Goal: Task Accomplishment & Management: Complete application form

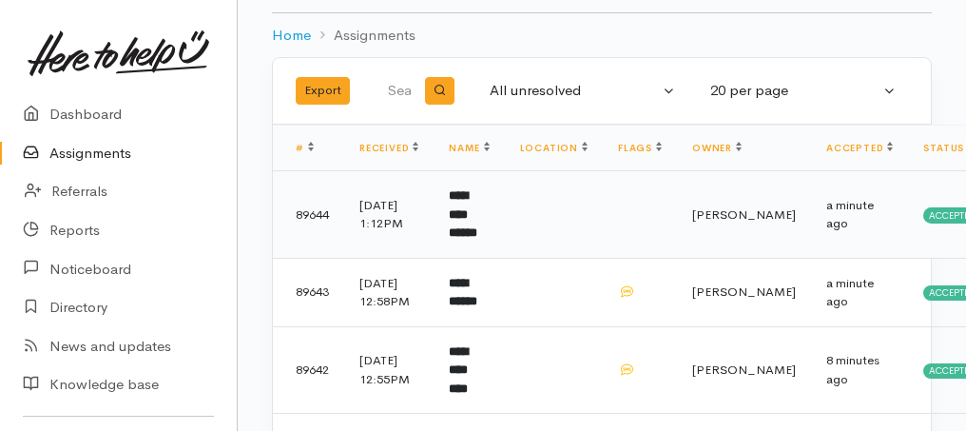
scroll to position [190, 0]
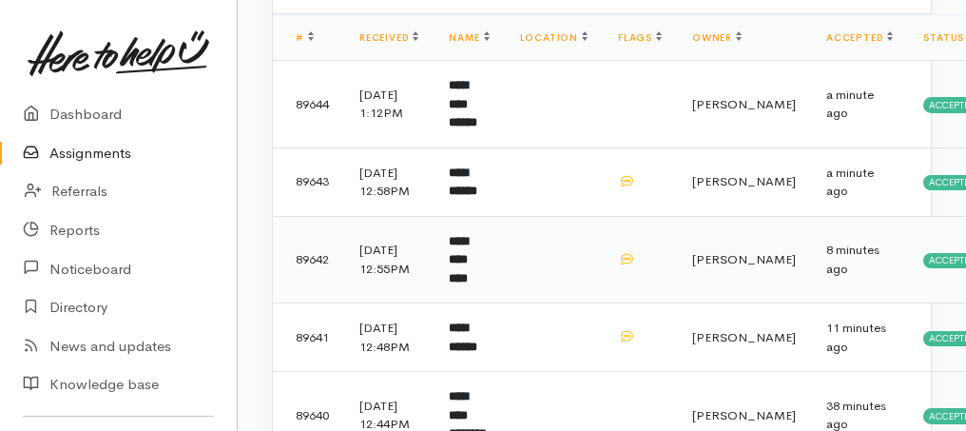
click at [492, 268] on td "**********" at bounding box center [469, 259] width 70 height 87
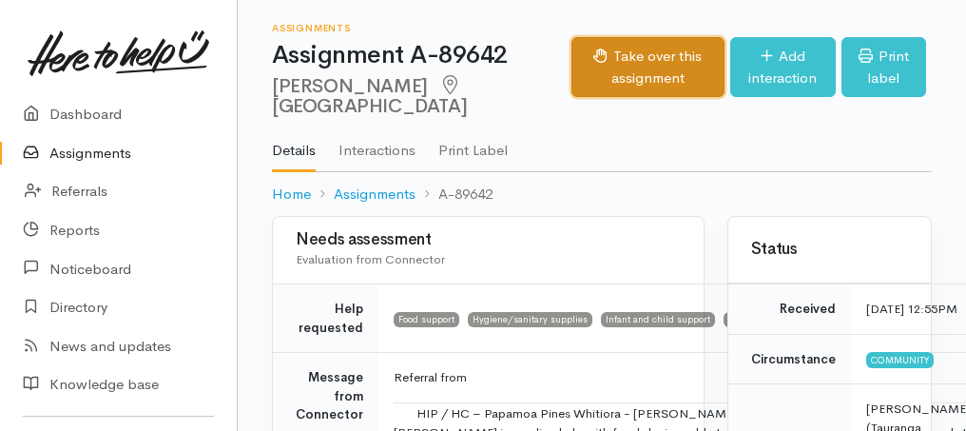
click at [596, 68] on button "Take over this assignment" at bounding box center [647, 67] width 153 height 60
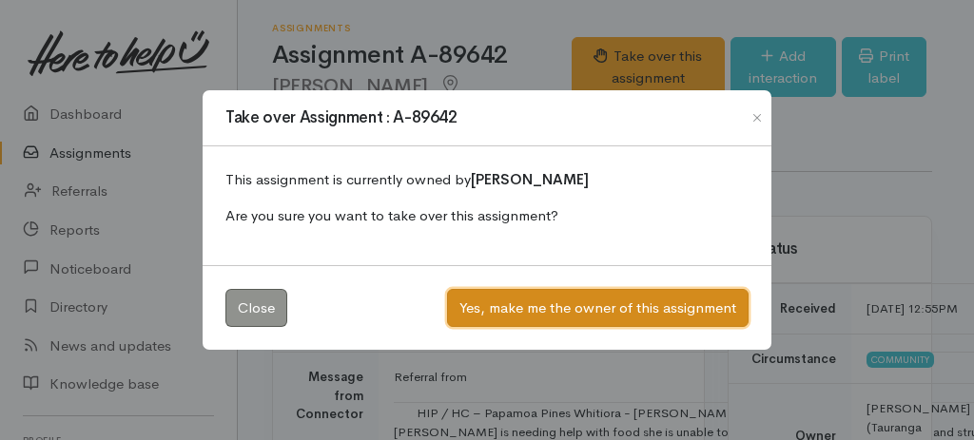
click at [598, 302] on button "Yes, make me the owner of this assignment" at bounding box center [597, 308] width 301 height 39
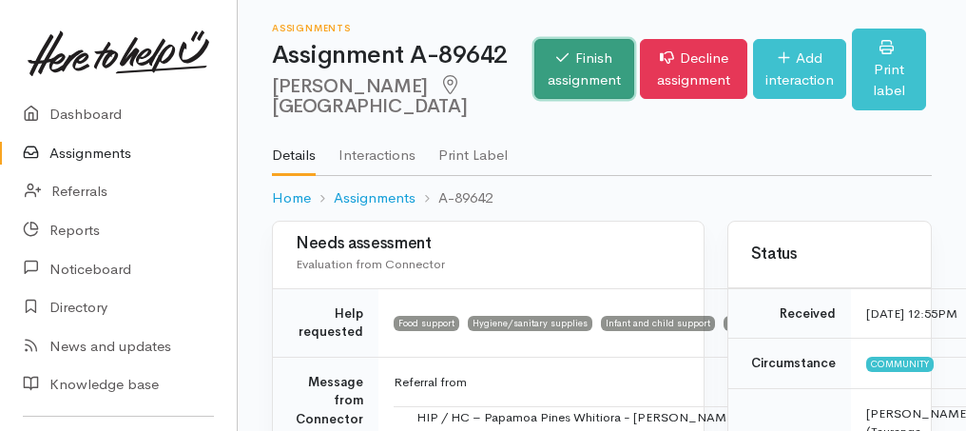
click at [550, 77] on link "Finish assignment" at bounding box center [584, 69] width 100 height 60
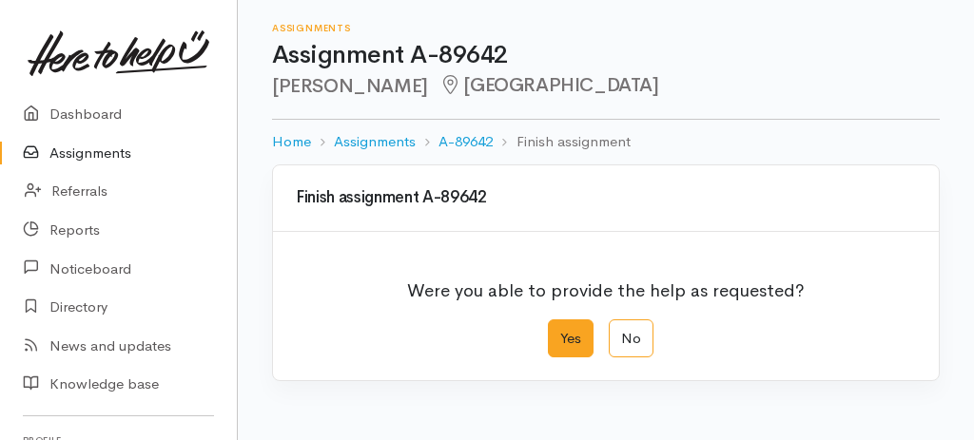
click at [575, 349] on label "Yes" at bounding box center [571, 338] width 46 height 39
click at [560, 332] on input "Yes" at bounding box center [554, 325] width 12 height 12
radio input "true"
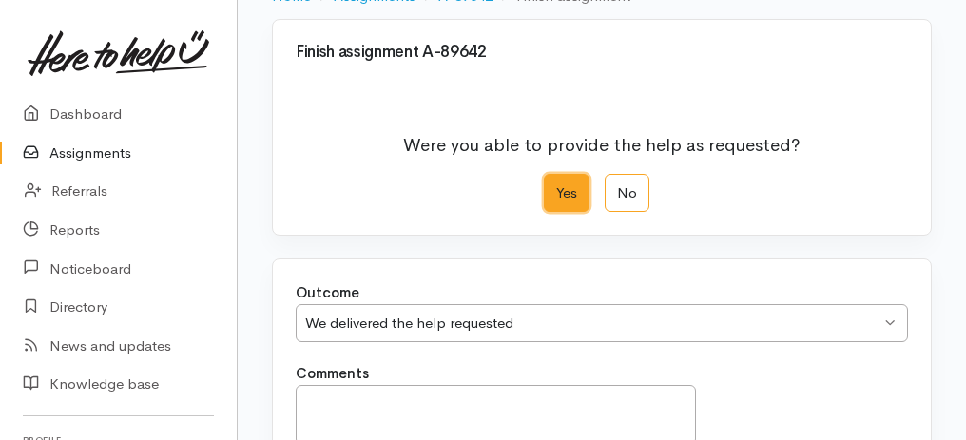
scroll to position [317, 0]
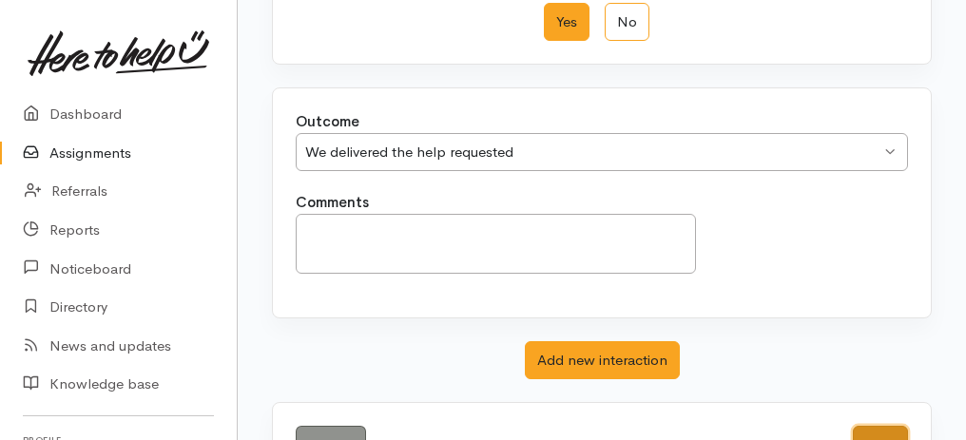
click at [878, 430] on button "Save" at bounding box center [880, 445] width 55 height 39
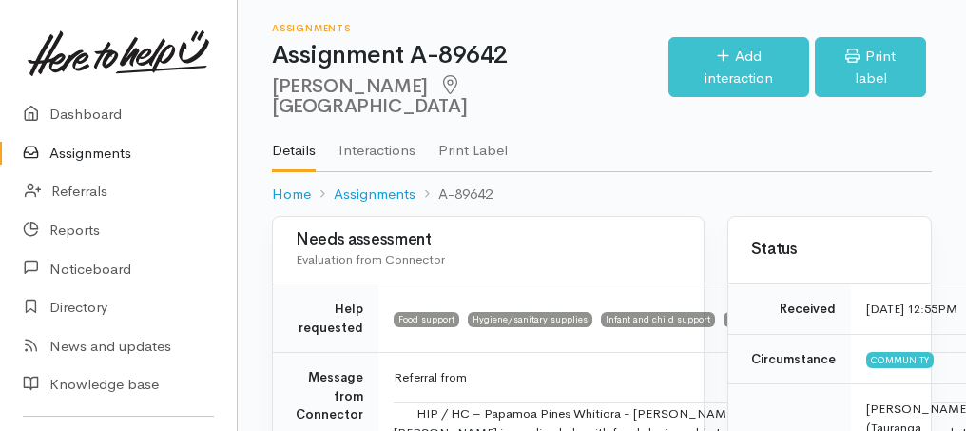
click at [92, 156] on link "Assignments" at bounding box center [118, 153] width 237 height 39
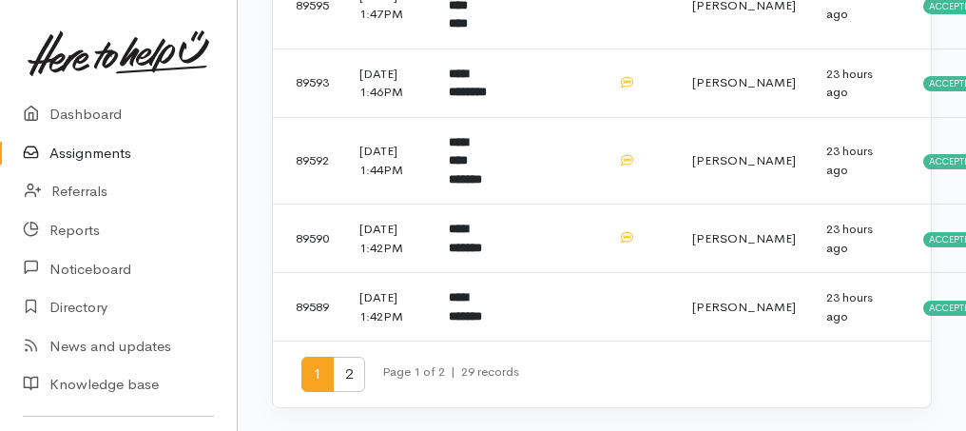
scroll to position [1637, 0]
click at [344, 378] on span "2" at bounding box center [349, 374] width 32 height 35
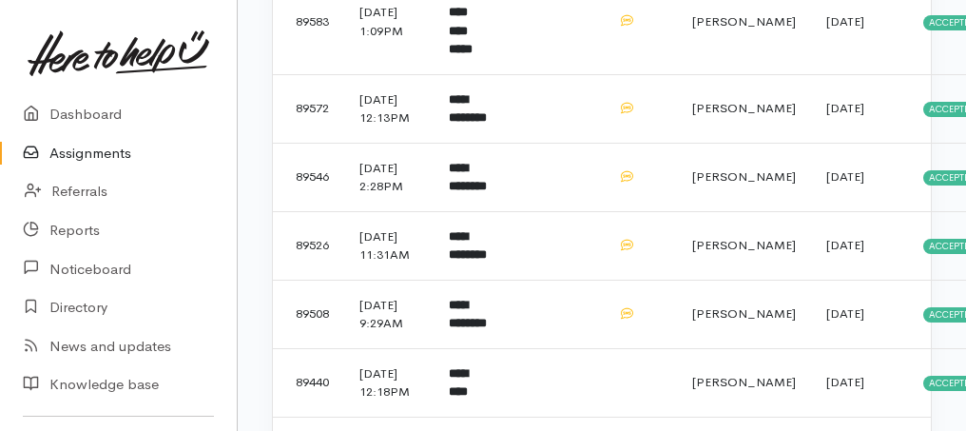
scroll to position [507, 0]
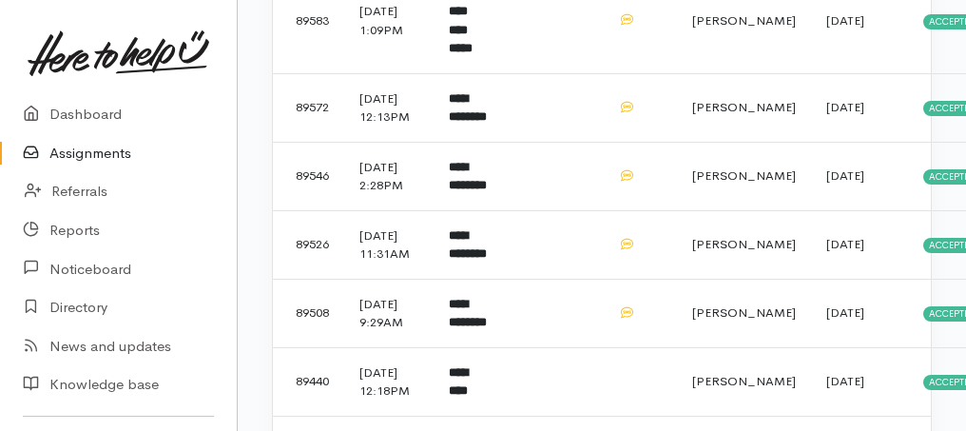
click at [488, 279] on td "**********" at bounding box center [469, 244] width 70 height 68
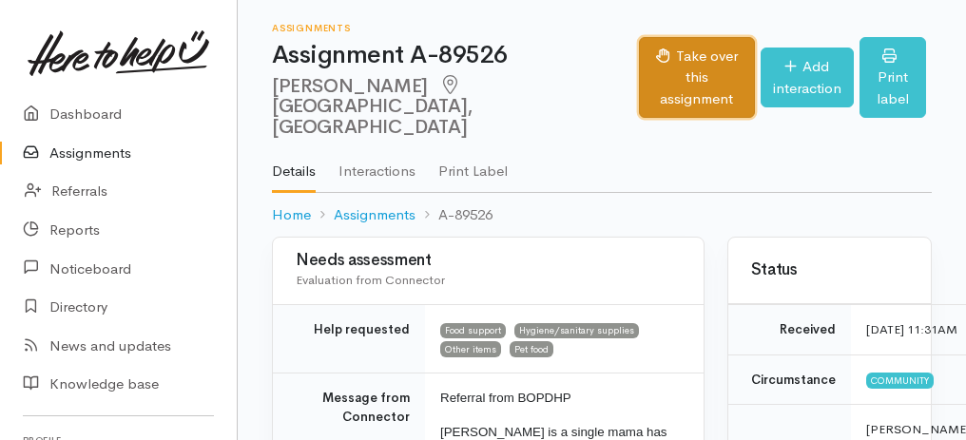
click at [639, 60] on button "Take over this assignment" at bounding box center [696, 78] width 115 height 82
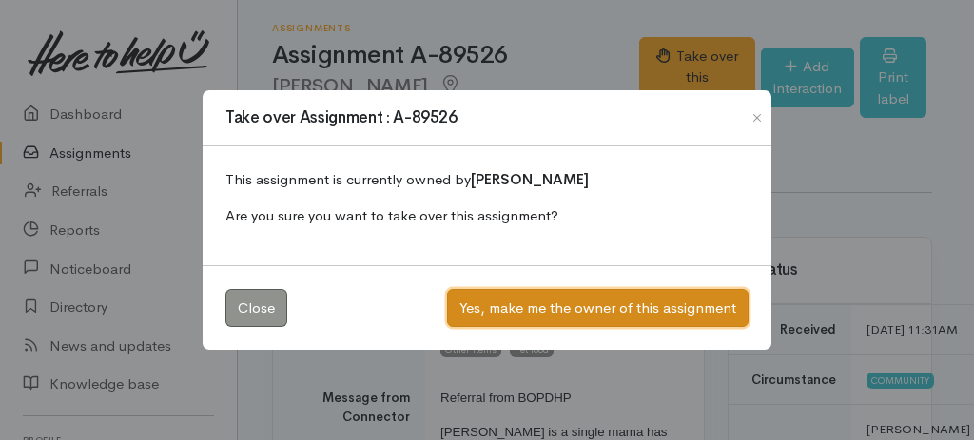
click at [575, 295] on button "Yes, make me the owner of this assignment" at bounding box center [597, 308] width 301 height 39
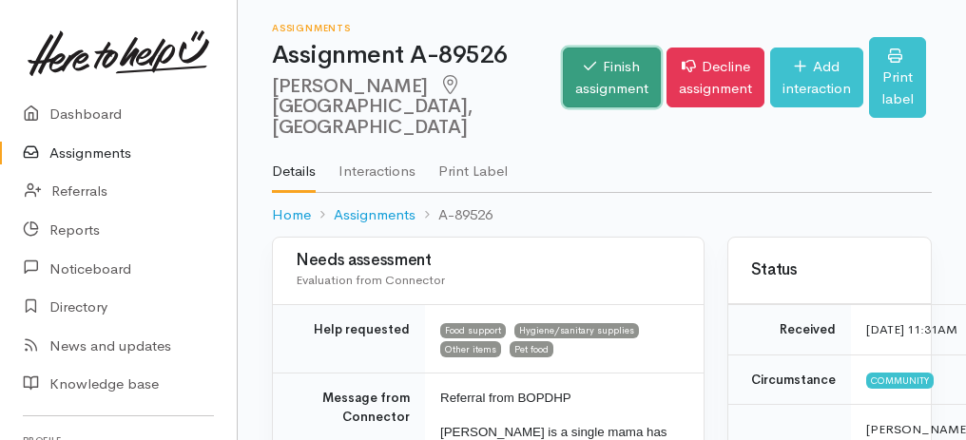
click at [600, 87] on link "Finish assignment" at bounding box center [612, 78] width 98 height 60
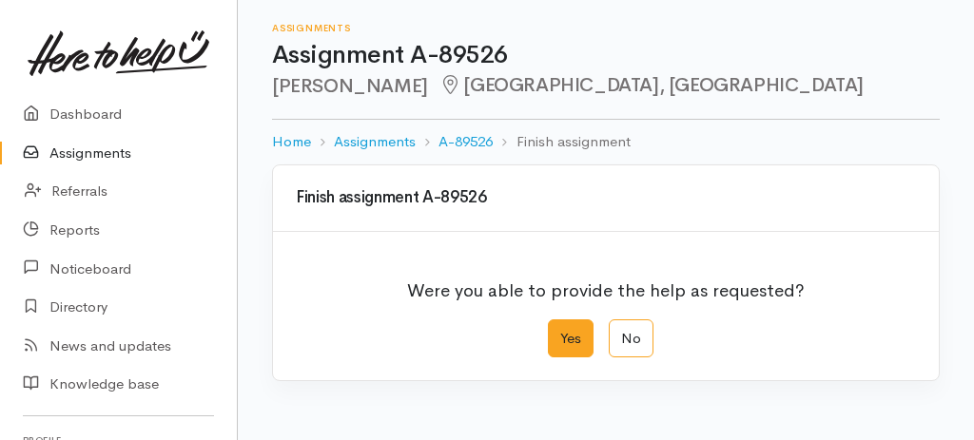
click at [575, 325] on label "Yes" at bounding box center [571, 338] width 46 height 39
click at [560, 325] on input "Yes" at bounding box center [554, 325] width 12 height 12
radio input "true"
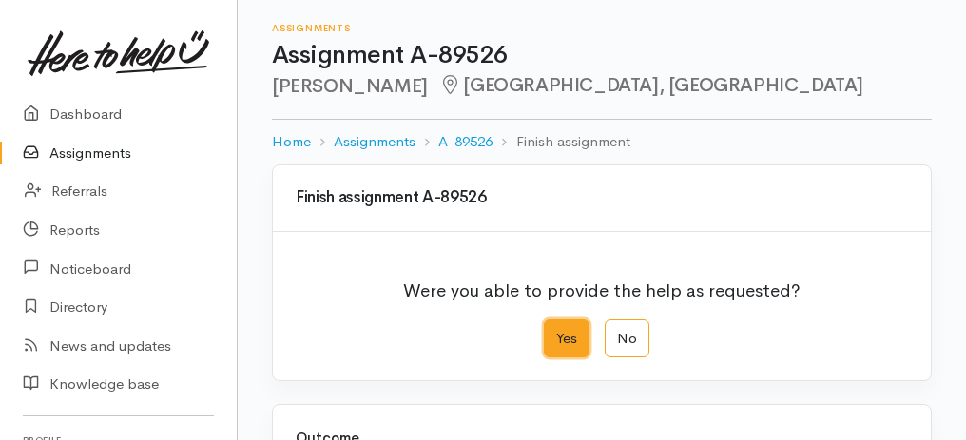
scroll to position [378, 0]
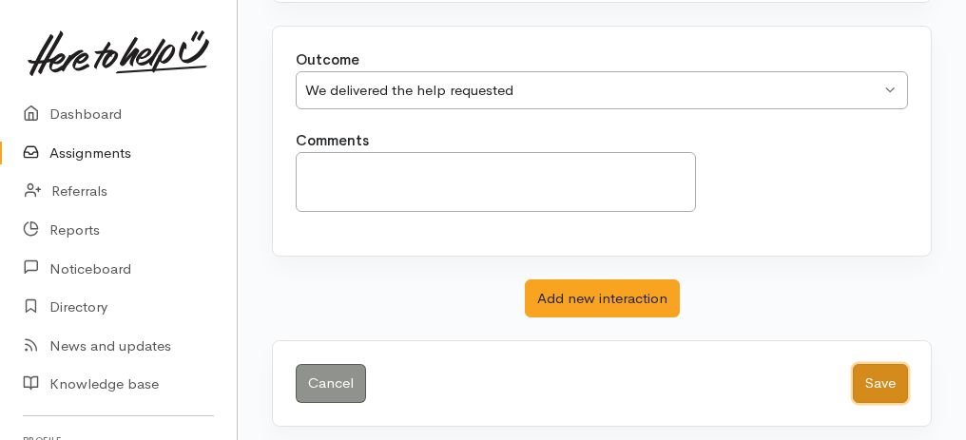
click at [877, 377] on button "Save" at bounding box center [880, 383] width 55 height 39
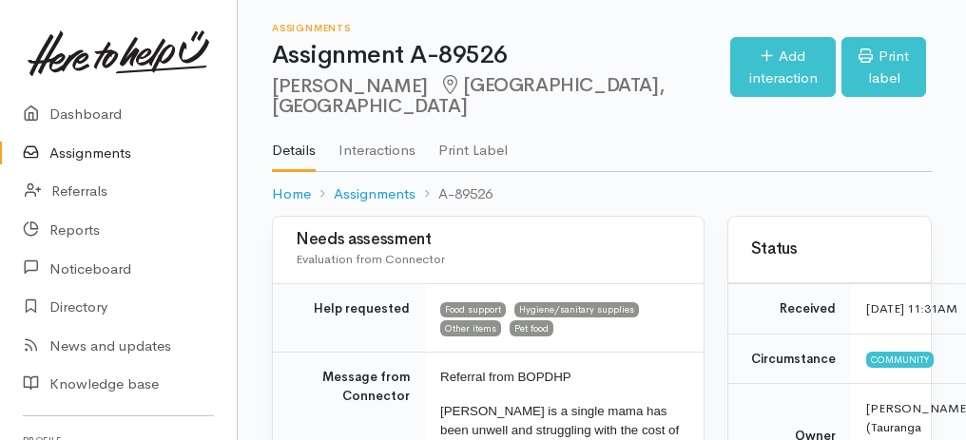
click at [114, 154] on link "Assignments" at bounding box center [118, 153] width 237 height 39
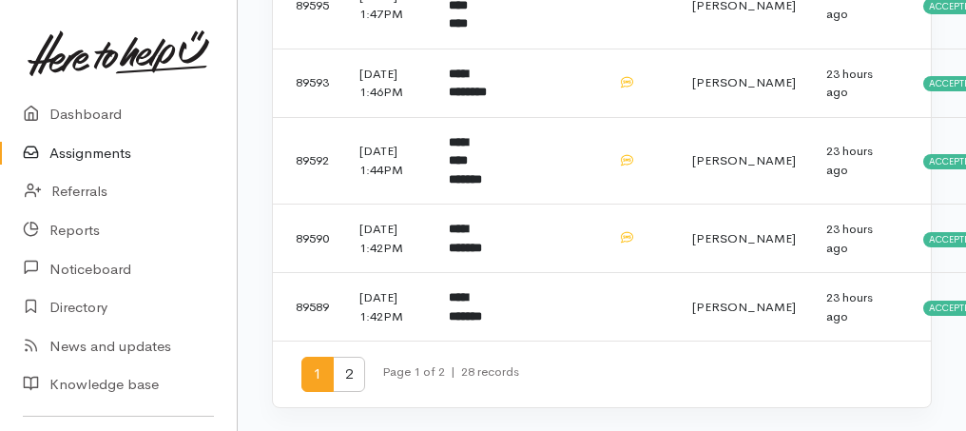
scroll to position [1637, 0]
click at [355, 375] on span "2" at bounding box center [349, 374] width 32 height 35
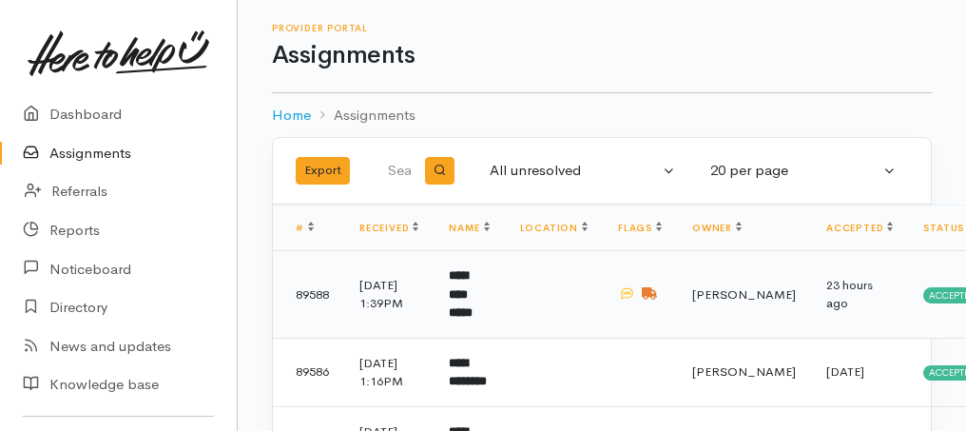
scroll to position [253, 0]
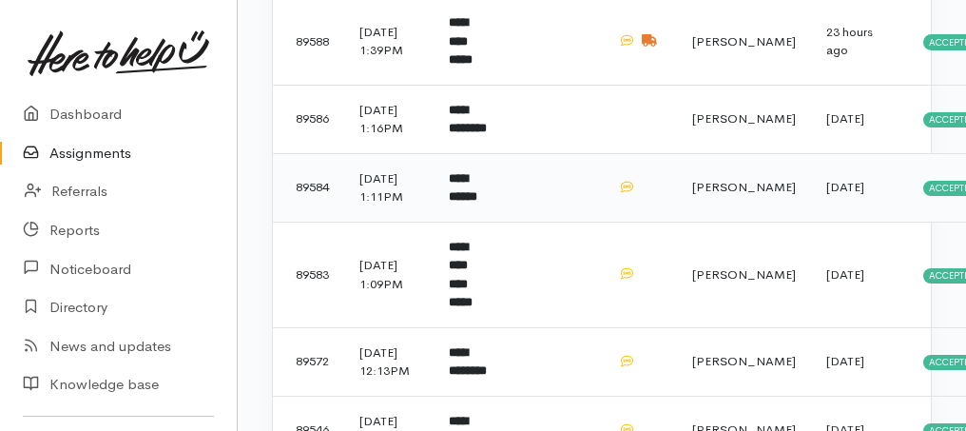
click at [469, 210] on td "**********" at bounding box center [469, 187] width 70 height 68
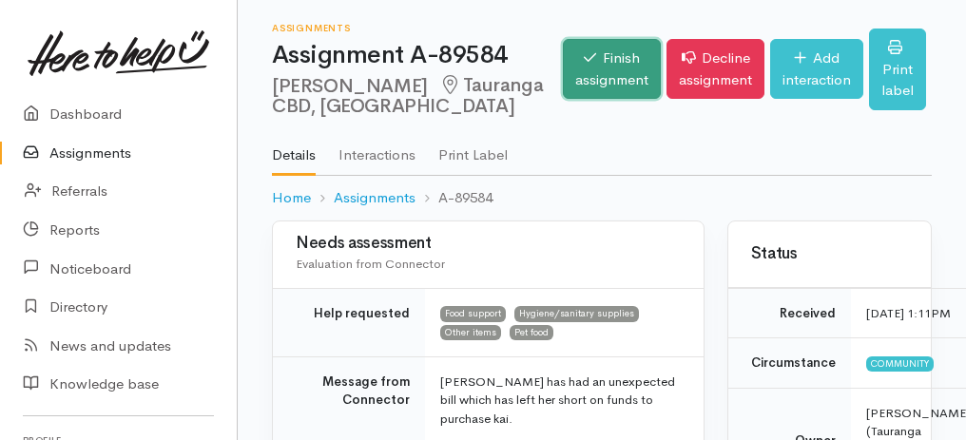
click at [580, 53] on link "Finish assignment" at bounding box center [612, 69] width 98 height 60
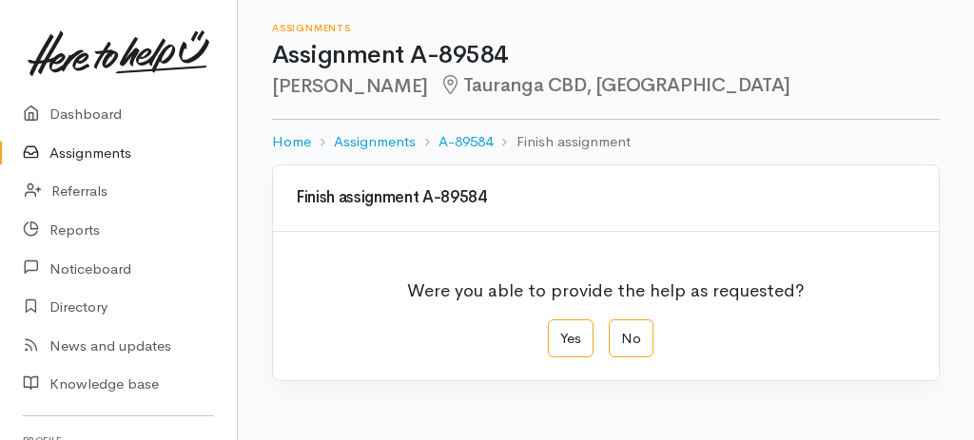
click at [582, 356] on div "Were you able to provide the help as requested? Yes No" at bounding box center [606, 306] width 666 height 149
click at [581, 349] on label "Yes" at bounding box center [571, 338] width 46 height 39
click at [560, 332] on input "Yes" at bounding box center [554, 325] width 12 height 12
radio input "true"
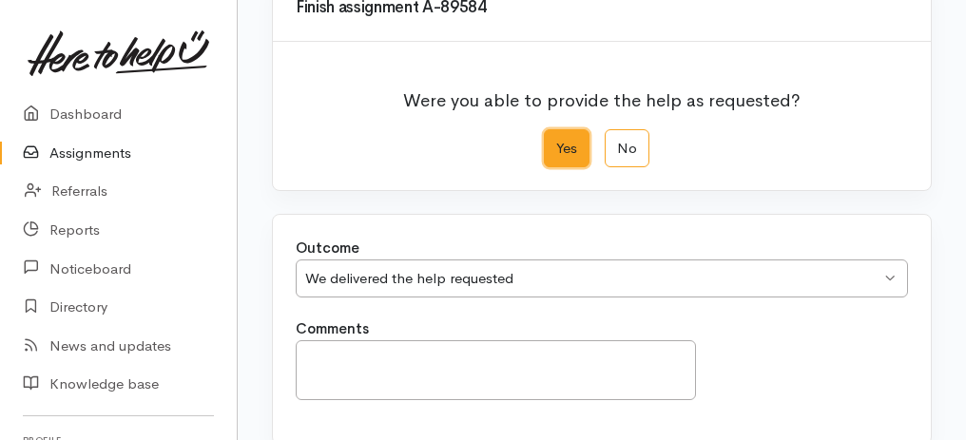
scroll to position [378, 0]
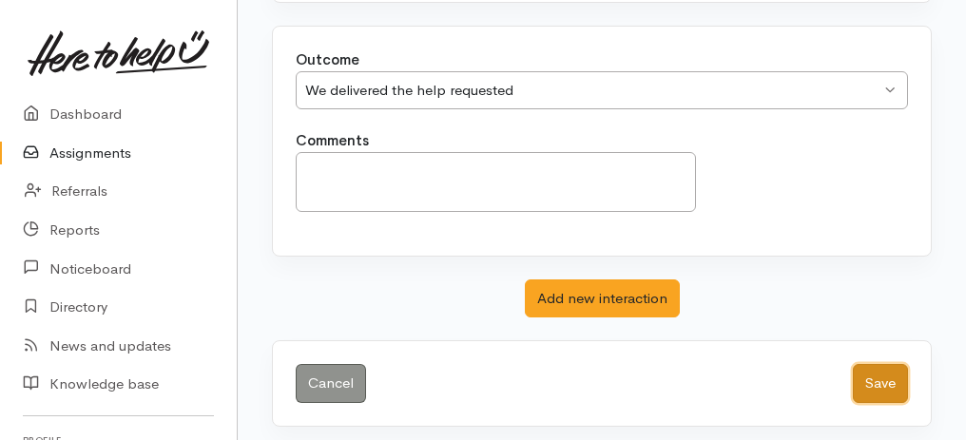
click at [864, 386] on button "Save" at bounding box center [880, 383] width 55 height 39
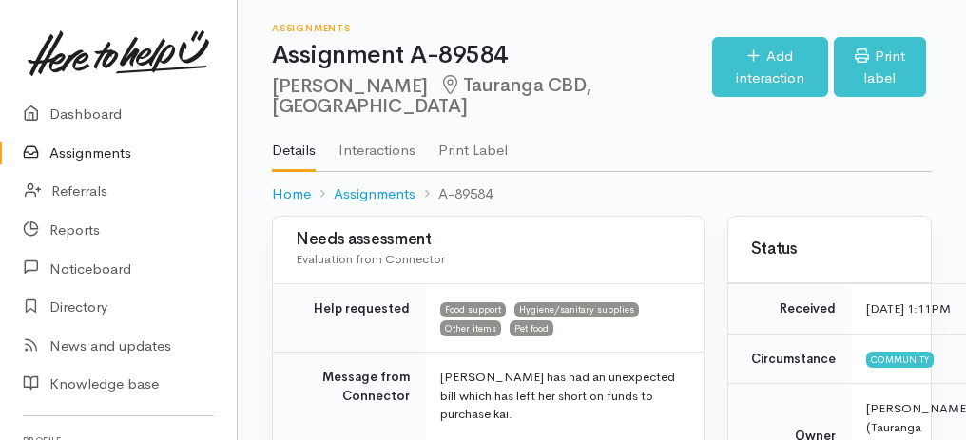
click at [99, 147] on link "Assignments" at bounding box center [118, 153] width 237 height 39
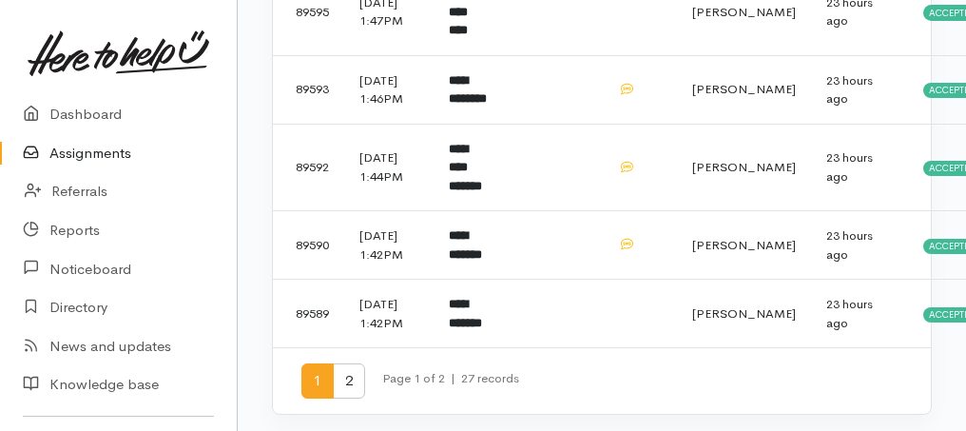
scroll to position [1637, 0]
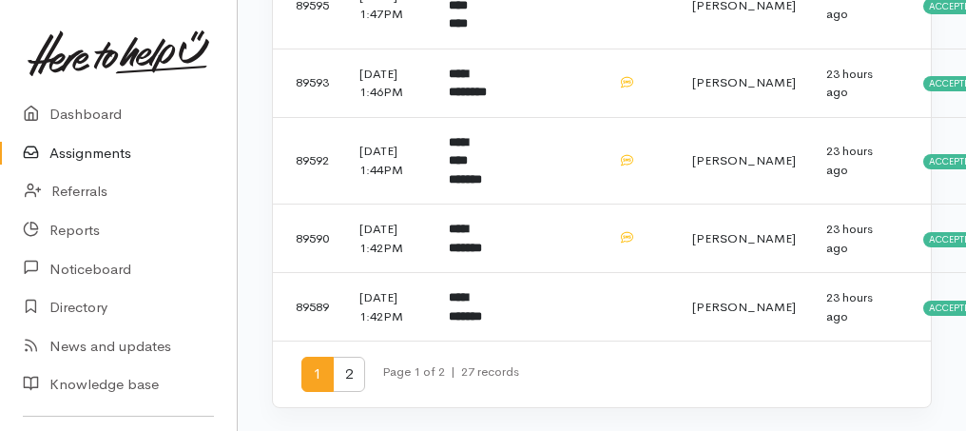
click at [347, 370] on span "2" at bounding box center [349, 374] width 32 height 35
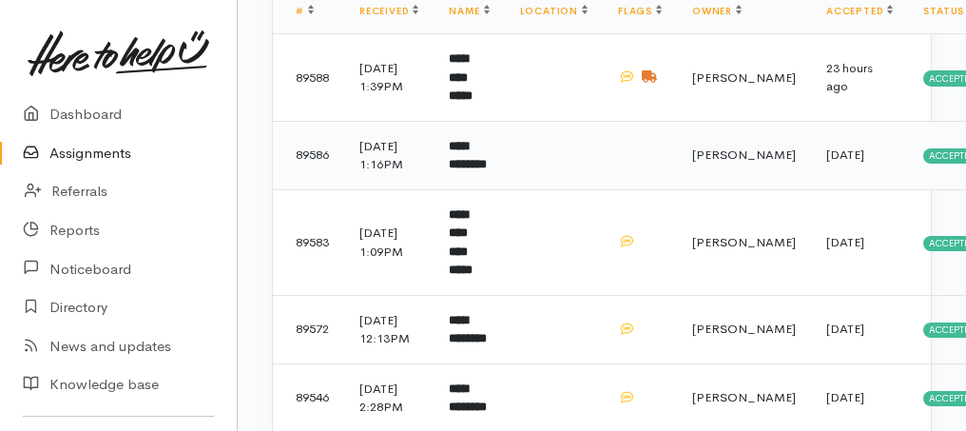
scroll to position [317, 0]
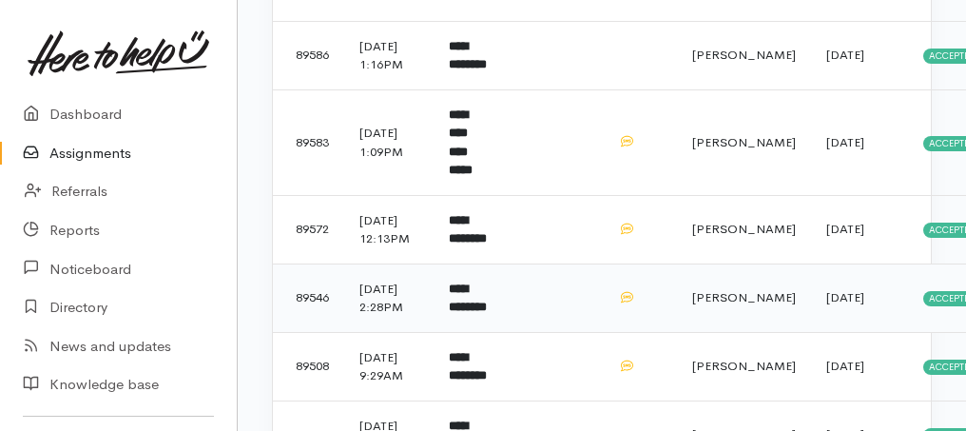
click at [467, 314] on b "**********" at bounding box center [468, 297] width 38 height 31
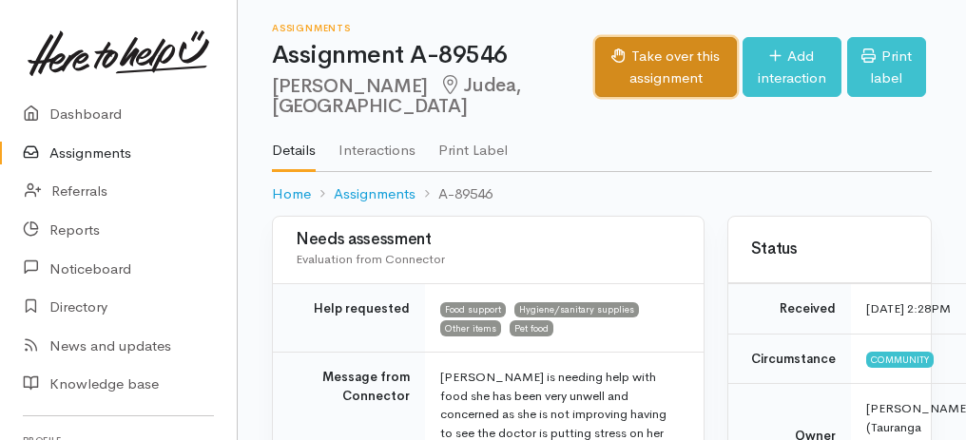
click at [611, 48] on button "Take over this assignment" at bounding box center [666, 67] width 142 height 60
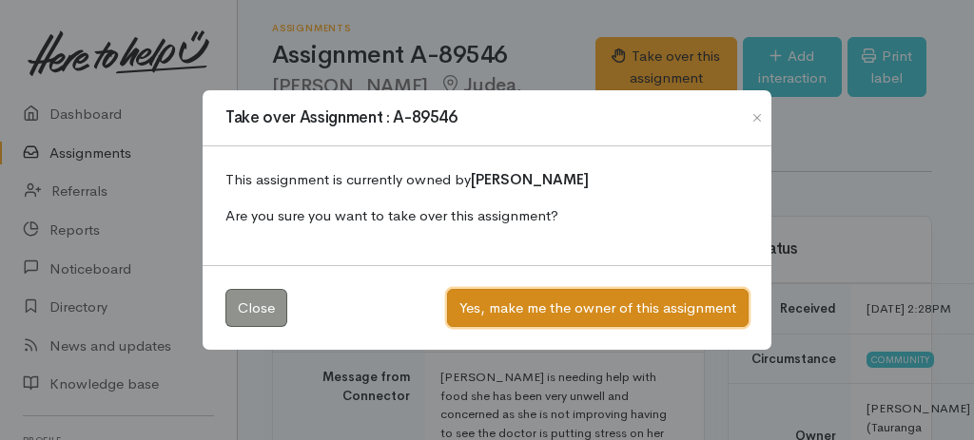
click at [631, 315] on button "Yes, make me the owner of this assignment" at bounding box center [597, 308] width 301 height 39
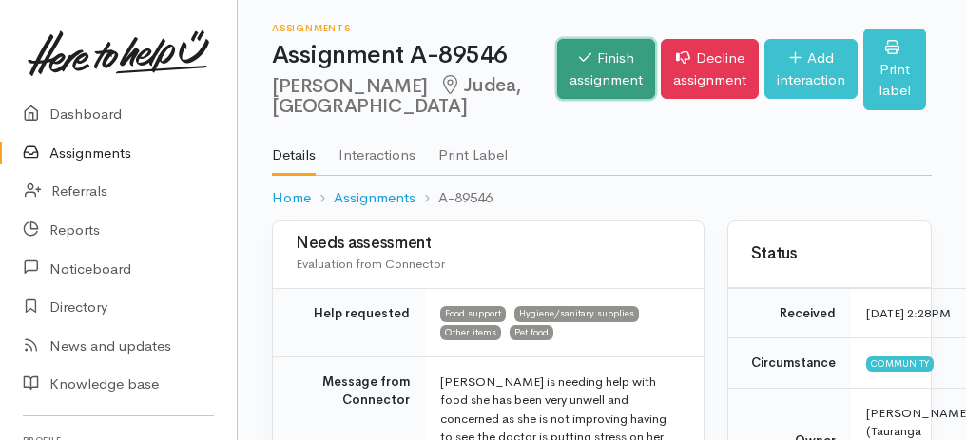
click at [557, 67] on link "Finish assignment" at bounding box center [606, 69] width 98 height 60
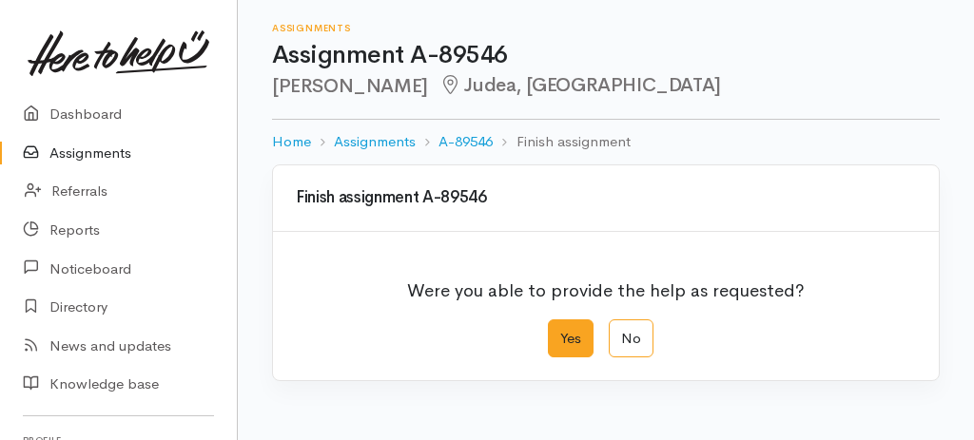
click at [568, 335] on label "Yes" at bounding box center [571, 338] width 46 height 39
click at [560, 332] on input "Yes" at bounding box center [554, 325] width 12 height 12
radio input "true"
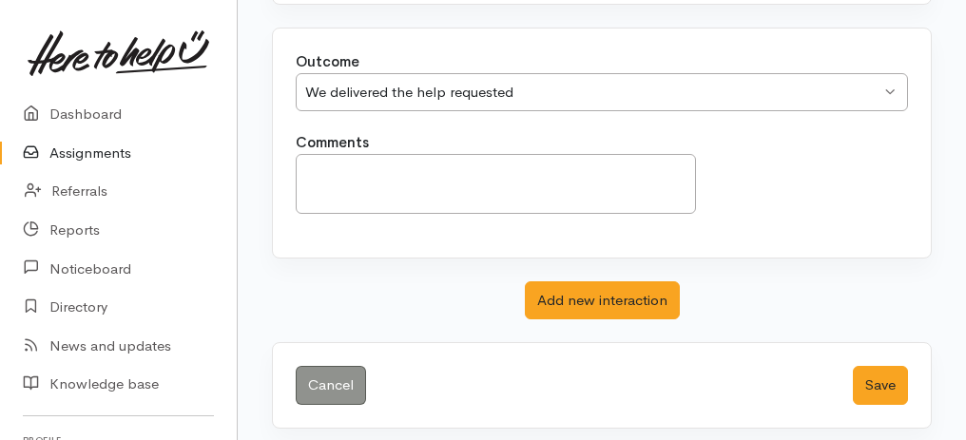
scroll to position [378, 0]
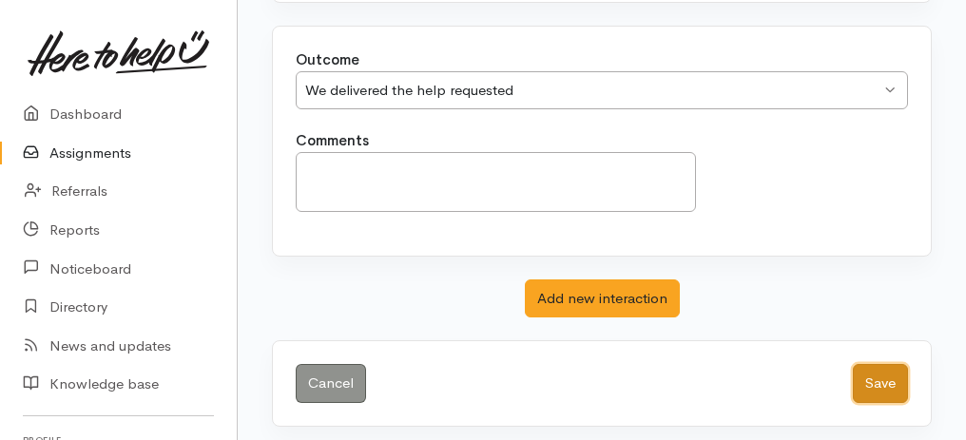
click at [896, 391] on button "Save" at bounding box center [880, 383] width 55 height 39
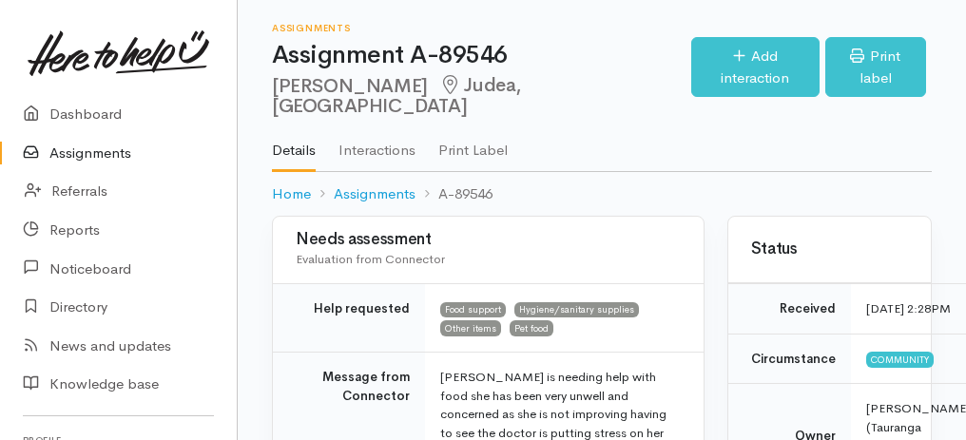
click at [77, 156] on link "Assignments" at bounding box center [118, 153] width 237 height 39
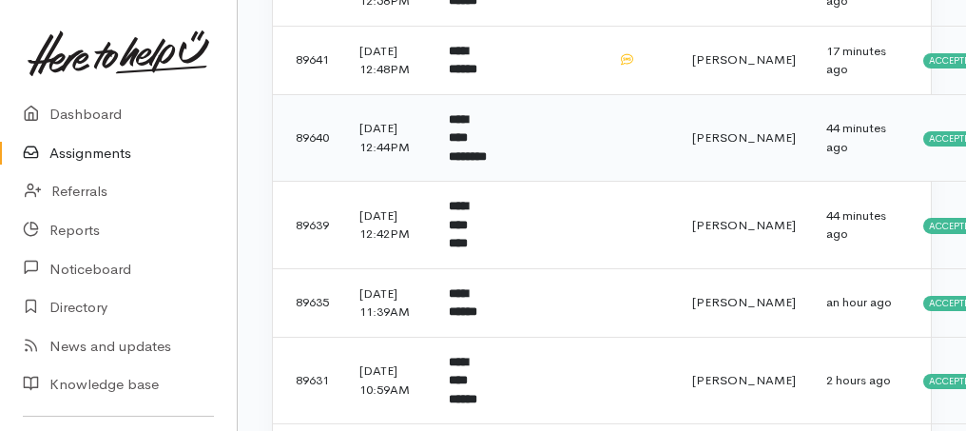
scroll to position [633, 0]
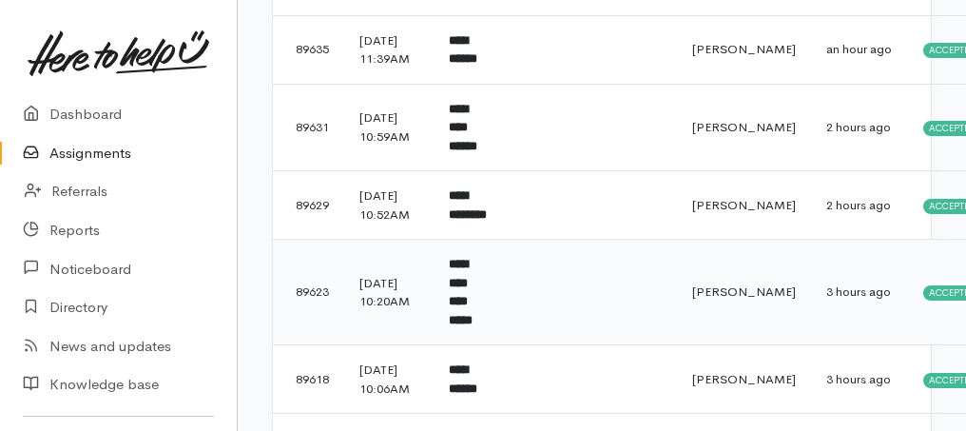
click at [456, 341] on td "**********" at bounding box center [469, 293] width 70 height 106
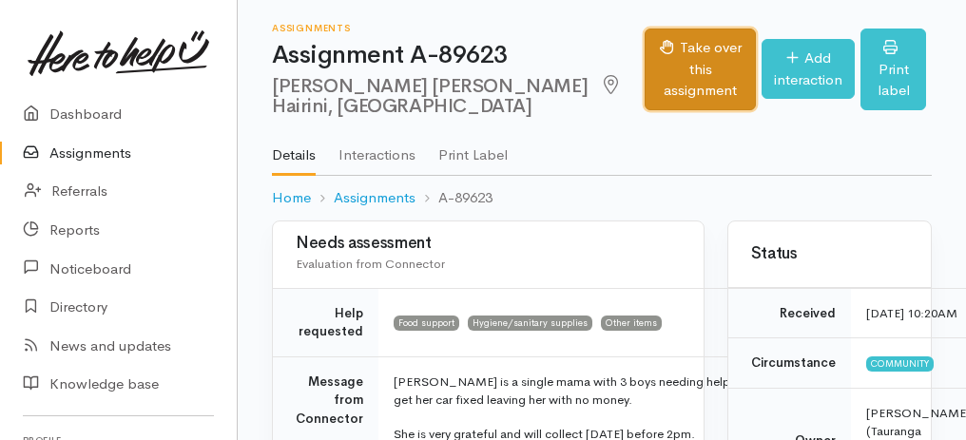
click at [663, 68] on button "Take over this assignment" at bounding box center [700, 70] width 111 height 82
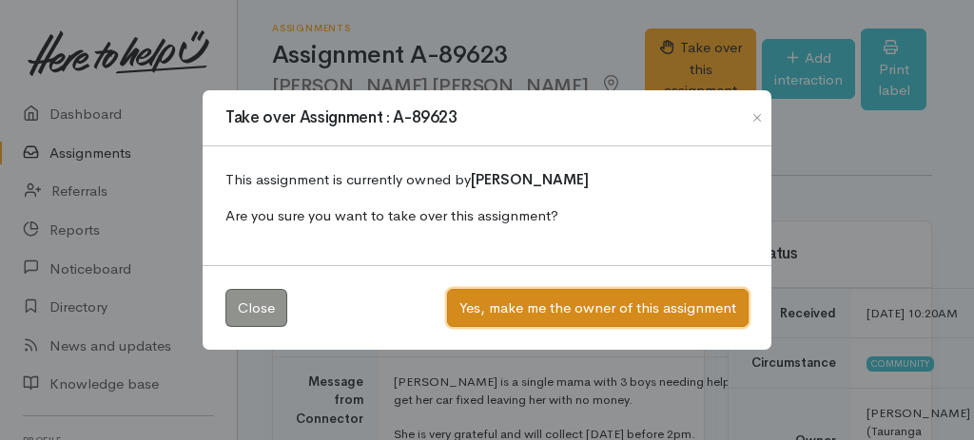
click at [515, 304] on button "Yes, make me the owner of this assignment" at bounding box center [597, 308] width 301 height 39
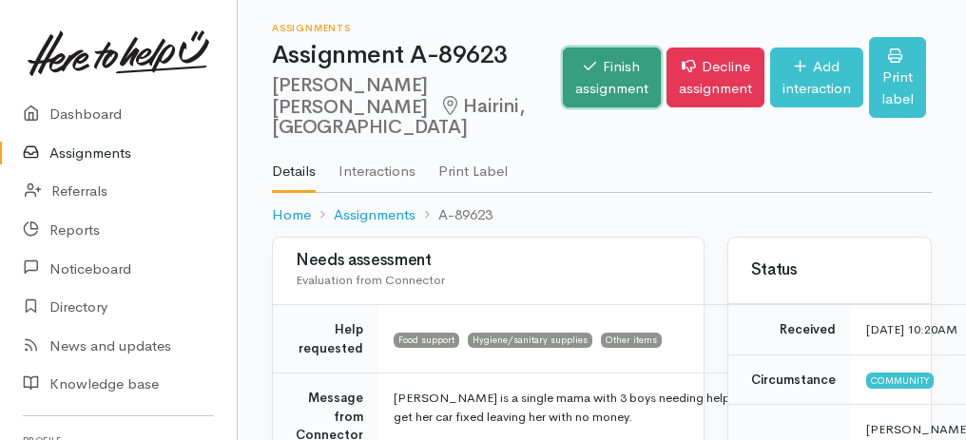
click at [568, 84] on link "Finish assignment" at bounding box center [612, 78] width 98 height 60
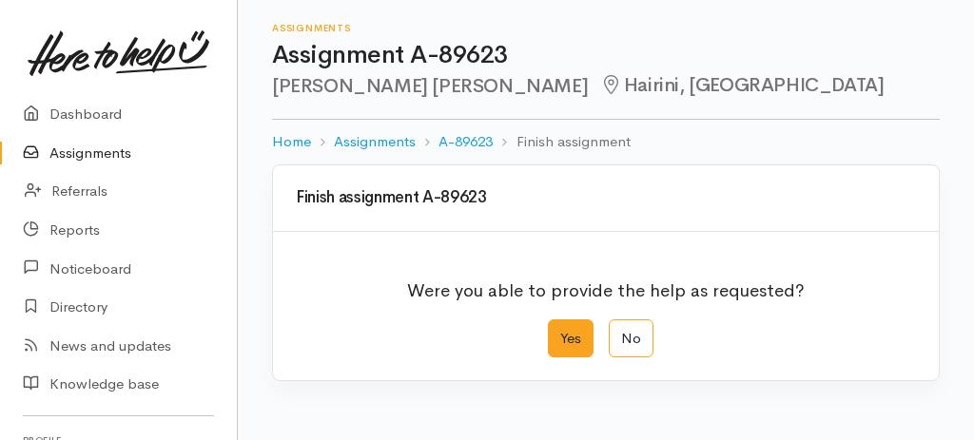
click at [550, 340] on label "Yes" at bounding box center [571, 338] width 46 height 39
click at [550, 332] on input "Yes" at bounding box center [554, 325] width 12 height 12
radio input "true"
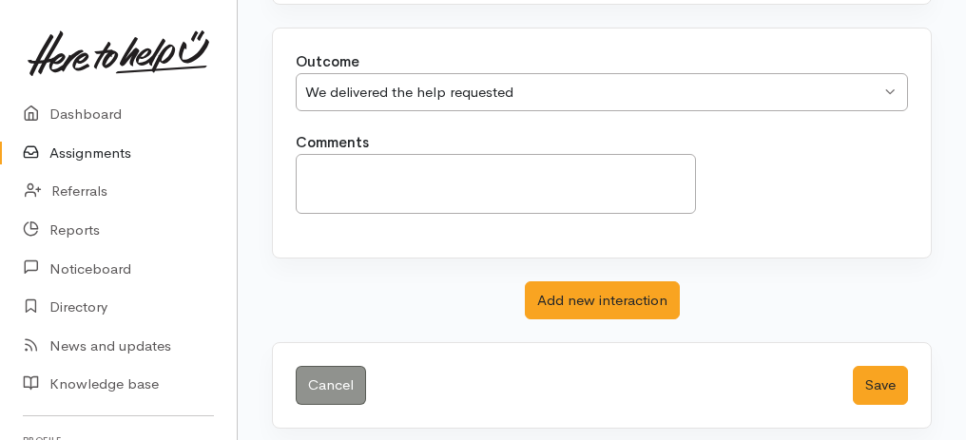
scroll to position [378, 0]
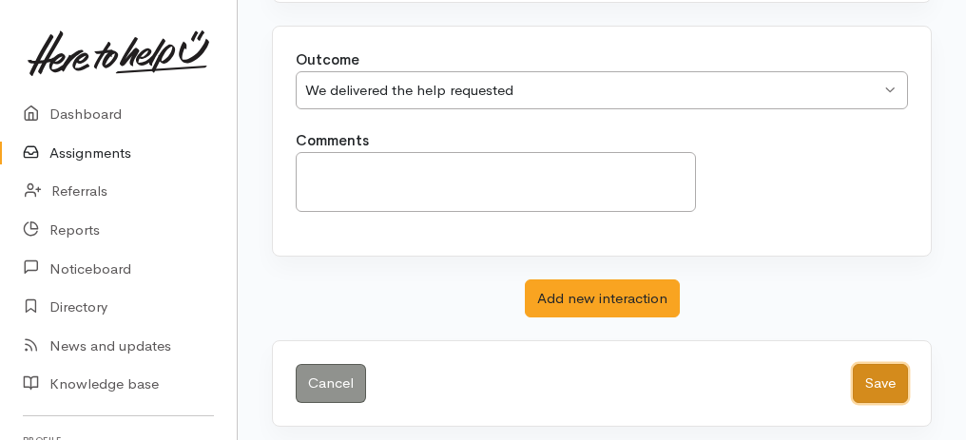
click at [878, 364] on button "Save" at bounding box center [880, 383] width 55 height 39
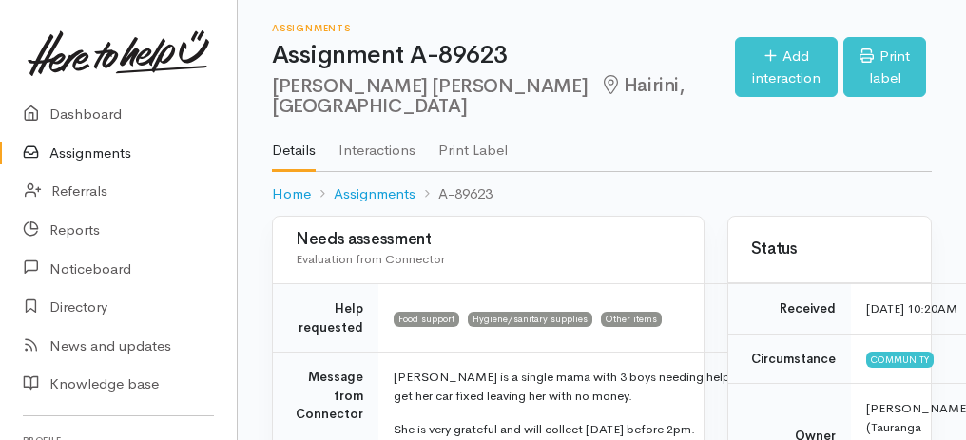
click at [90, 154] on link "Assignments" at bounding box center [118, 153] width 237 height 39
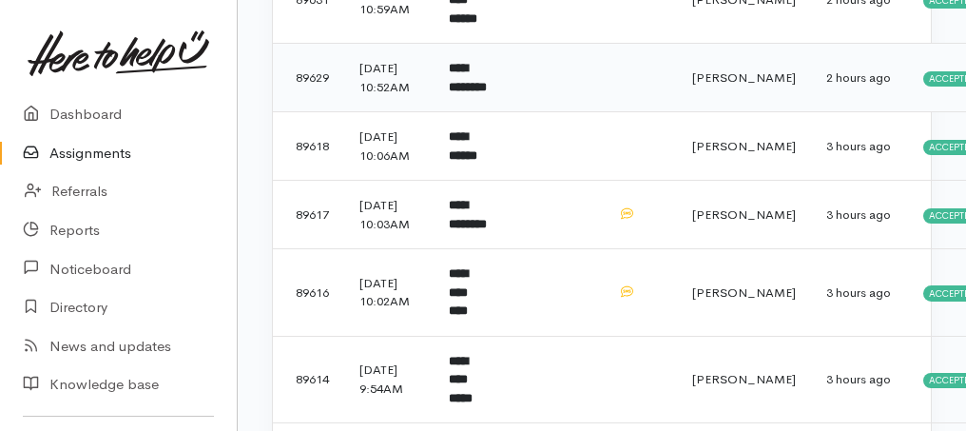
scroll to position [570, 0]
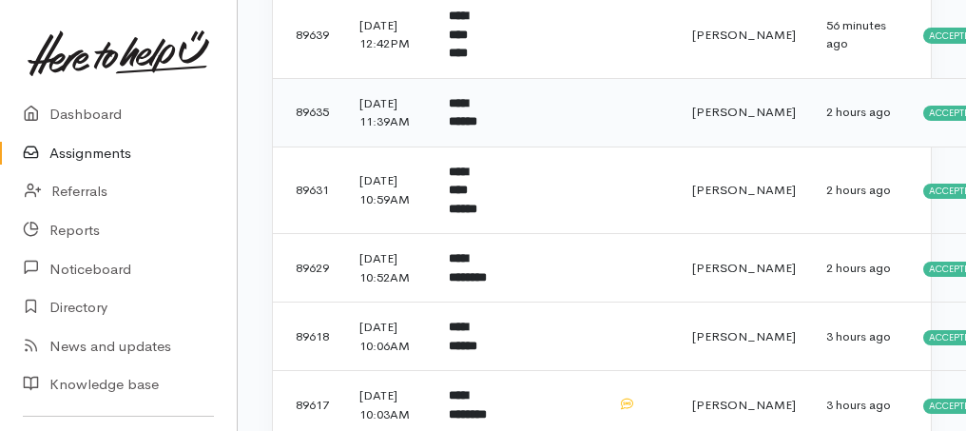
click at [475, 128] on b "**********" at bounding box center [463, 112] width 29 height 31
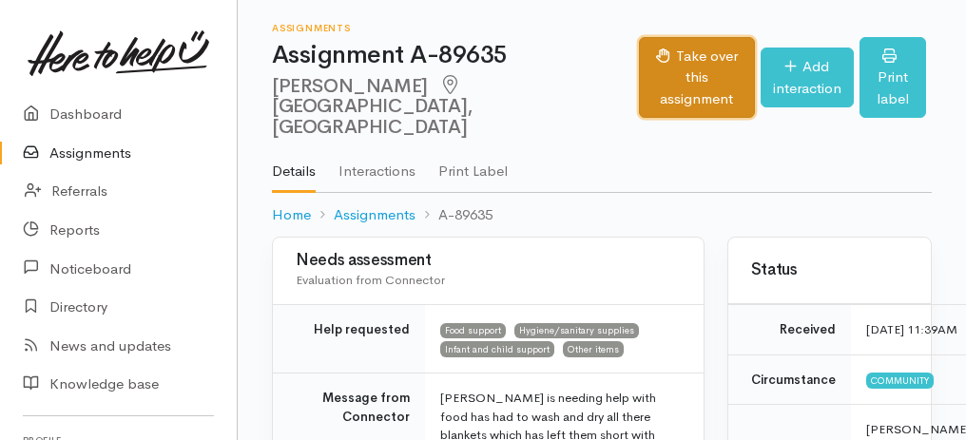
click at [639, 53] on button "Take over this assignment" at bounding box center [696, 78] width 115 height 82
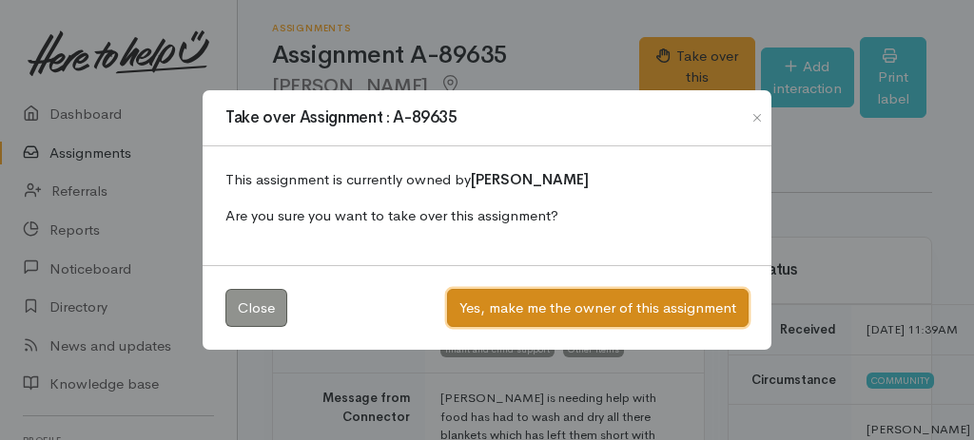
click at [520, 307] on button "Yes, make me the owner of this assignment" at bounding box center [597, 308] width 301 height 39
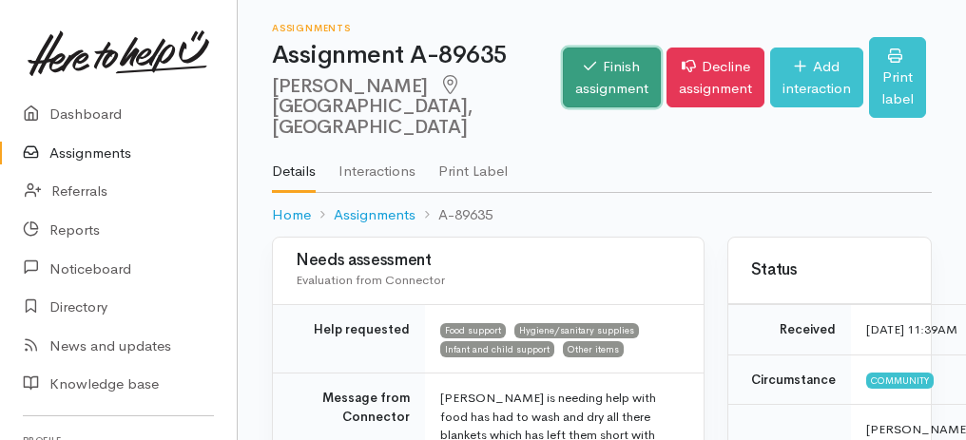
click at [563, 48] on link "Finish assignment" at bounding box center [612, 78] width 98 height 60
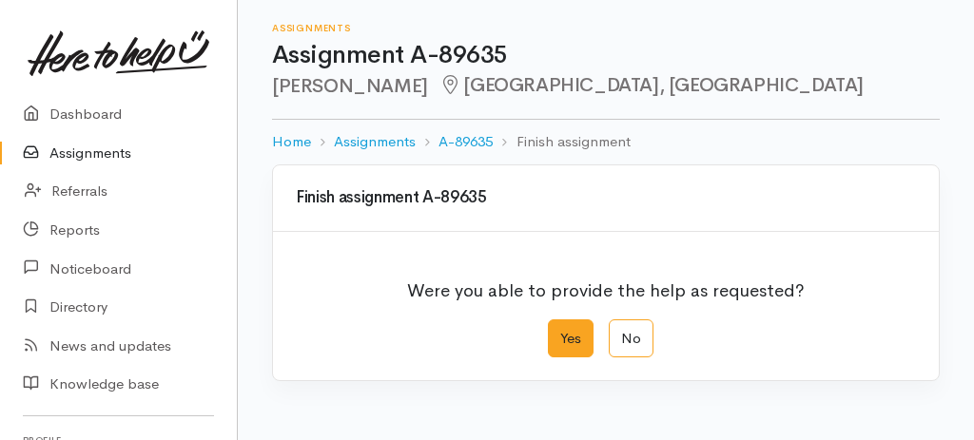
click at [562, 347] on label "Yes" at bounding box center [571, 338] width 46 height 39
click at [560, 332] on input "Yes" at bounding box center [554, 325] width 12 height 12
radio input "true"
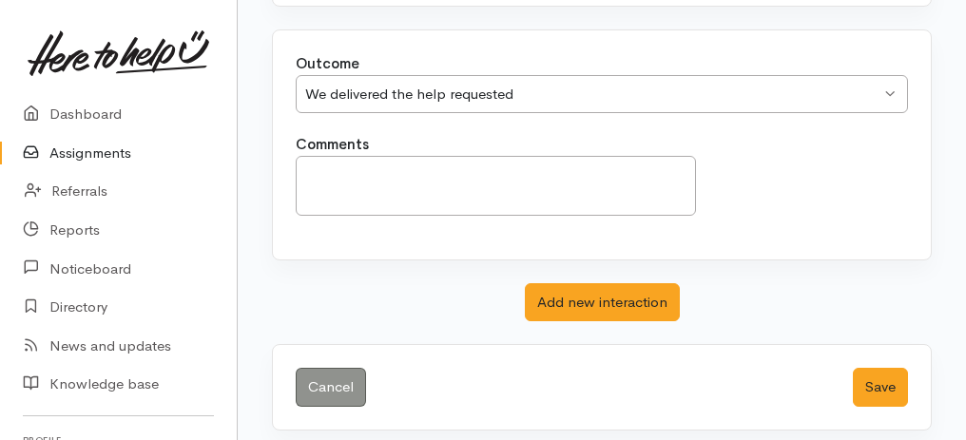
scroll to position [378, 0]
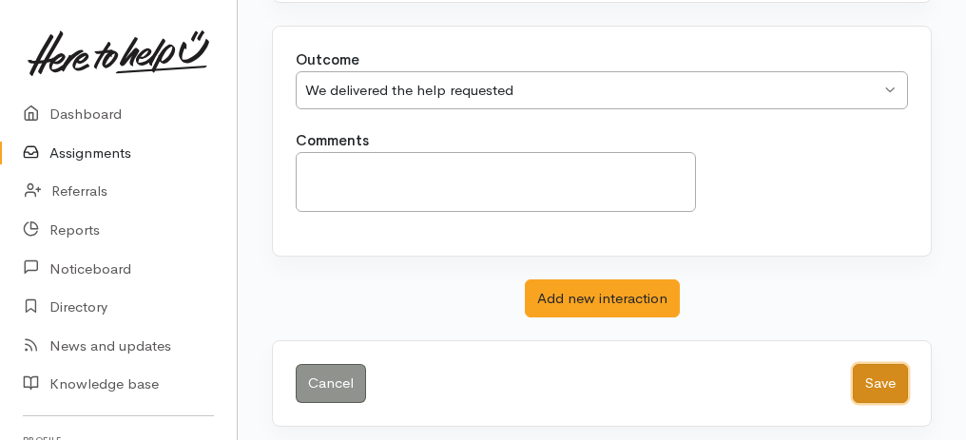
click at [902, 379] on button "Save" at bounding box center [880, 383] width 55 height 39
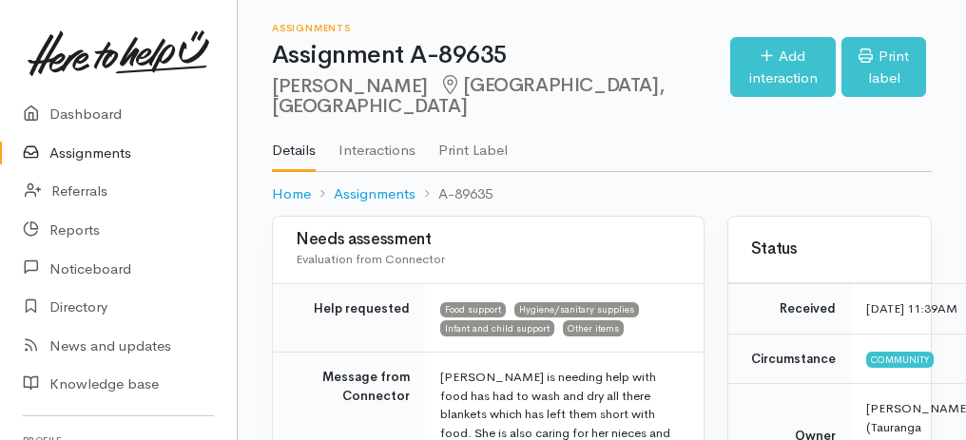
click at [68, 153] on link "Assignments" at bounding box center [118, 153] width 237 height 39
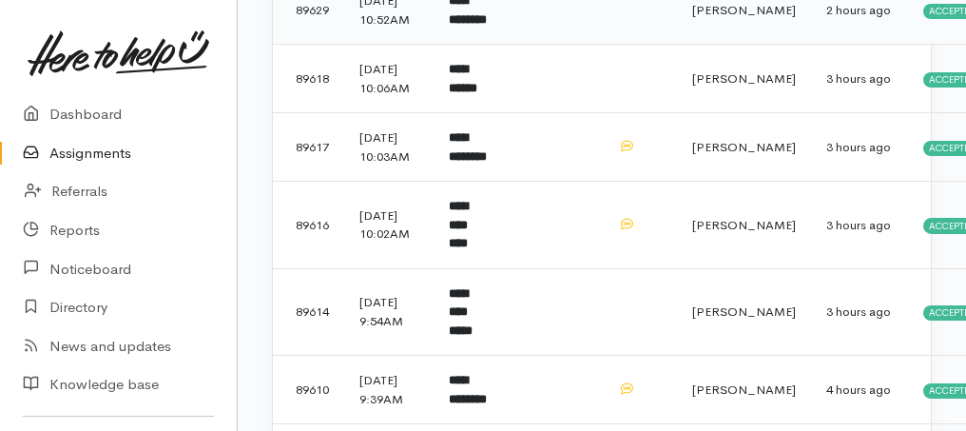
scroll to position [761, 0]
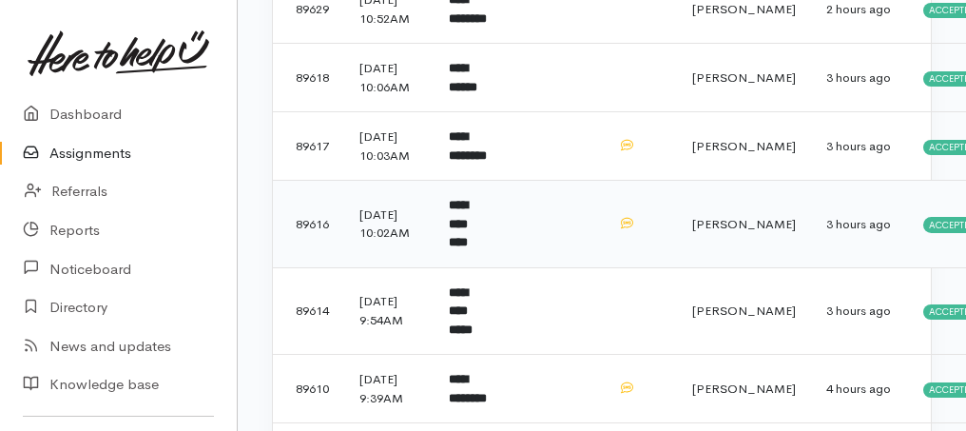
click at [468, 248] on b "**********" at bounding box center [458, 223] width 19 height 49
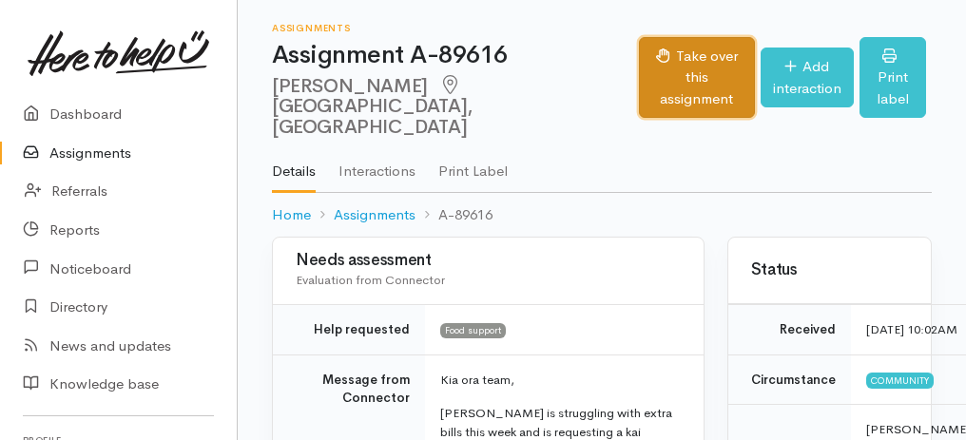
click at [640, 48] on button "Take over this assignment" at bounding box center [696, 78] width 115 height 82
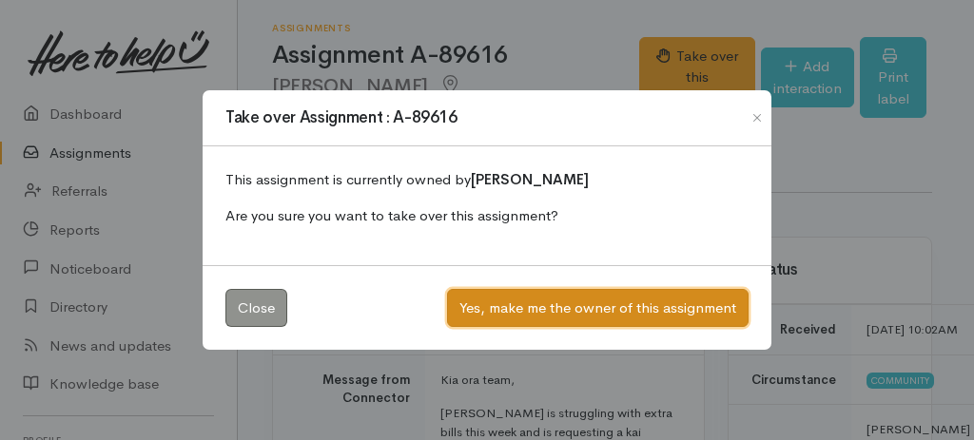
click at [538, 310] on button "Yes, make me the owner of this assignment" at bounding box center [597, 308] width 301 height 39
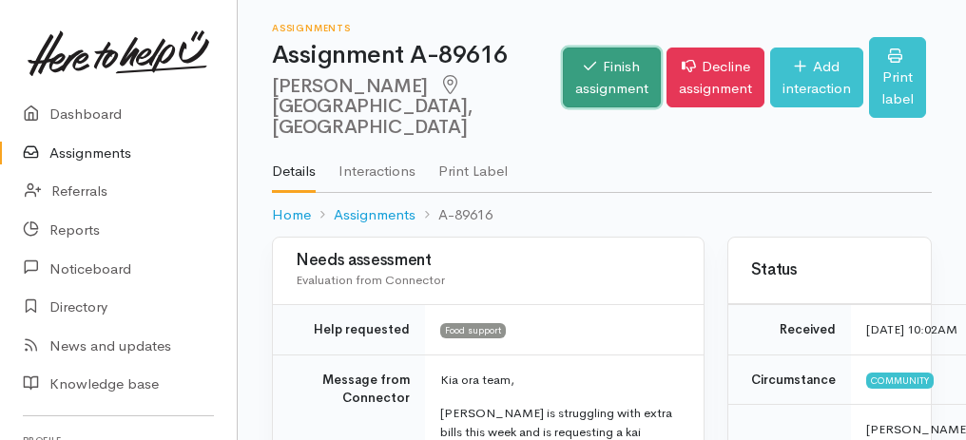
click at [602, 69] on link "Finish assignment" at bounding box center [612, 78] width 98 height 60
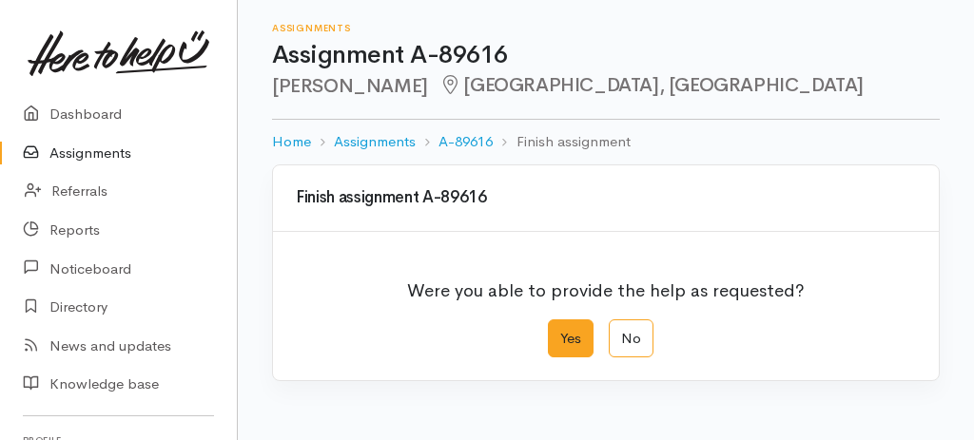
click at [558, 323] on label "Yes" at bounding box center [571, 338] width 46 height 39
click at [558, 323] on input "Yes" at bounding box center [554, 325] width 12 height 12
radio input "true"
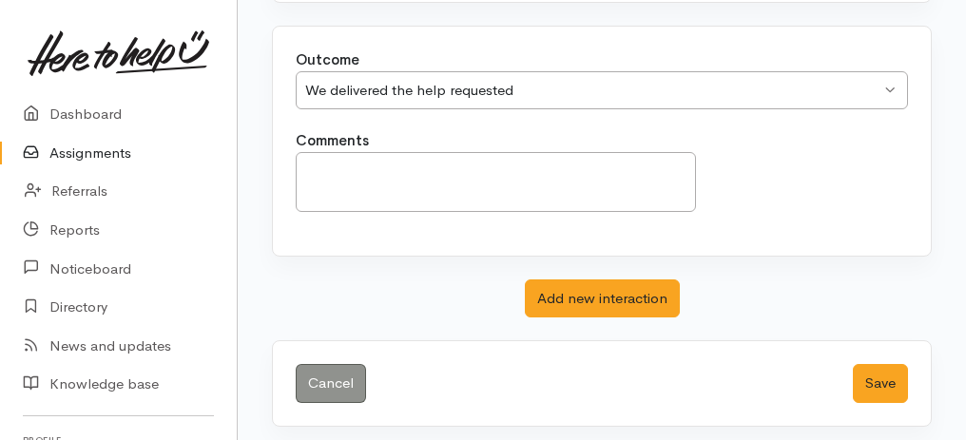
scroll to position [378, 0]
click at [877, 387] on button "Save" at bounding box center [880, 383] width 55 height 39
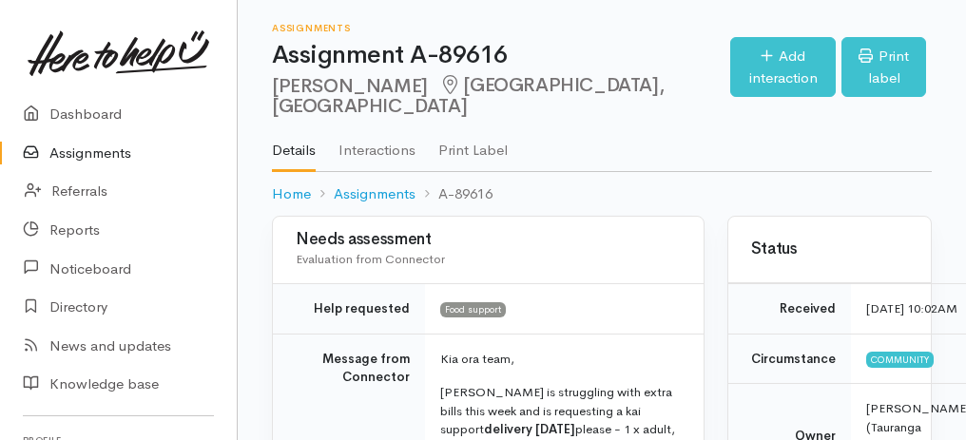
click at [107, 159] on link "Assignments" at bounding box center [118, 153] width 237 height 39
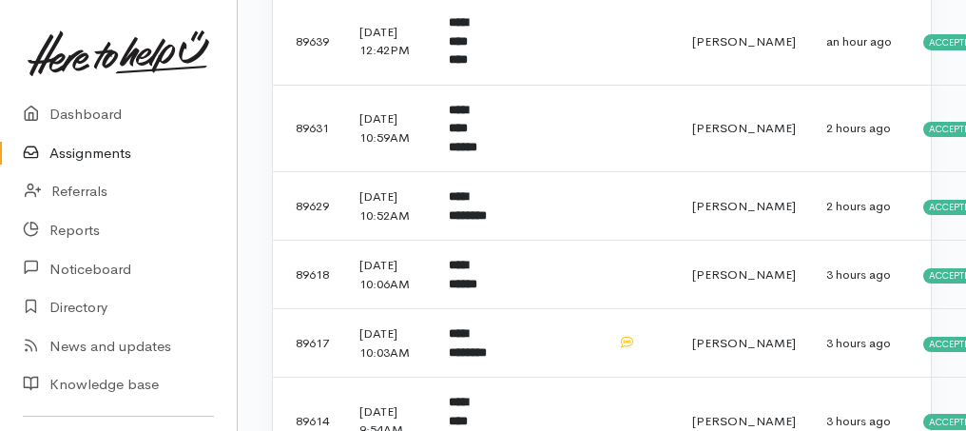
scroll to position [633, 0]
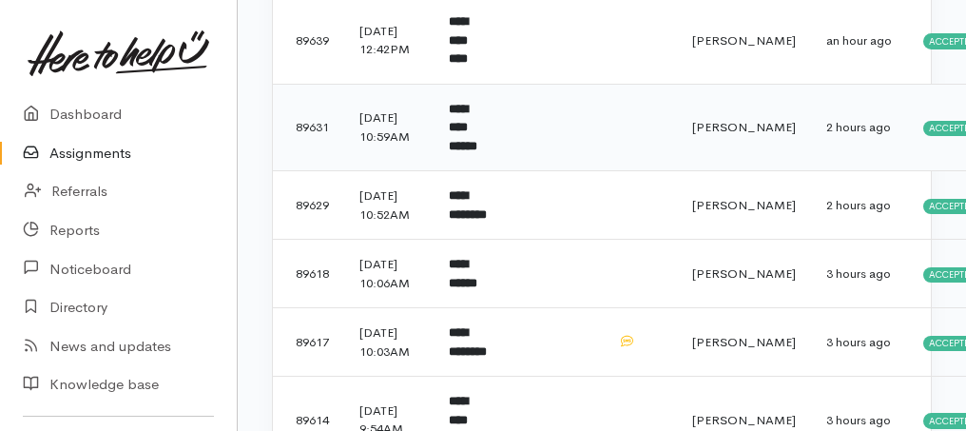
click at [477, 152] on b "**********" at bounding box center [463, 127] width 29 height 49
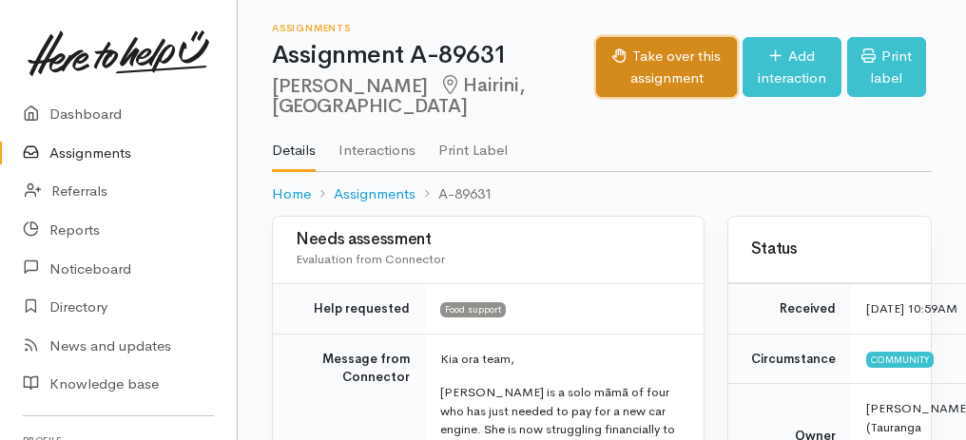
click at [640, 56] on button "Take over this assignment" at bounding box center [667, 67] width 142 height 60
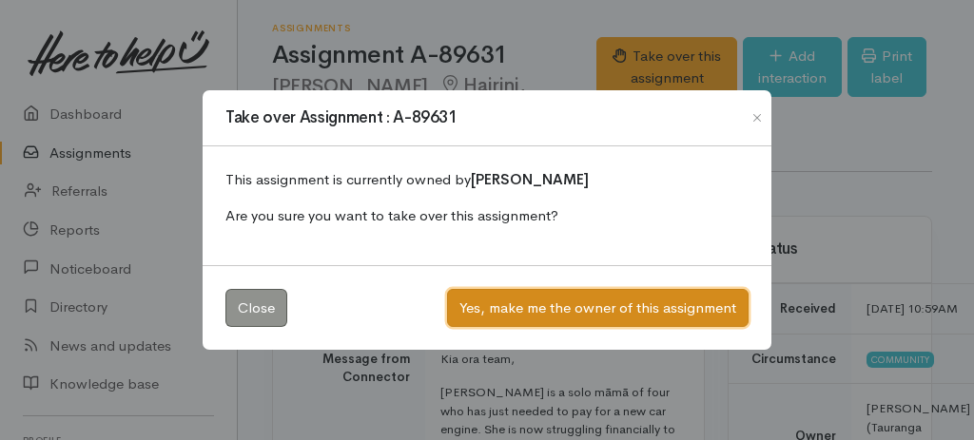
click at [532, 303] on button "Yes, make me the owner of this assignment" at bounding box center [597, 308] width 301 height 39
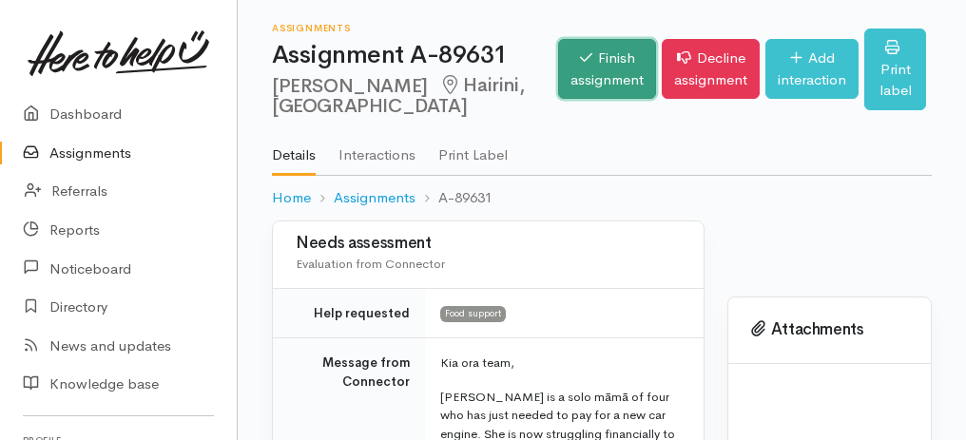
click at [578, 65] on link "Finish assignment" at bounding box center [607, 69] width 98 height 60
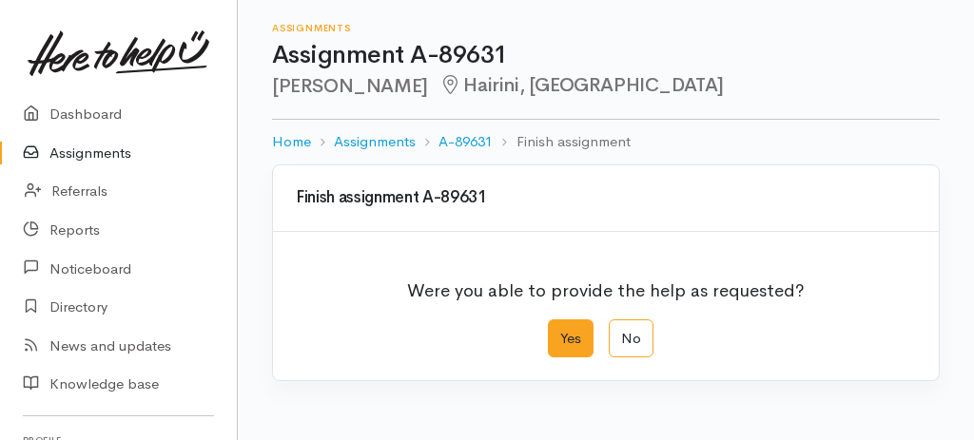
click at [570, 342] on label "Yes" at bounding box center [571, 338] width 46 height 39
click at [560, 332] on input "Yes" at bounding box center [554, 325] width 12 height 12
radio input "true"
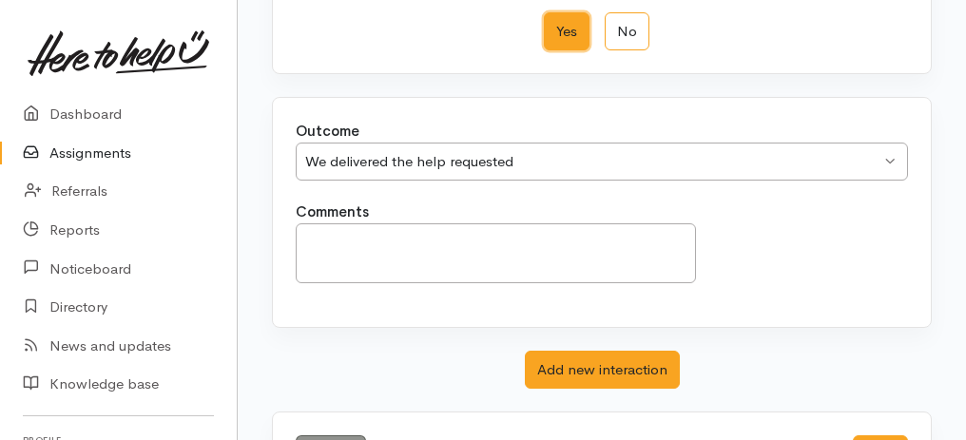
scroll to position [317, 0]
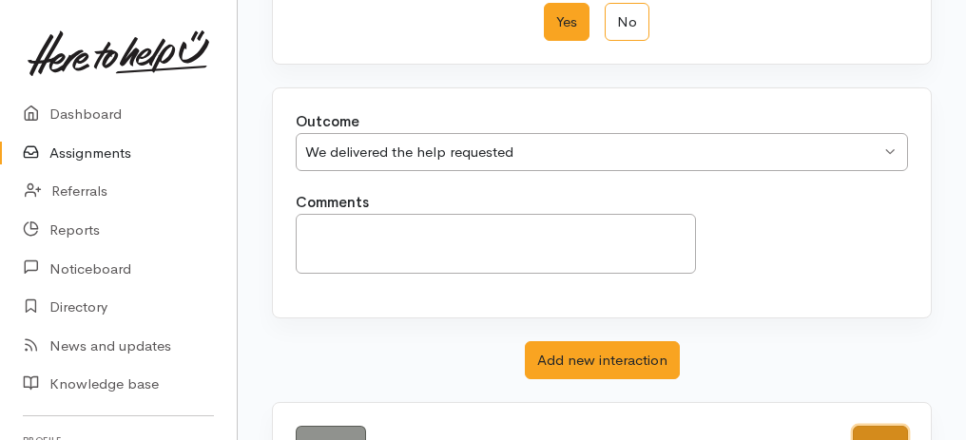
click at [875, 427] on button "Save" at bounding box center [880, 445] width 55 height 39
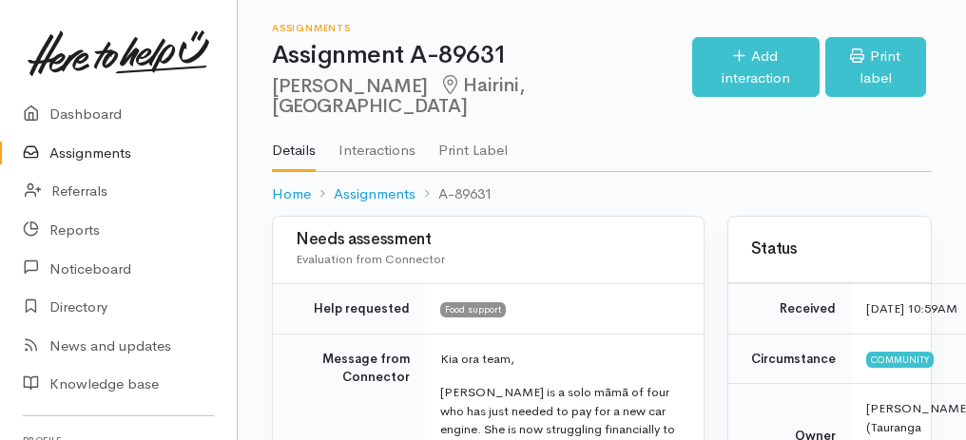
click at [73, 157] on link "Assignments" at bounding box center [118, 153] width 237 height 39
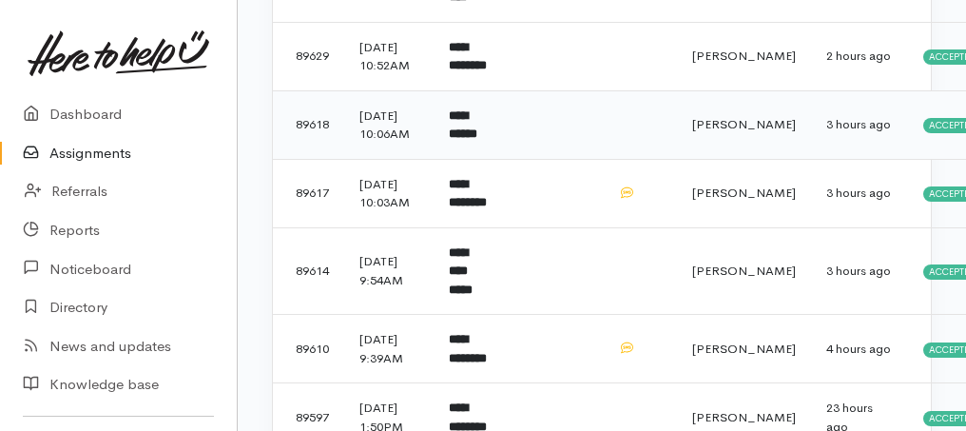
scroll to position [697, 0]
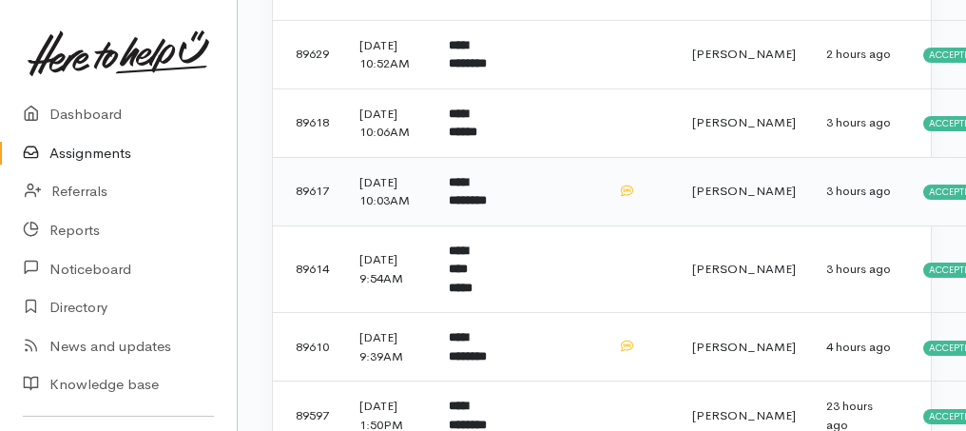
click at [450, 225] on td "**********" at bounding box center [469, 191] width 70 height 68
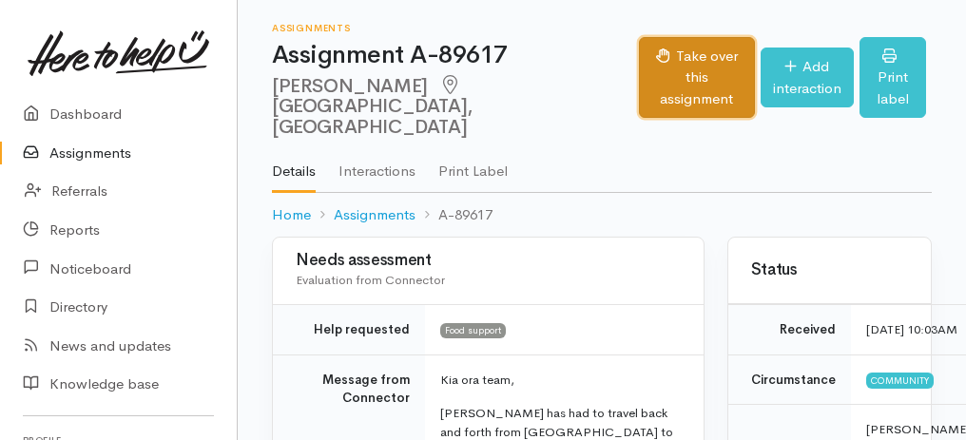
click at [694, 73] on button "Take over this assignment" at bounding box center [696, 78] width 115 height 82
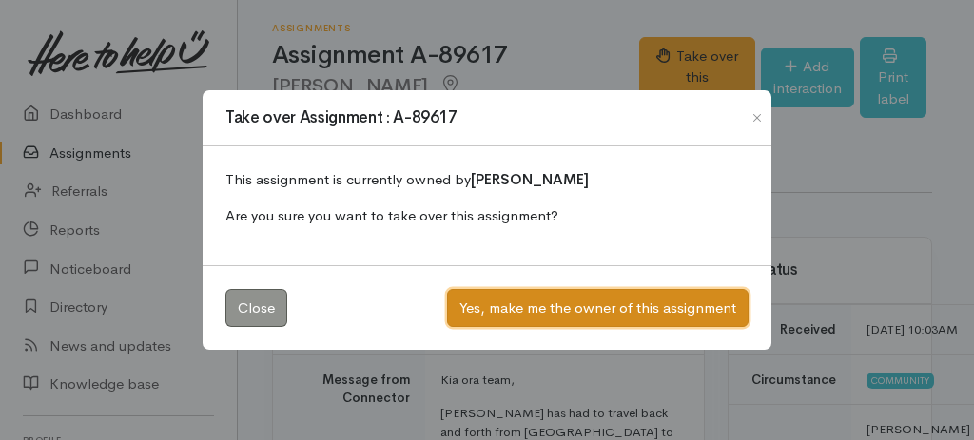
click at [568, 309] on button "Yes, make me the owner of this assignment" at bounding box center [597, 308] width 301 height 39
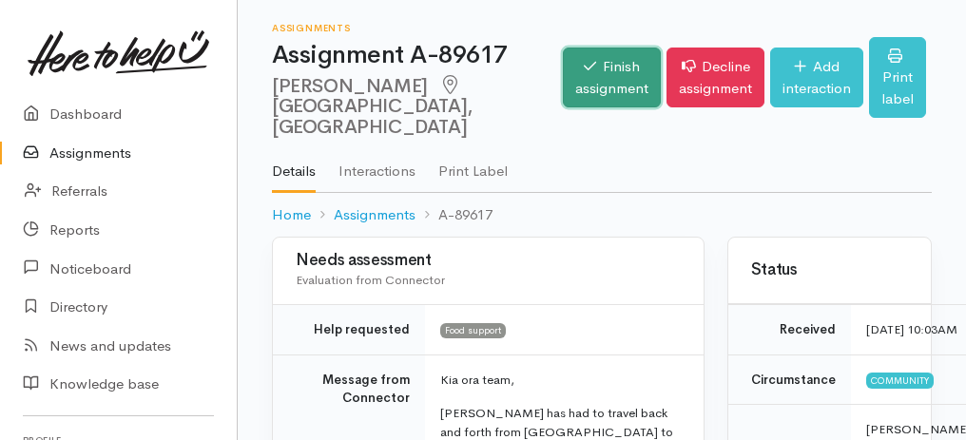
click at [591, 70] on link "Finish assignment" at bounding box center [612, 78] width 98 height 60
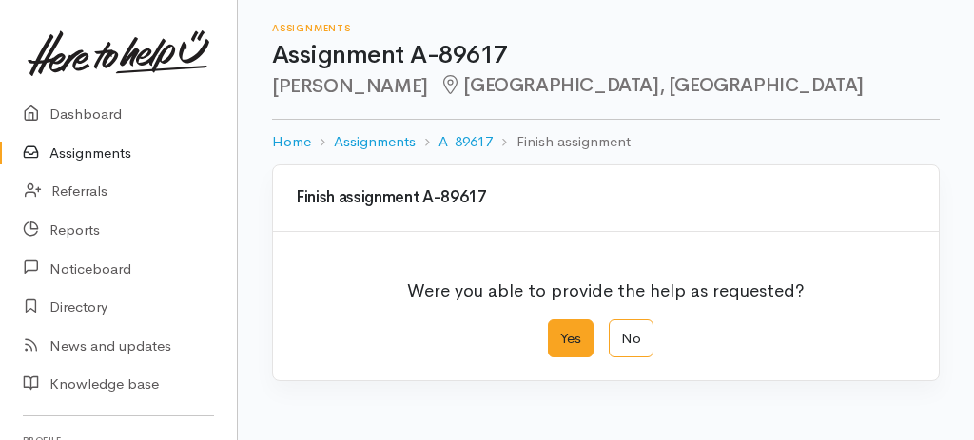
click at [563, 338] on label "Yes" at bounding box center [571, 338] width 46 height 39
click at [560, 332] on input "Yes" at bounding box center [554, 325] width 12 height 12
radio input "true"
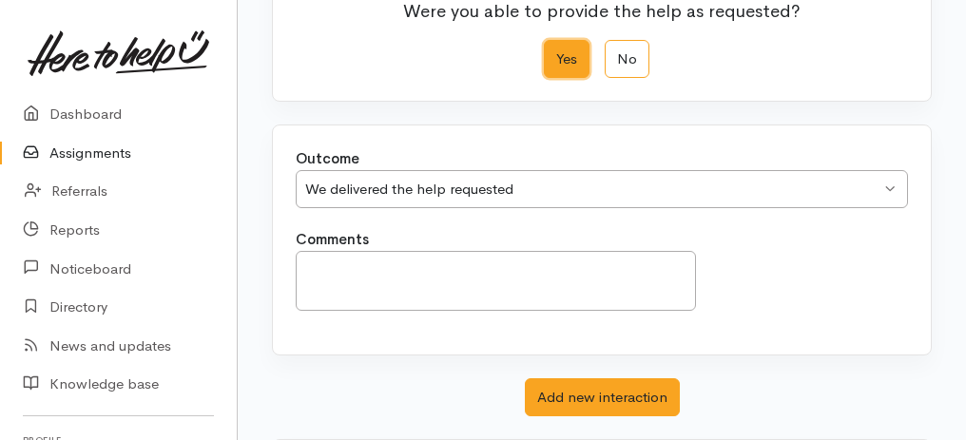
scroll to position [378, 0]
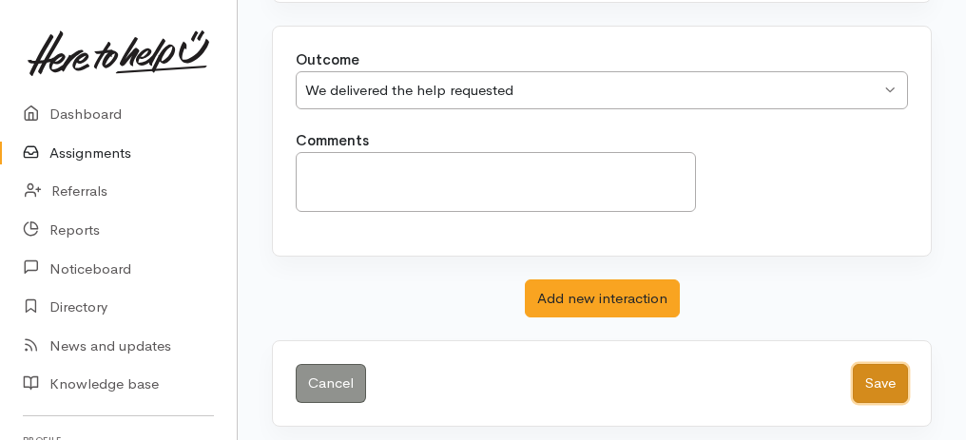
click at [880, 383] on button "Save" at bounding box center [880, 383] width 55 height 39
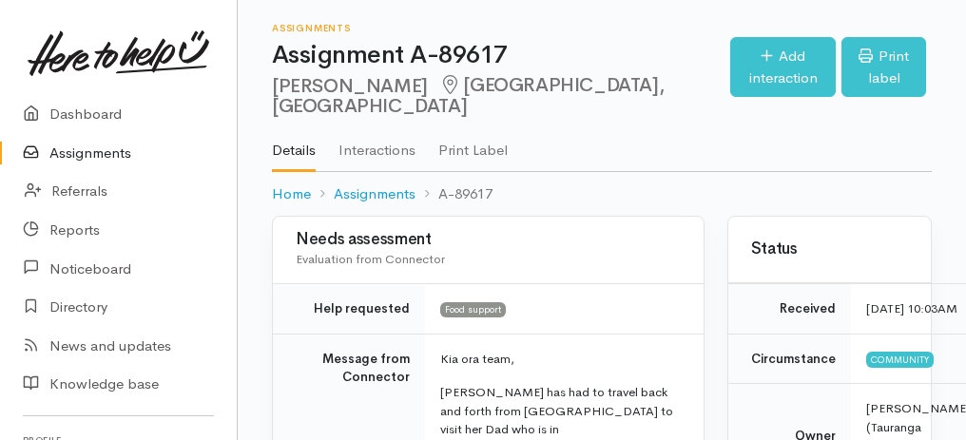
click at [102, 158] on link "Assignments" at bounding box center [118, 153] width 237 height 39
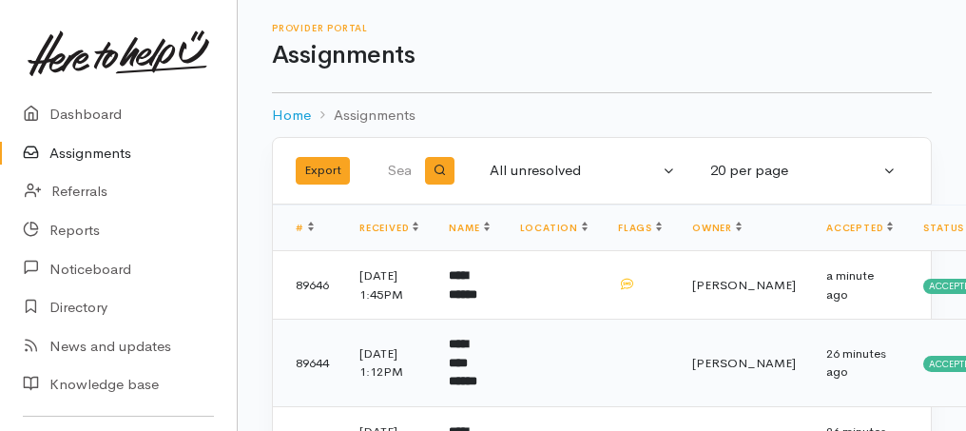
scroll to position [253, 0]
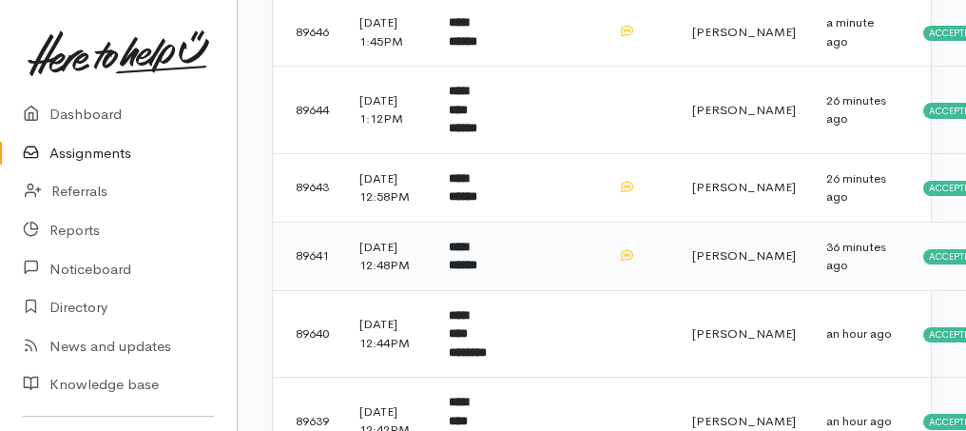
click at [477, 272] on b "**********" at bounding box center [463, 256] width 29 height 31
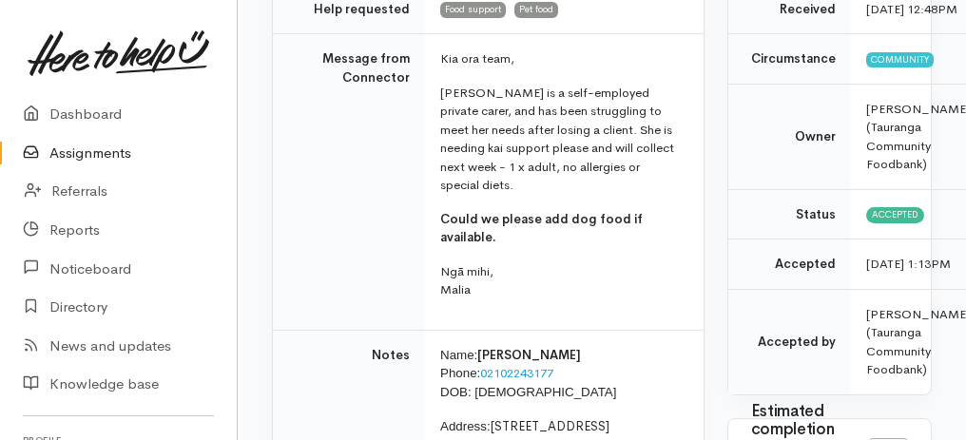
scroll to position [380, 0]
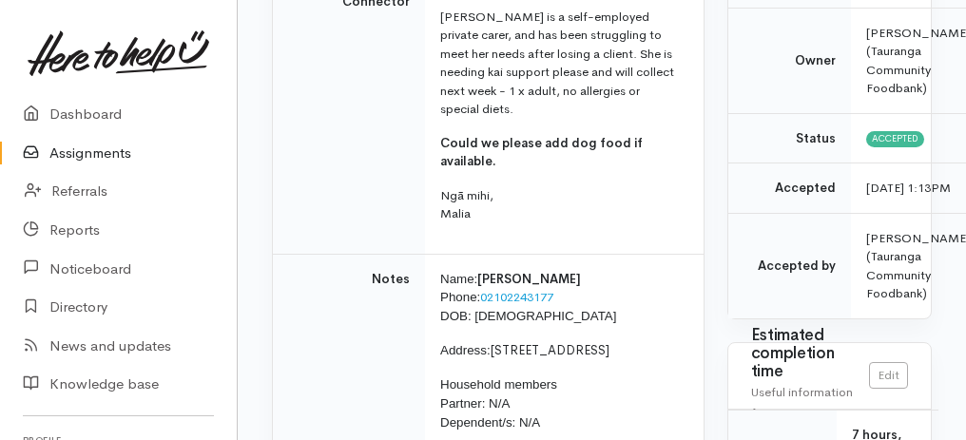
click at [107, 153] on link "Assignments" at bounding box center [118, 153] width 237 height 39
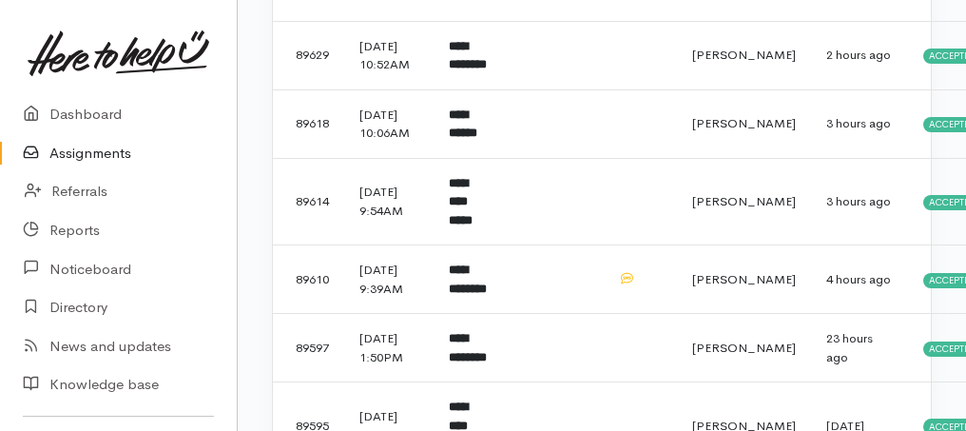
scroll to position [697, 0]
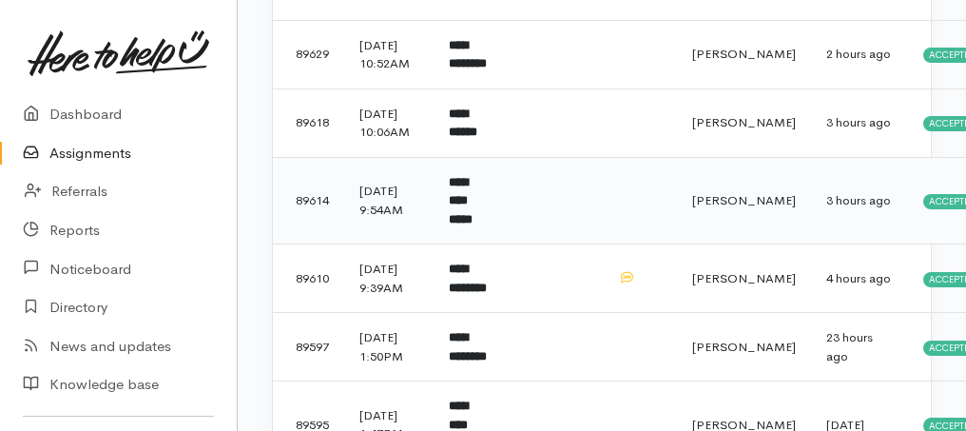
click at [473, 225] on b "**********" at bounding box center [461, 200] width 24 height 49
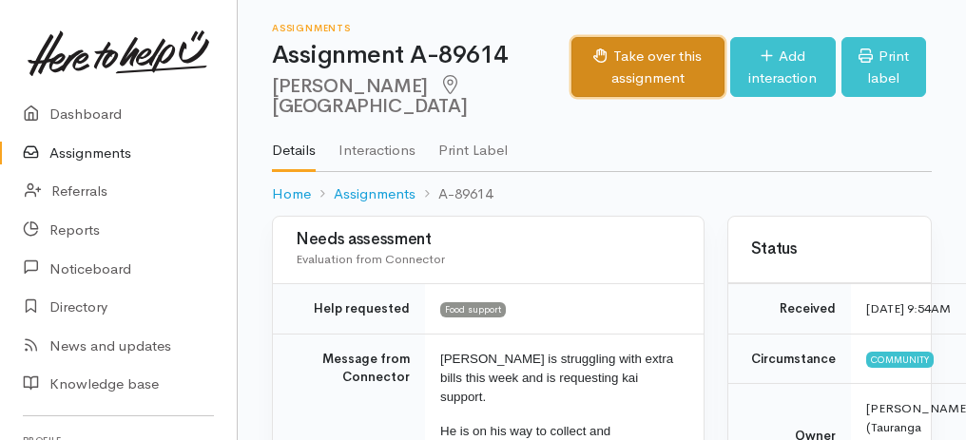
click at [584, 97] on button "Take over this assignment" at bounding box center [647, 67] width 153 height 60
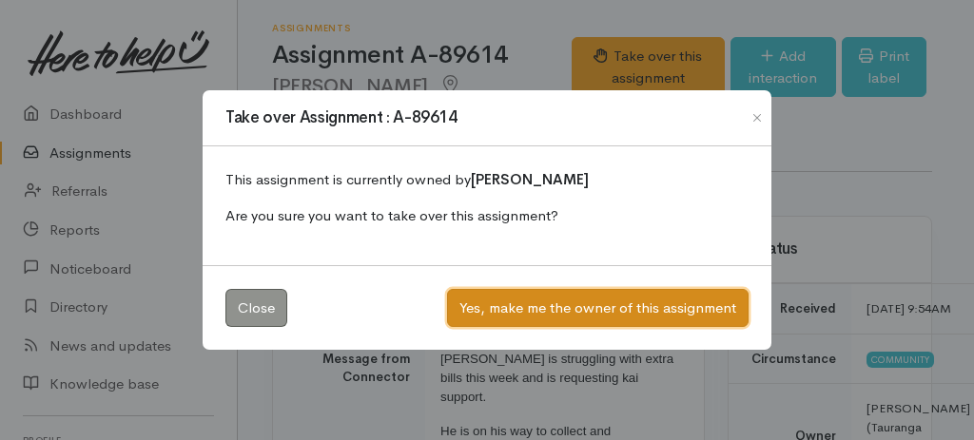
click at [578, 312] on button "Yes, make me the owner of this assignment" at bounding box center [597, 308] width 301 height 39
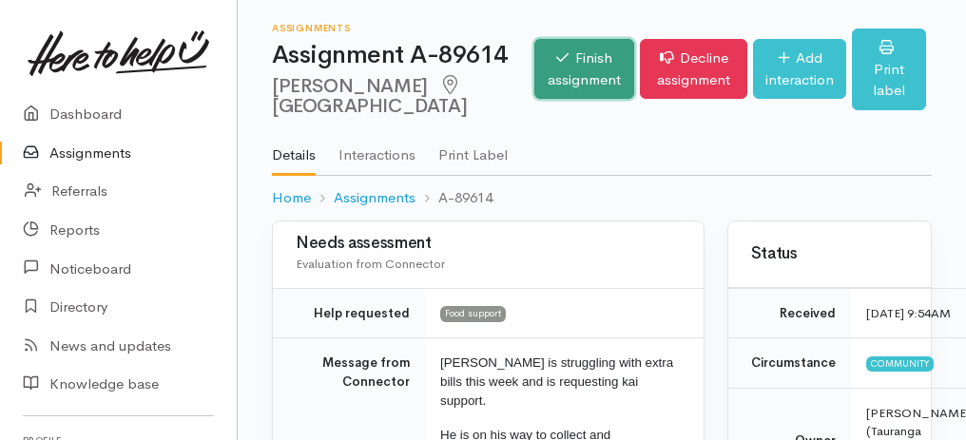
click at [534, 76] on link "Finish assignment" at bounding box center [584, 69] width 100 height 60
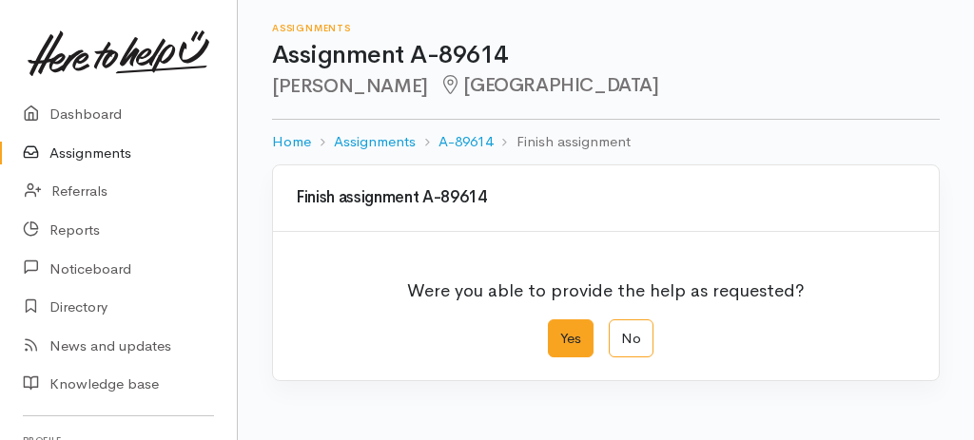
click at [579, 341] on label "Yes" at bounding box center [571, 338] width 46 height 39
click at [560, 332] on input "Yes" at bounding box center [554, 325] width 12 height 12
radio input "true"
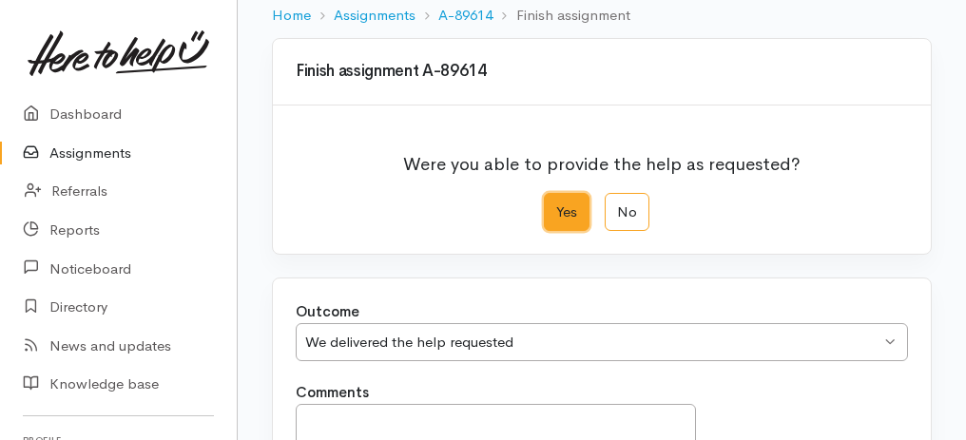
scroll to position [378, 0]
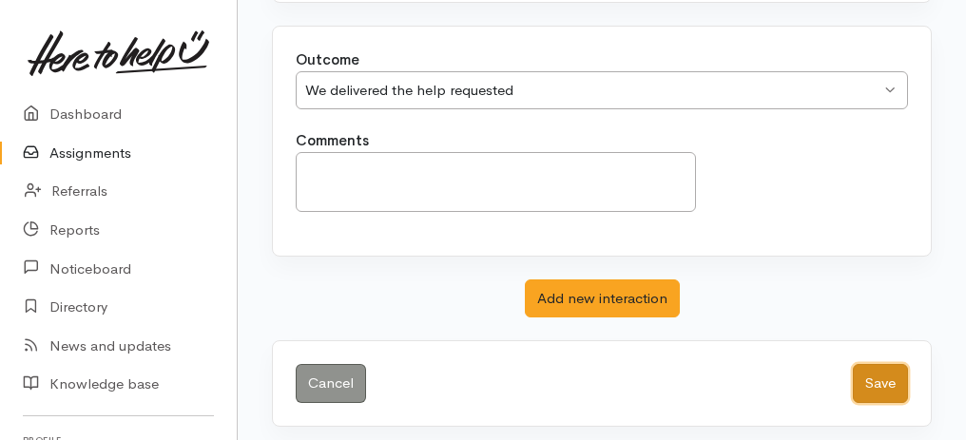
click at [886, 384] on button "Save" at bounding box center [880, 383] width 55 height 39
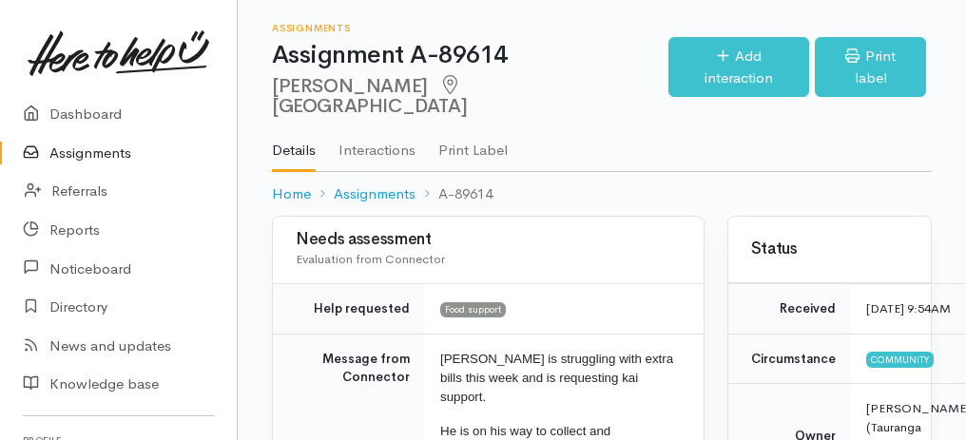
click at [78, 157] on link "Assignments" at bounding box center [118, 153] width 237 height 39
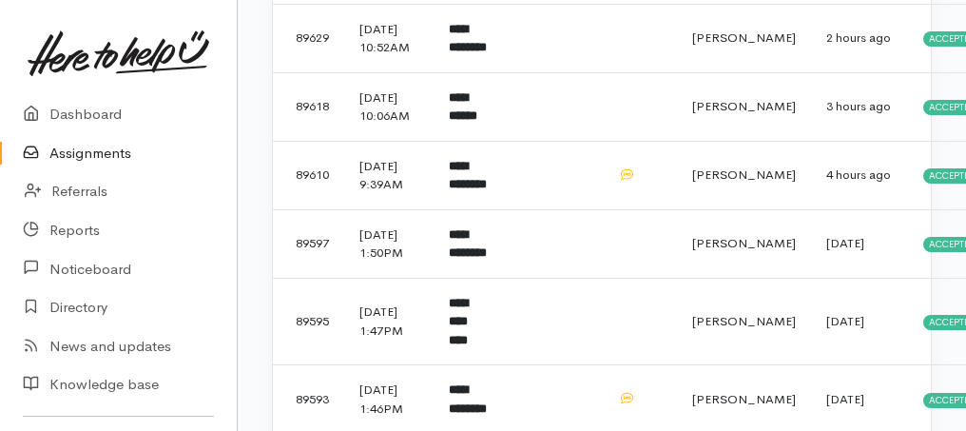
scroll to position [823, 0]
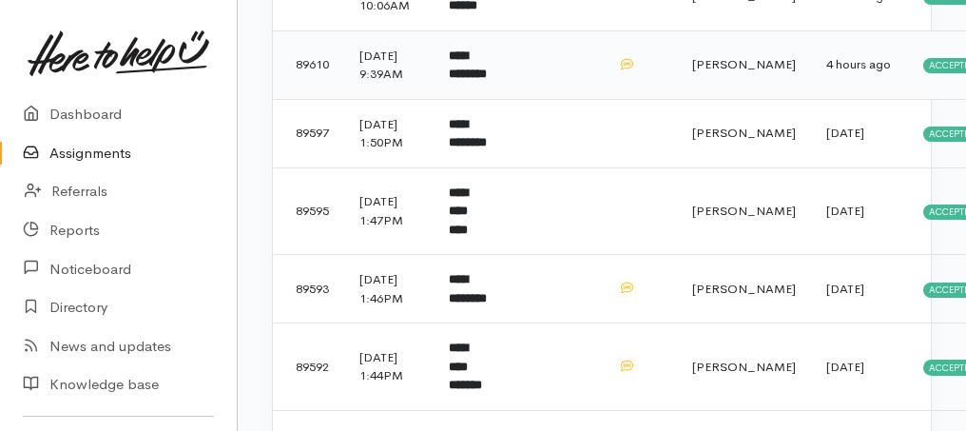
click at [481, 81] on b "**********" at bounding box center [468, 64] width 38 height 31
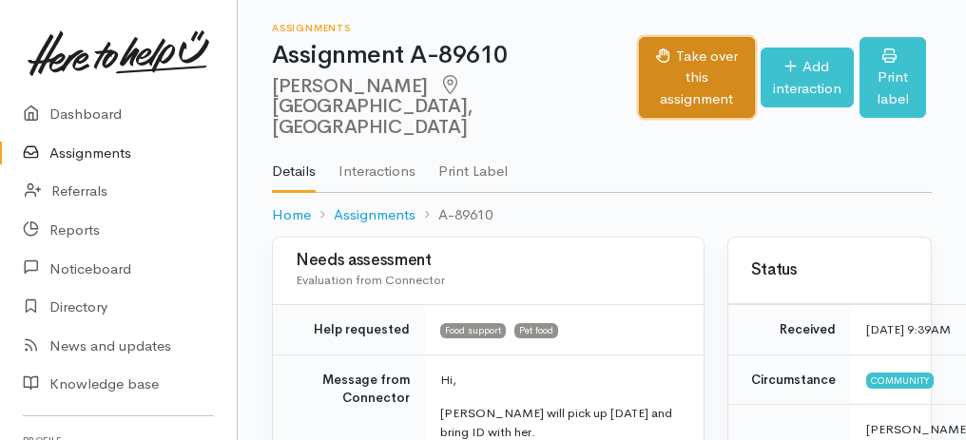
click at [639, 67] on button "Take over this assignment" at bounding box center [696, 78] width 115 height 82
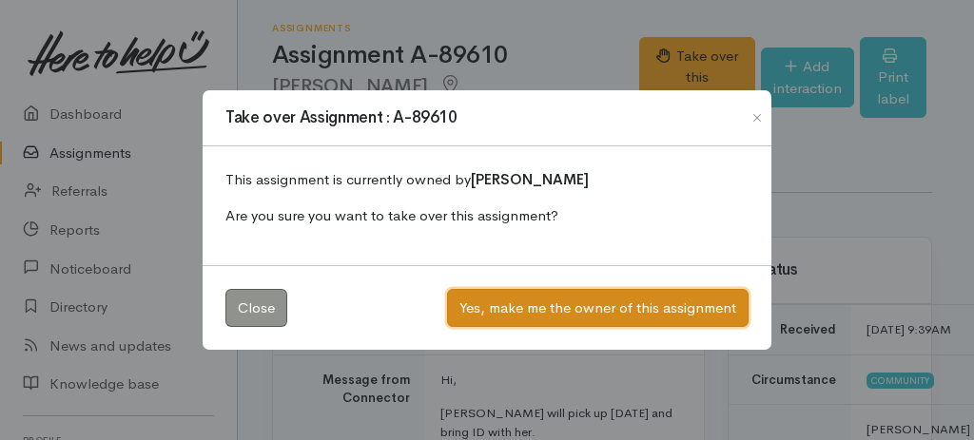
click at [537, 299] on button "Yes, make me the owner of this assignment" at bounding box center [597, 308] width 301 height 39
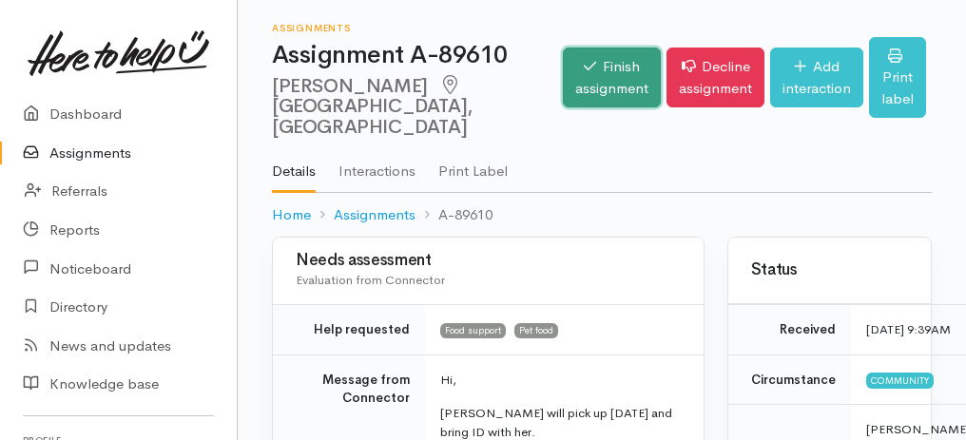
click at [572, 79] on link "Finish assignment" at bounding box center [612, 78] width 98 height 60
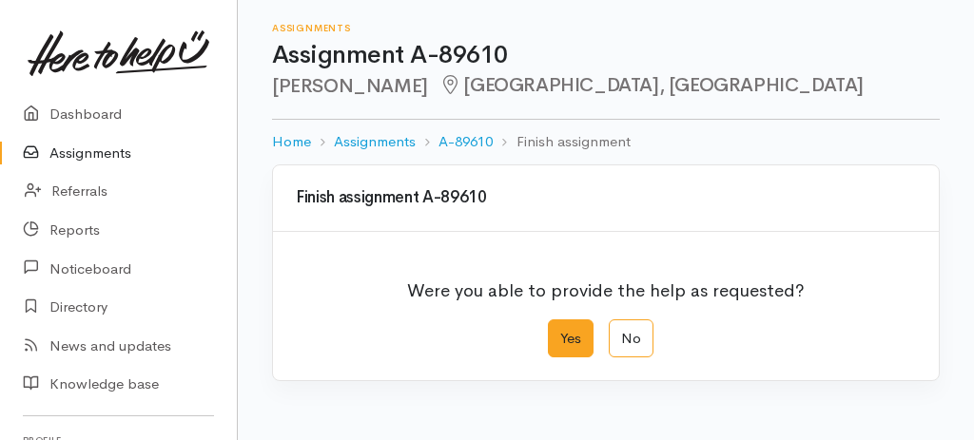
click at [557, 324] on label "Yes" at bounding box center [571, 338] width 46 height 39
click at [557, 324] on input "Yes" at bounding box center [554, 325] width 12 height 12
radio input "true"
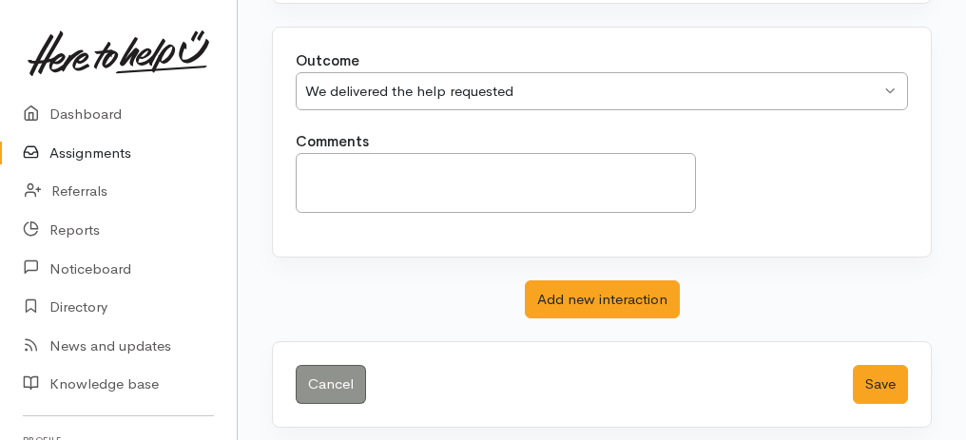
scroll to position [378, 0]
click at [870, 396] on div "Cancel Save" at bounding box center [602, 383] width 658 height 85
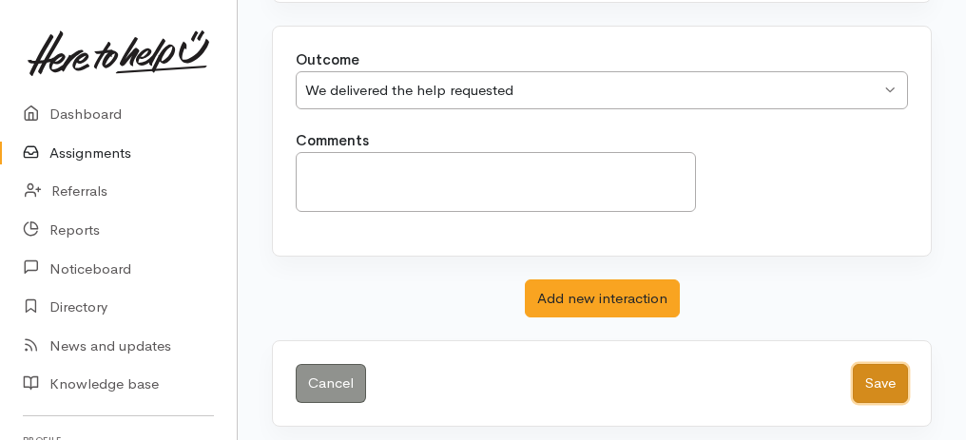
click at [868, 383] on button "Save" at bounding box center [880, 383] width 55 height 39
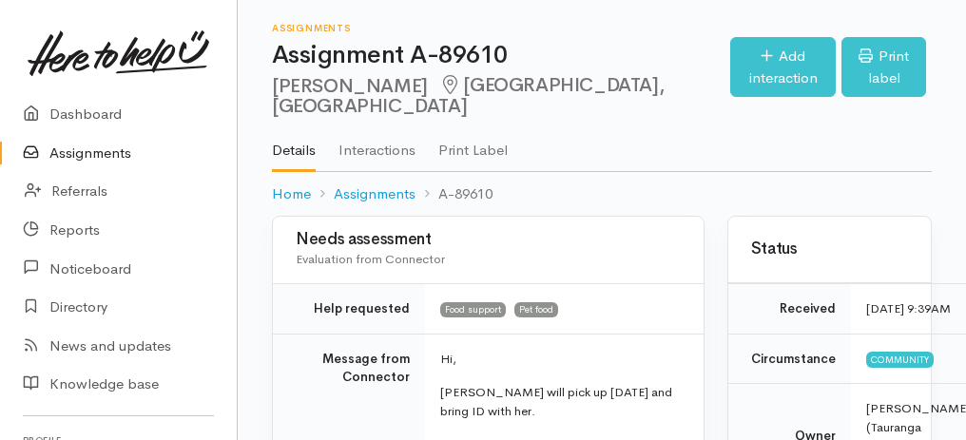
click at [96, 152] on link "Assignments" at bounding box center [118, 153] width 237 height 39
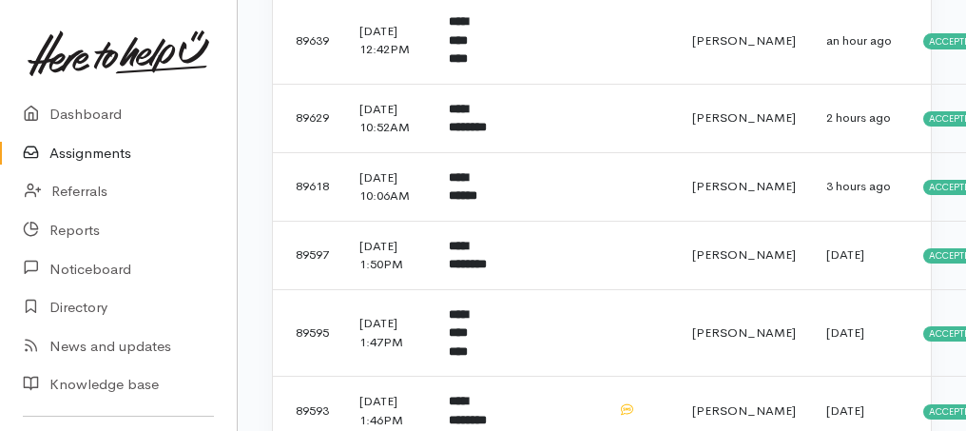
scroll to position [887, 0]
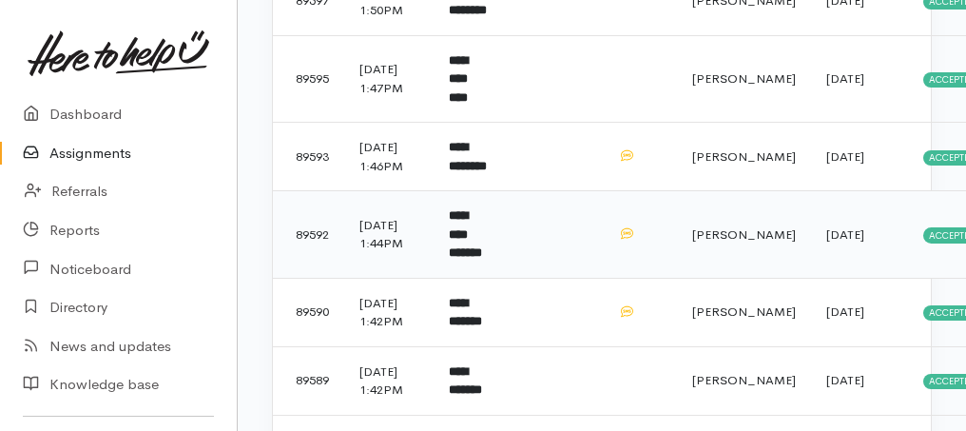
click at [499, 279] on td "**********" at bounding box center [469, 234] width 70 height 87
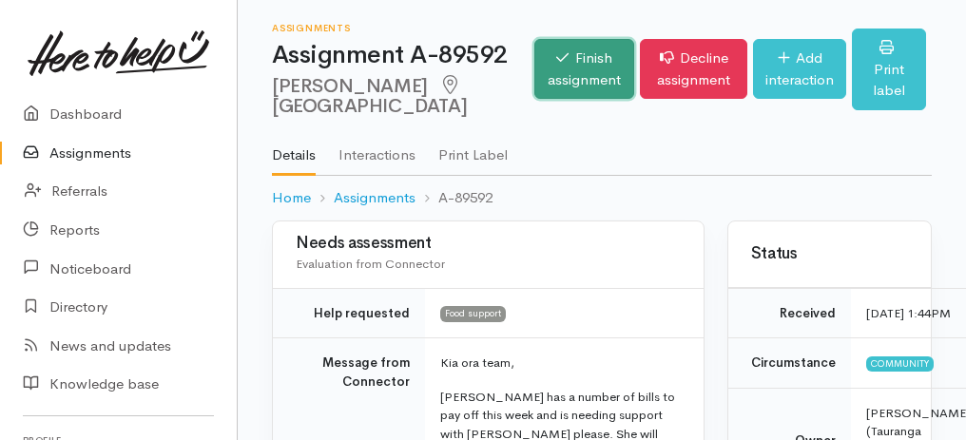
click at [536, 86] on link "Finish assignment" at bounding box center [584, 69] width 100 height 60
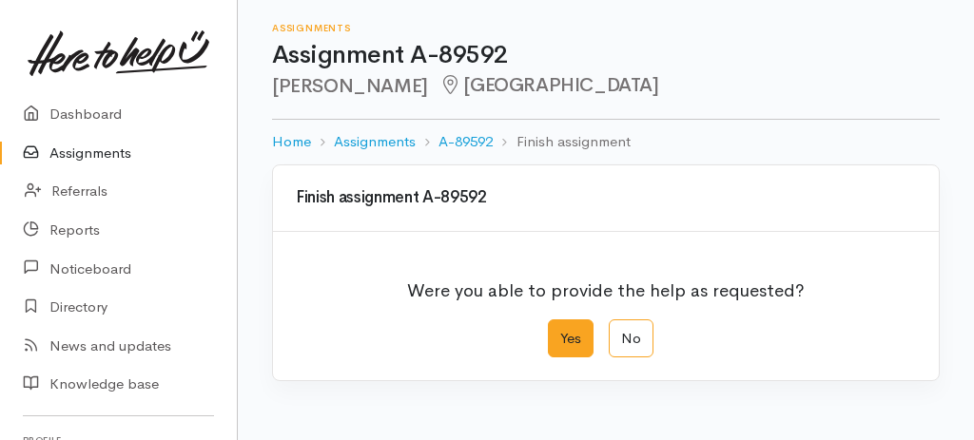
click at [559, 341] on label "Yes" at bounding box center [571, 338] width 46 height 39
click at [559, 332] on input "Yes" at bounding box center [554, 325] width 12 height 12
radio input "true"
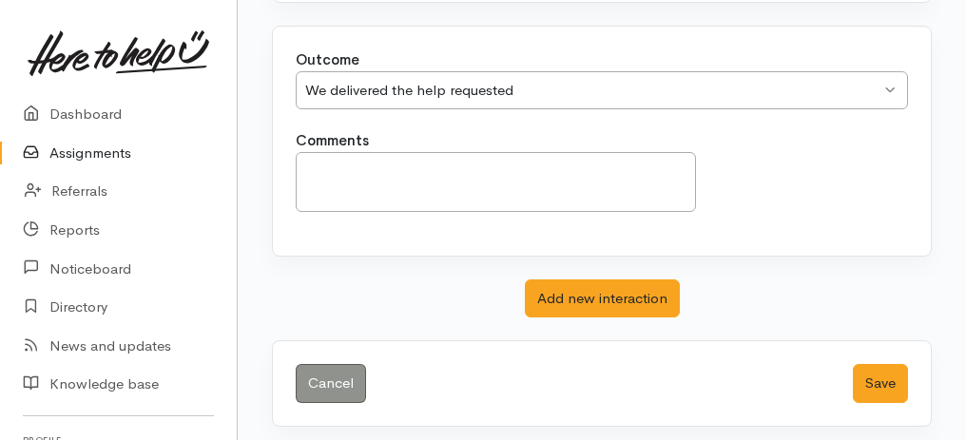
scroll to position [378, 0]
click at [872, 369] on button "Save" at bounding box center [880, 383] width 55 height 39
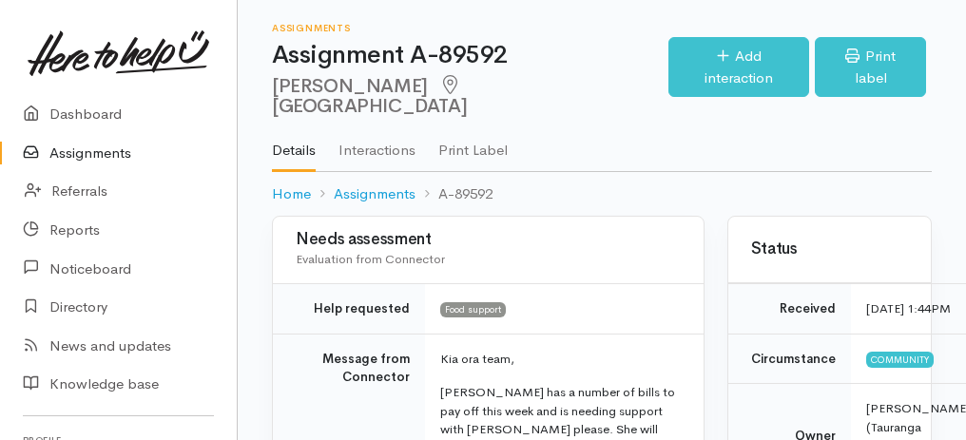
click at [87, 158] on link "Assignments" at bounding box center [118, 153] width 237 height 39
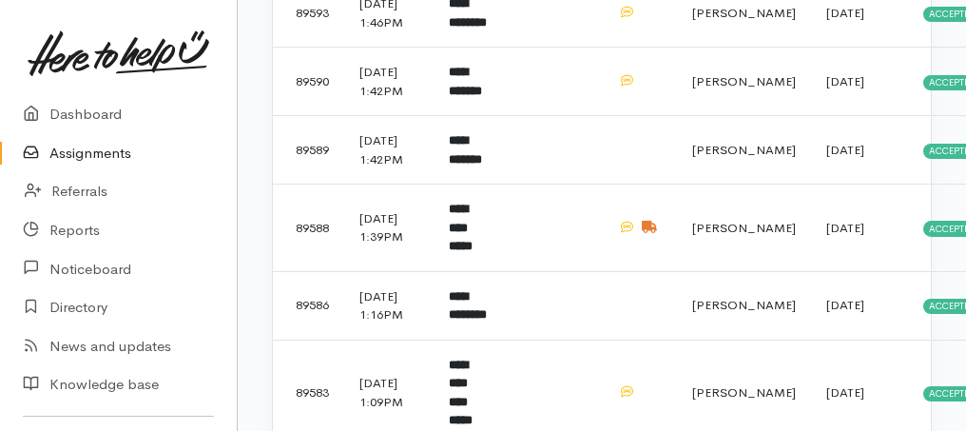
scroll to position [1027, 0]
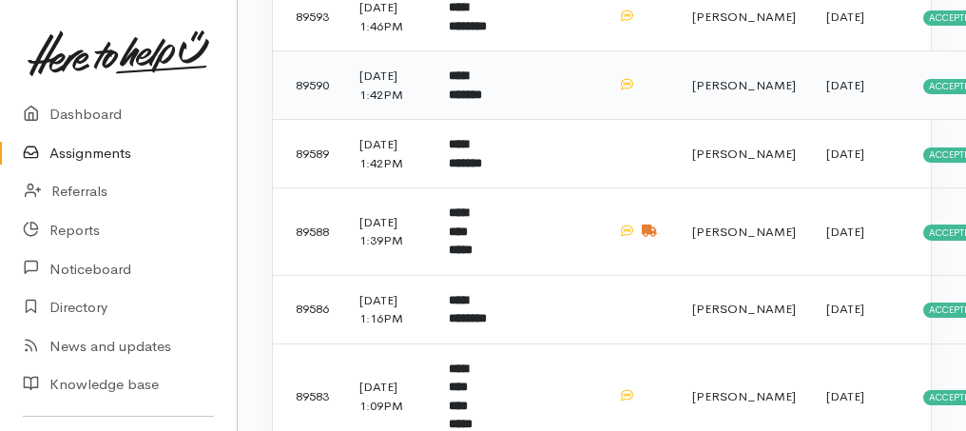
click at [479, 101] on b "**********" at bounding box center [465, 84] width 33 height 31
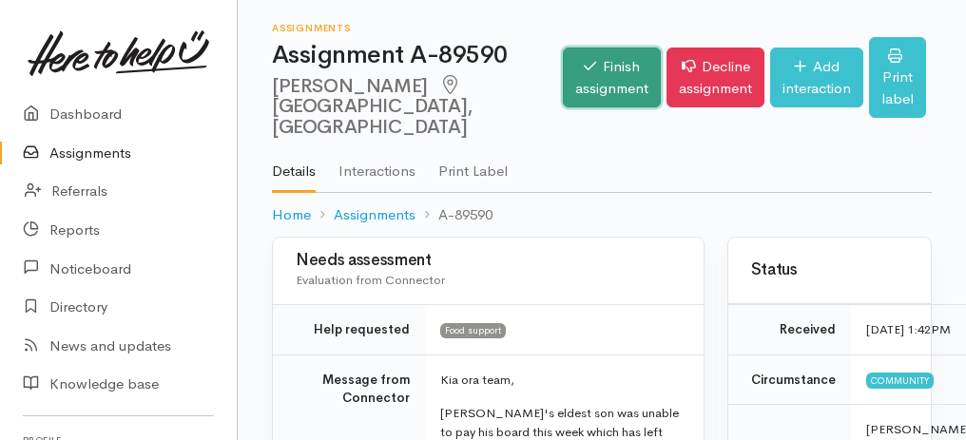
click at [563, 81] on link "Finish assignment" at bounding box center [612, 78] width 98 height 60
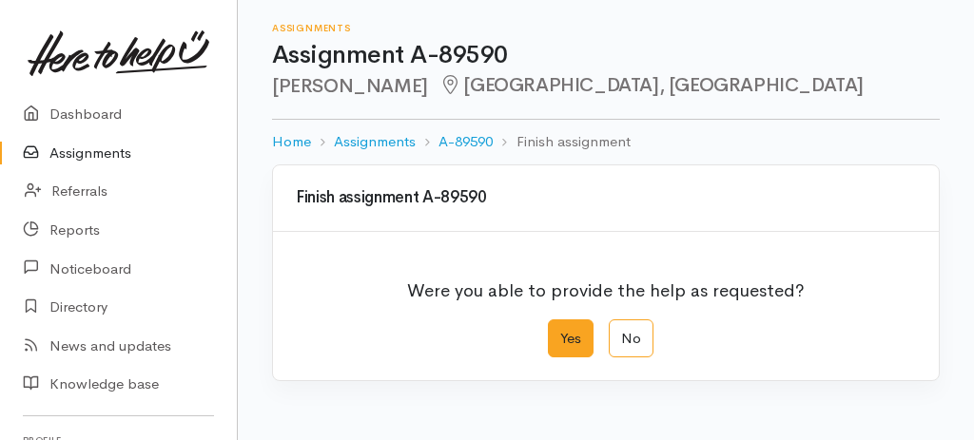
click at [562, 335] on label "Yes" at bounding box center [571, 338] width 46 height 39
click at [560, 332] on input "Yes" at bounding box center [554, 325] width 12 height 12
radio input "true"
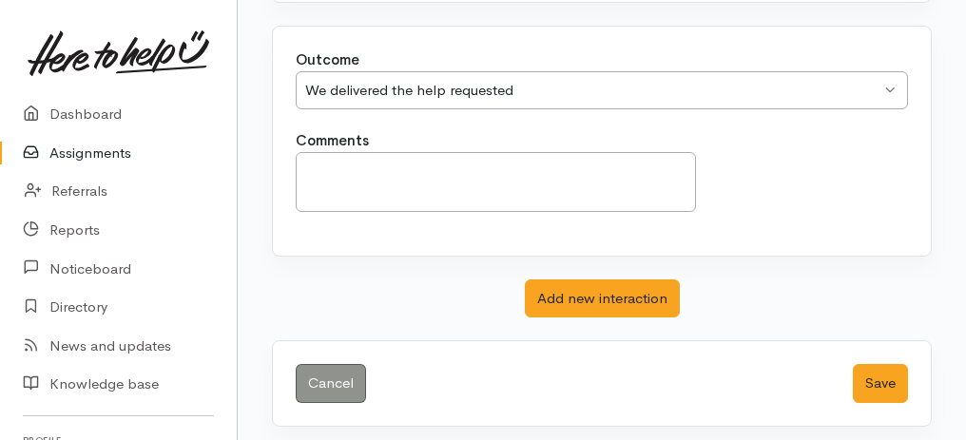
scroll to position [378, 0]
click at [880, 364] on button "Save" at bounding box center [880, 383] width 55 height 39
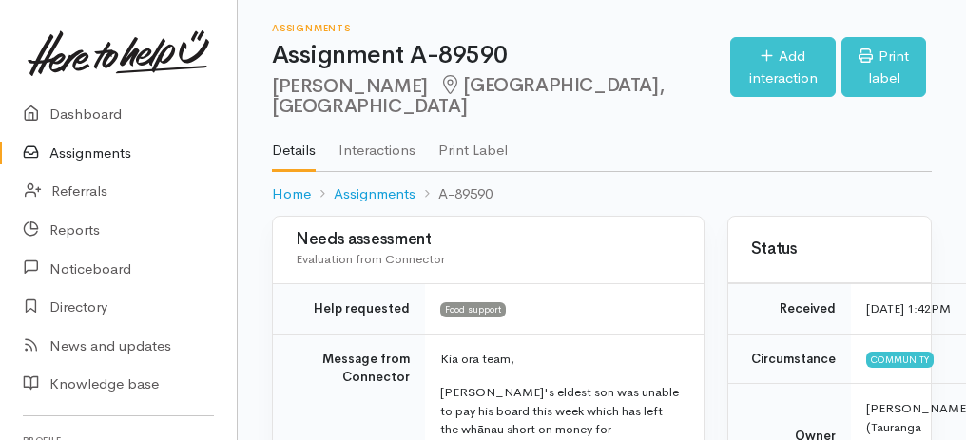
click at [70, 159] on link "Assignments" at bounding box center [118, 153] width 237 height 39
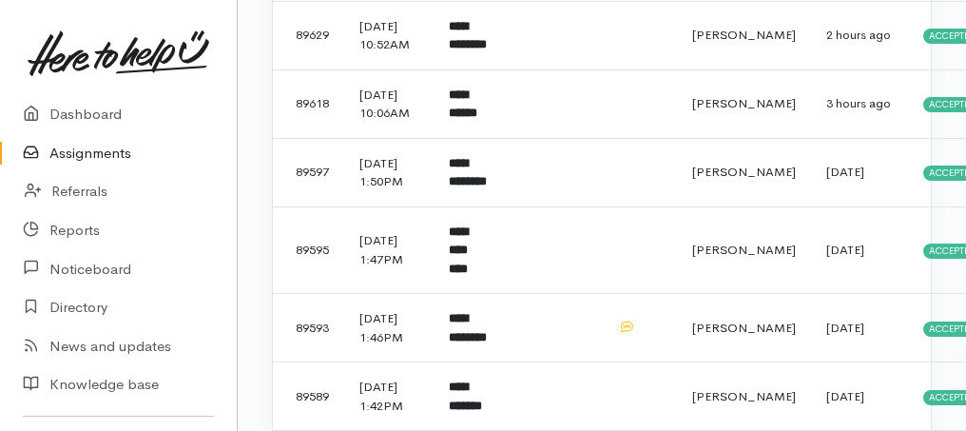
scroll to position [823, 0]
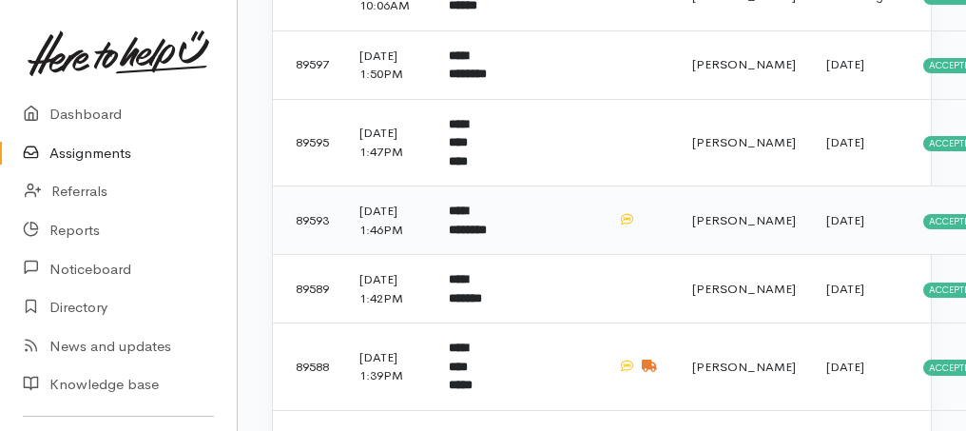
click at [473, 236] on b "**********" at bounding box center [468, 219] width 38 height 31
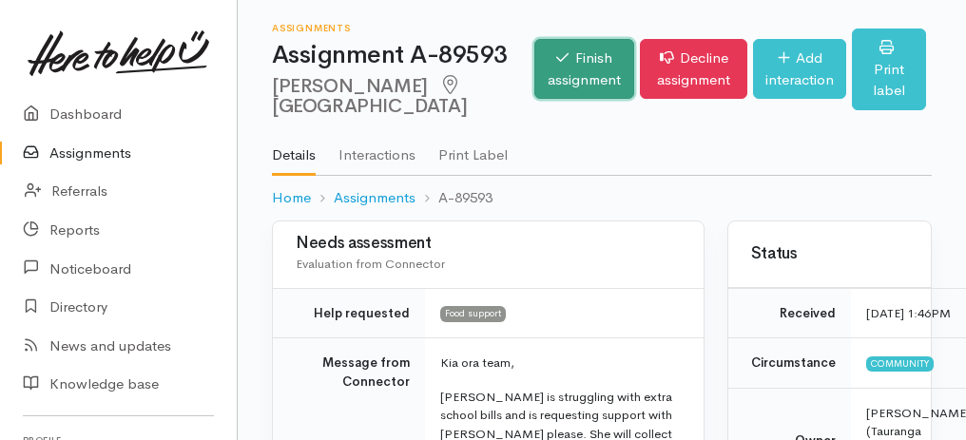
click at [534, 72] on link "Finish assignment" at bounding box center [584, 69] width 100 height 60
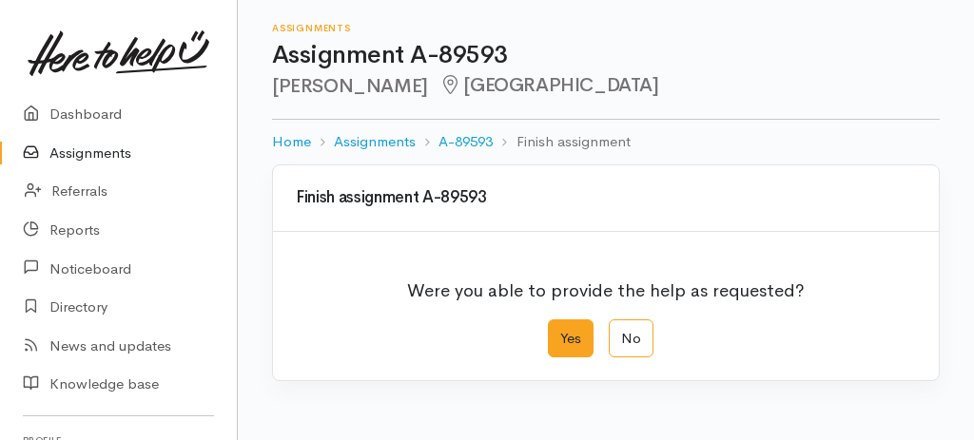
click at [580, 335] on label "Yes" at bounding box center [571, 338] width 46 height 39
click at [560, 332] on input "Yes" at bounding box center [554, 325] width 12 height 12
radio input "true"
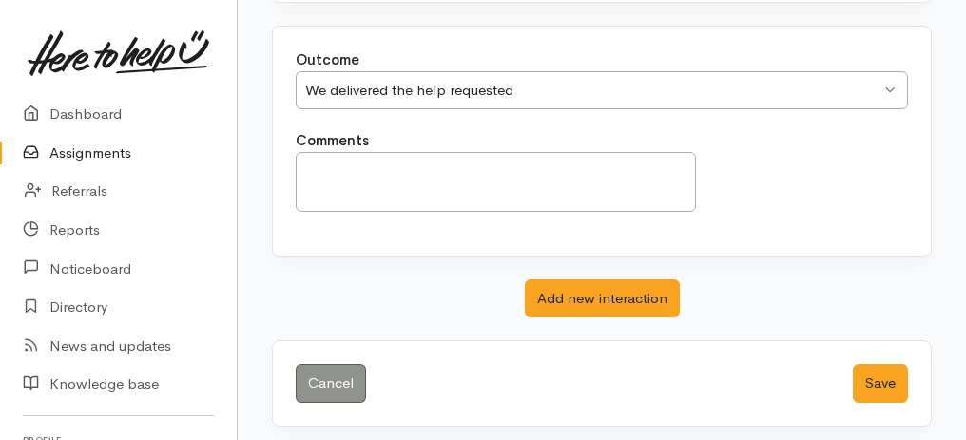
scroll to position [378, 0]
click at [896, 381] on button "Save" at bounding box center [880, 383] width 55 height 39
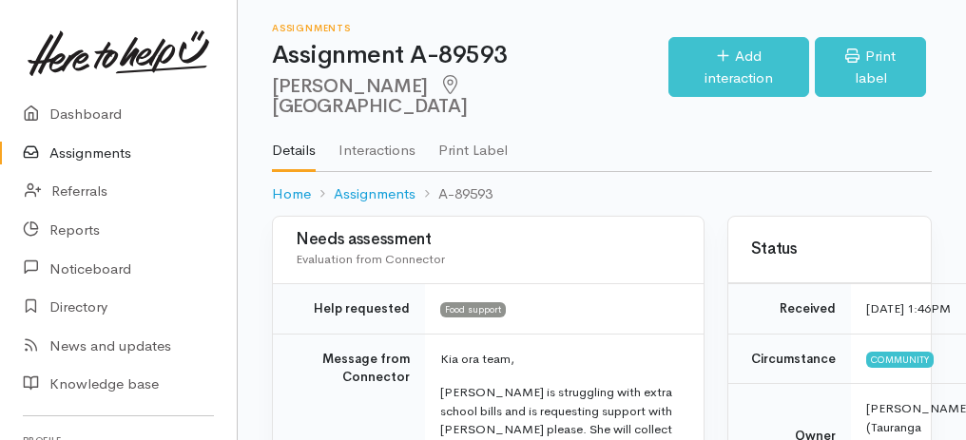
click at [123, 157] on link "Assignments" at bounding box center [118, 153] width 237 height 39
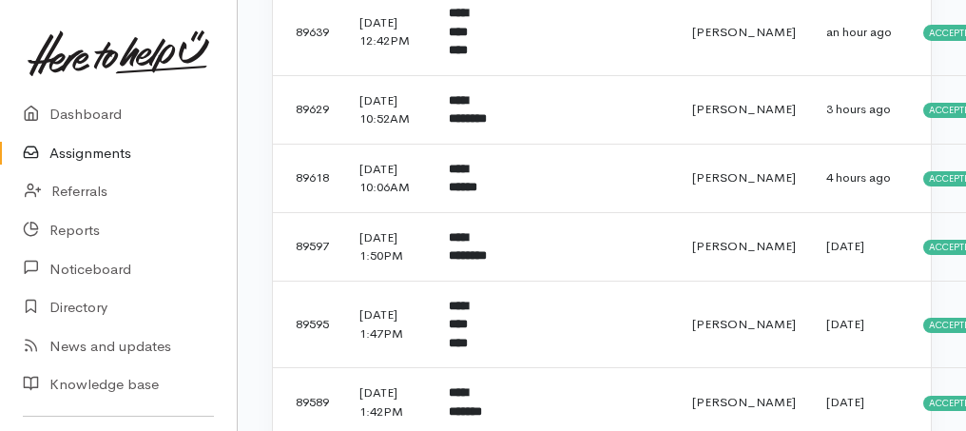
scroll to position [761, 0]
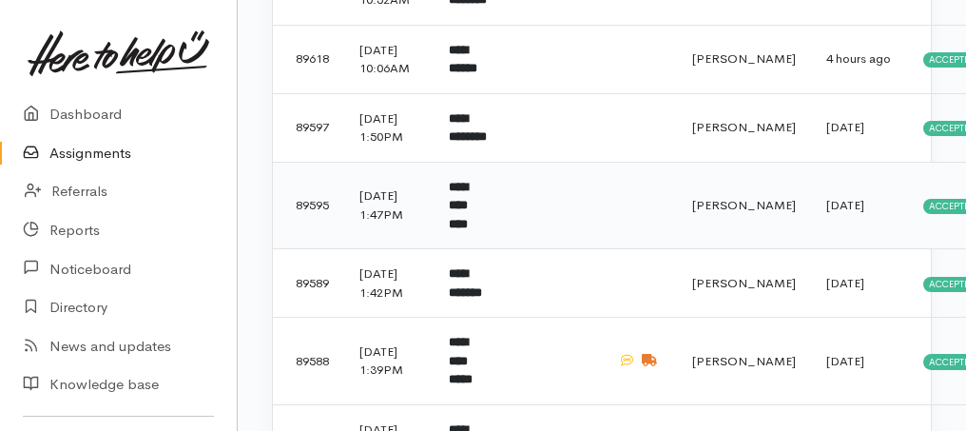
click at [468, 230] on b "**********" at bounding box center [458, 205] width 19 height 49
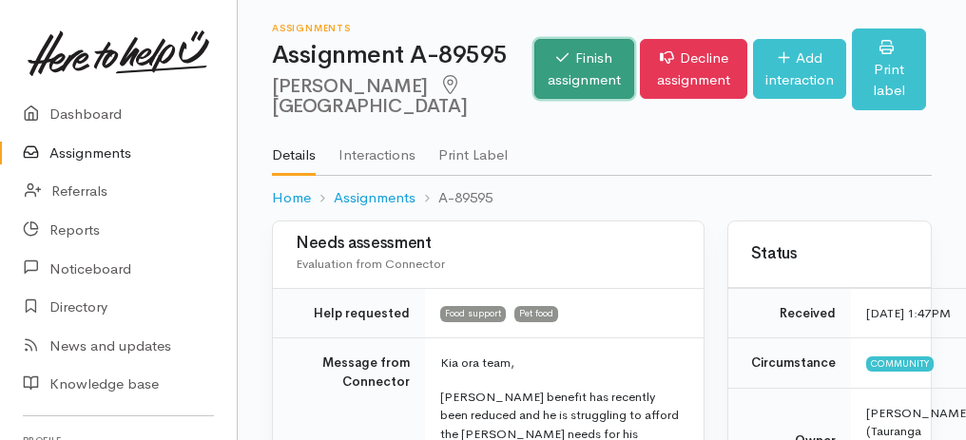
click at [534, 80] on link "Finish assignment" at bounding box center [584, 69] width 100 height 60
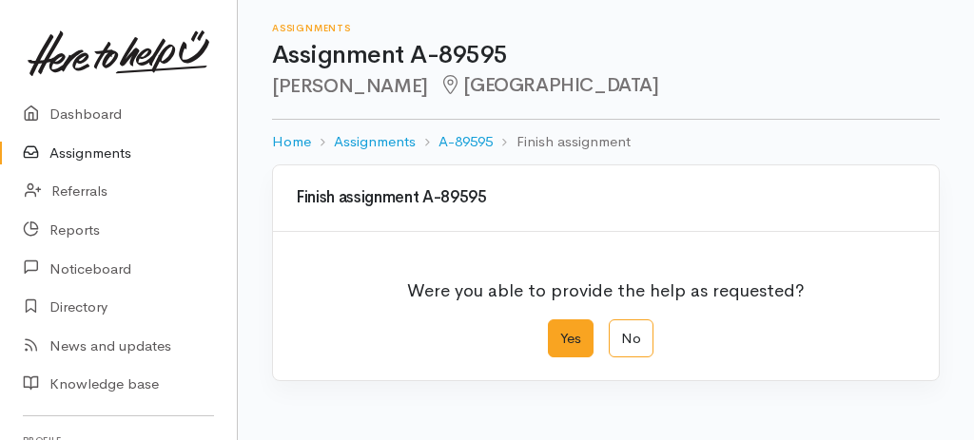
click at [569, 335] on label "Yes" at bounding box center [571, 338] width 46 height 39
click at [560, 332] on input "Yes" at bounding box center [554, 325] width 12 height 12
radio input "true"
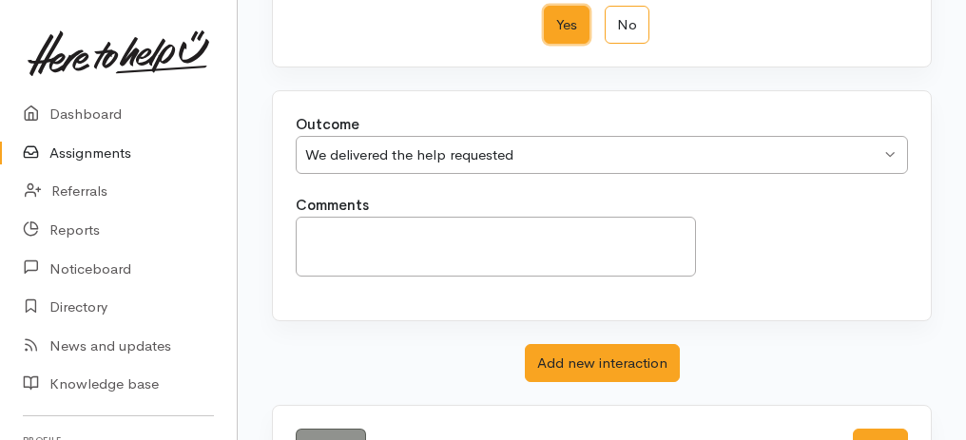
scroll to position [378, 0]
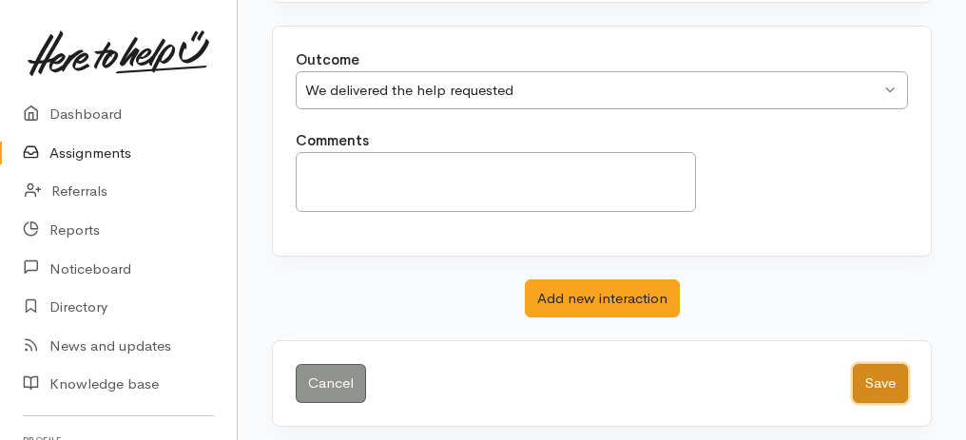
click at [871, 377] on button "Save" at bounding box center [880, 383] width 55 height 39
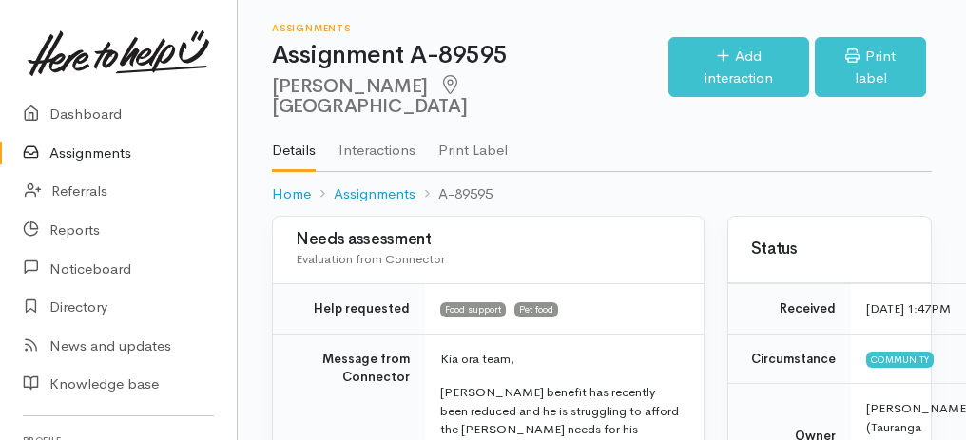
click at [81, 150] on link "Assignments" at bounding box center [118, 153] width 237 height 39
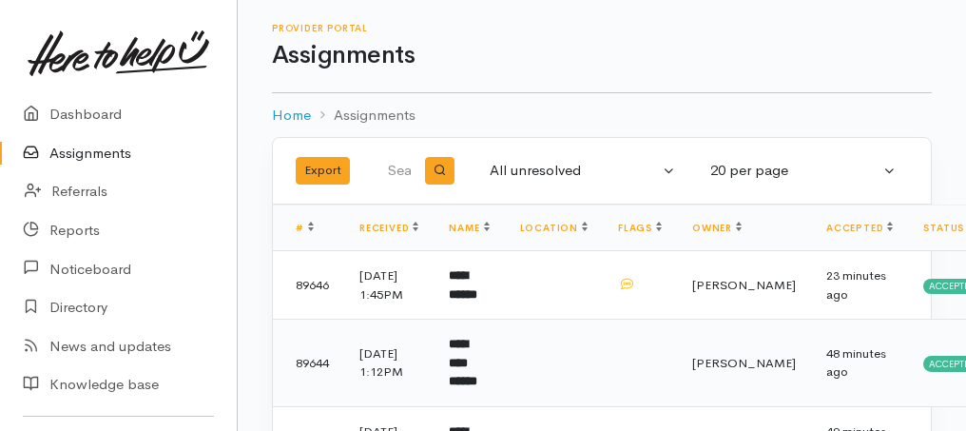
click at [476, 375] on b "**********" at bounding box center [463, 362] width 29 height 49
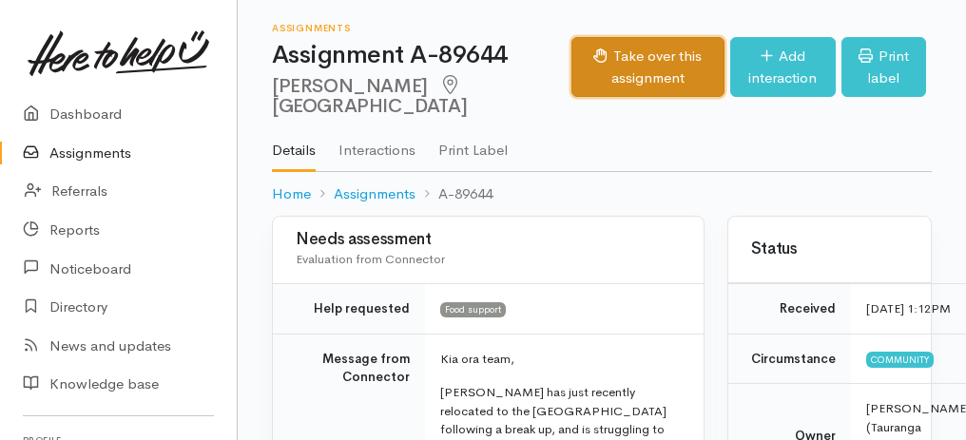
click at [589, 57] on button "Take over this assignment" at bounding box center [647, 67] width 153 height 60
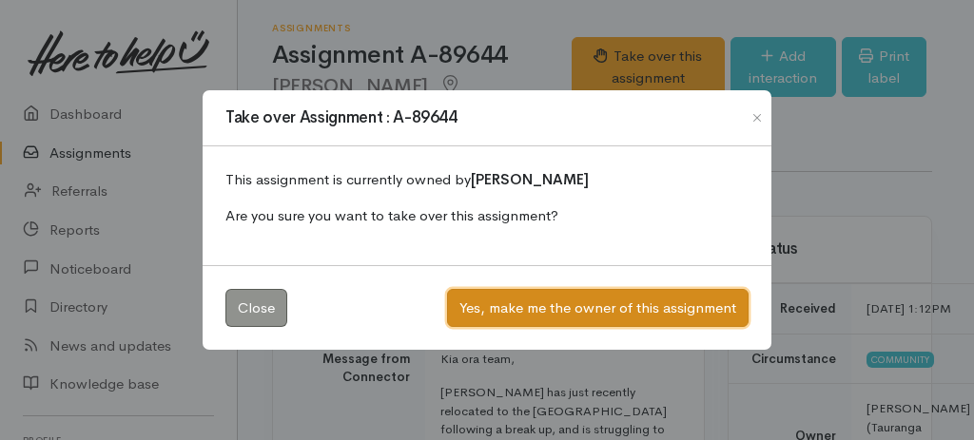
click at [542, 316] on button "Yes, make me the owner of this assignment" at bounding box center [597, 308] width 301 height 39
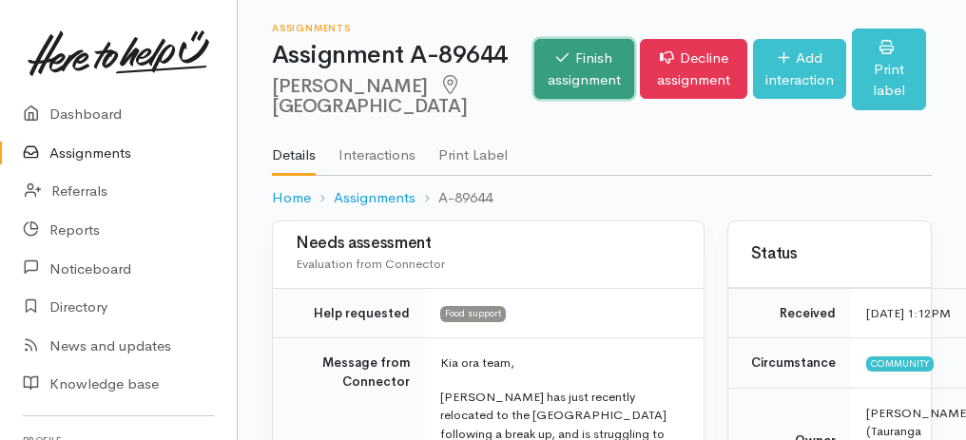
click at [534, 86] on link "Finish assignment" at bounding box center [584, 69] width 100 height 60
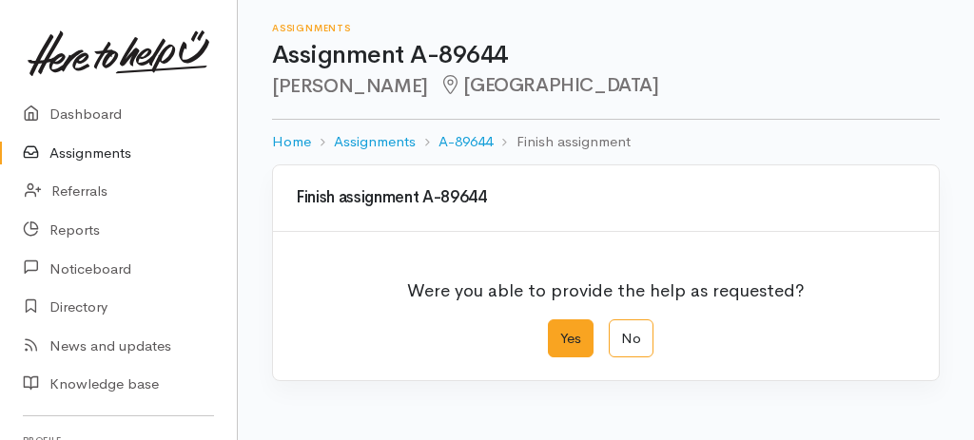
click at [570, 341] on label "Yes" at bounding box center [571, 338] width 46 height 39
click at [560, 332] on input "Yes" at bounding box center [554, 325] width 12 height 12
radio input "true"
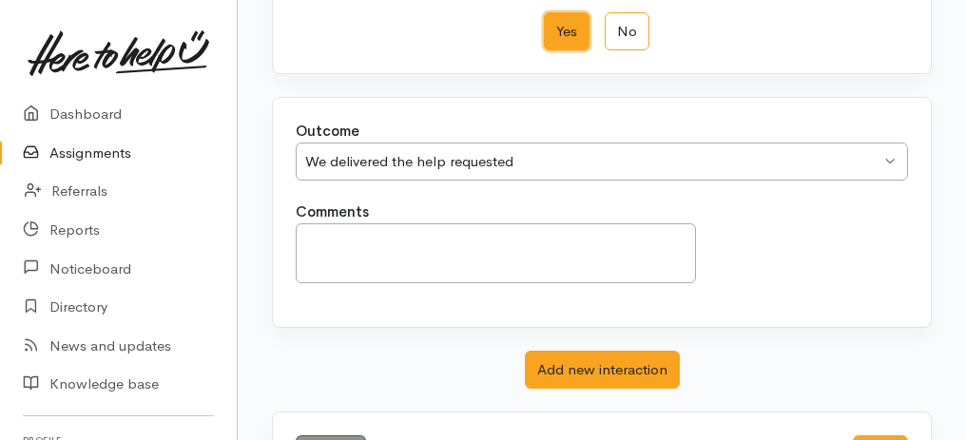
scroll to position [378, 0]
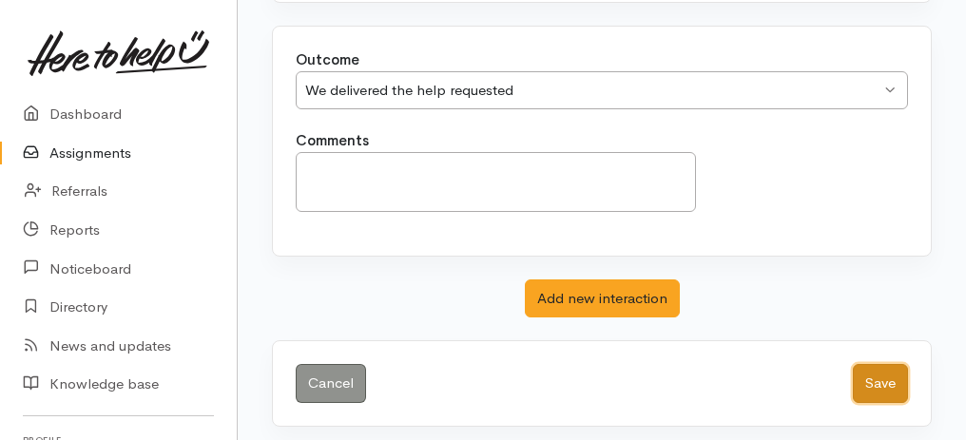
click at [861, 379] on button "Save" at bounding box center [880, 383] width 55 height 39
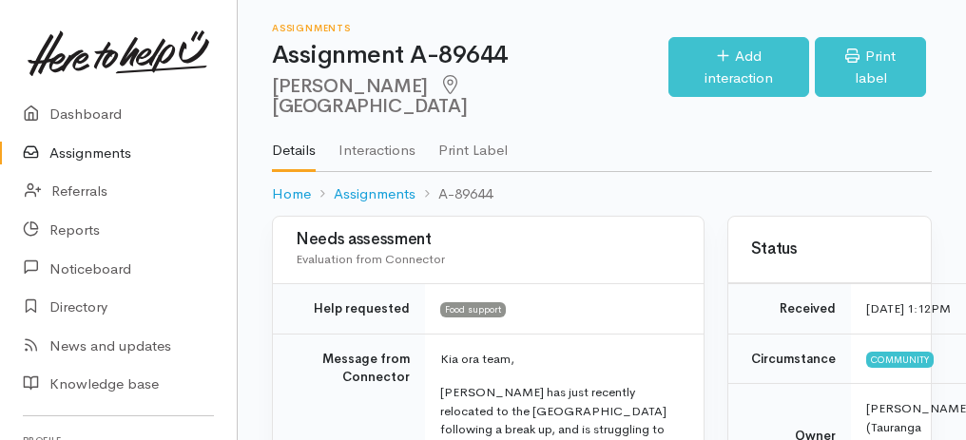
click at [62, 152] on link "Assignments" at bounding box center [118, 153] width 237 height 39
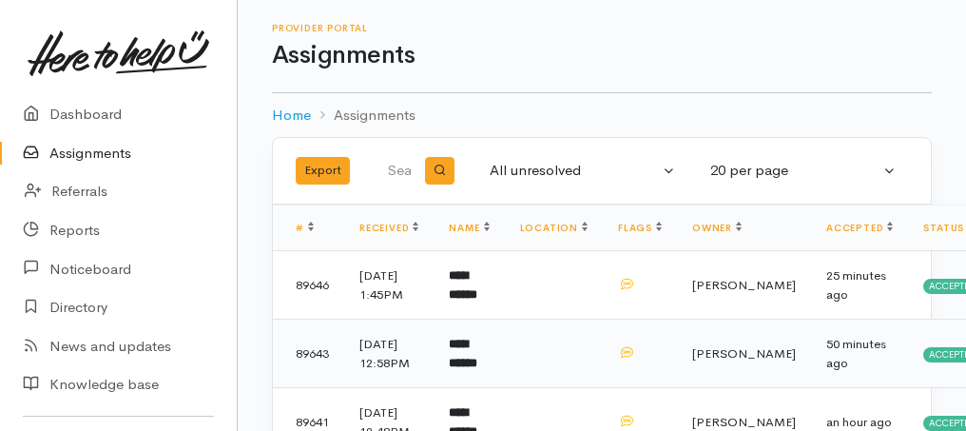
click at [465, 369] on b "**********" at bounding box center [463, 353] width 29 height 31
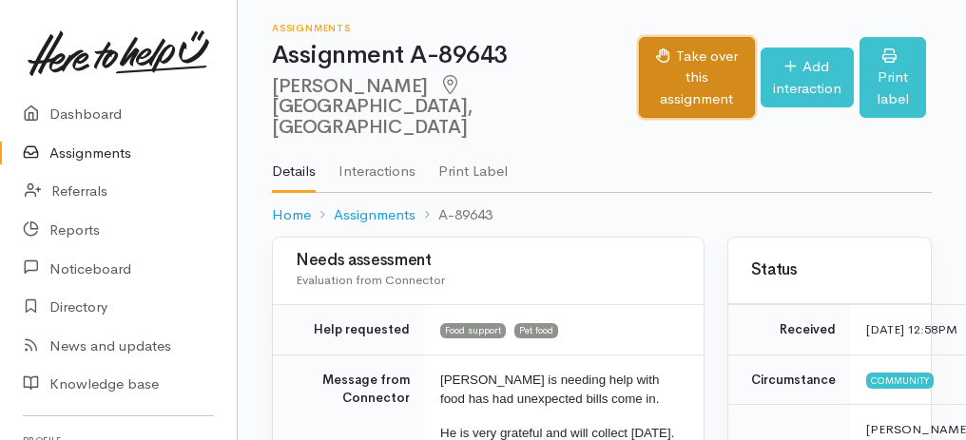
click at [639, 81] on button "Take over this assignment" at bounding box center [696, 78] width 115 height 82
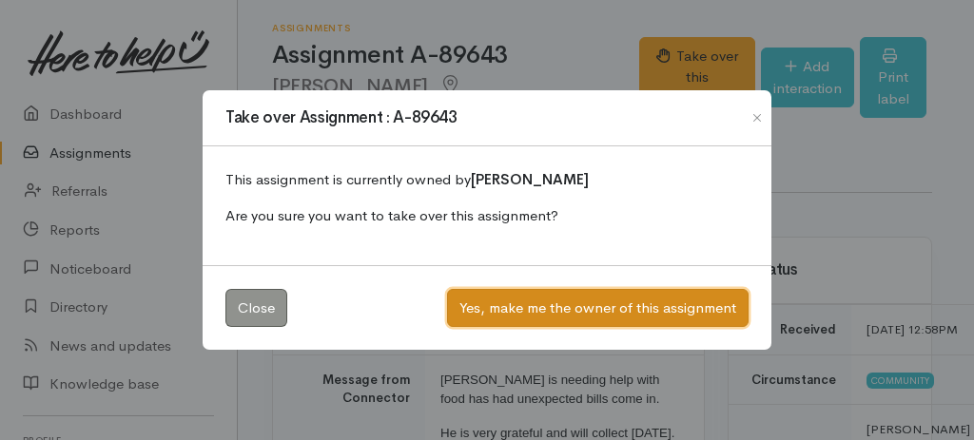
click at [564, 300] on button "Yes, make me the owner of this assignment" at bounding box center [597, 308] width 301 height 39
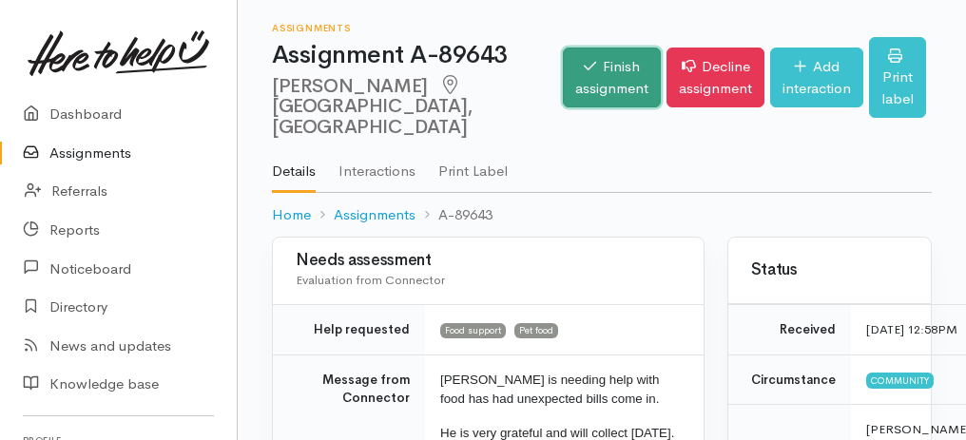
click at [572, 88] on link "Finish assignment" at bounding box center [612, 78] width 98 height 60
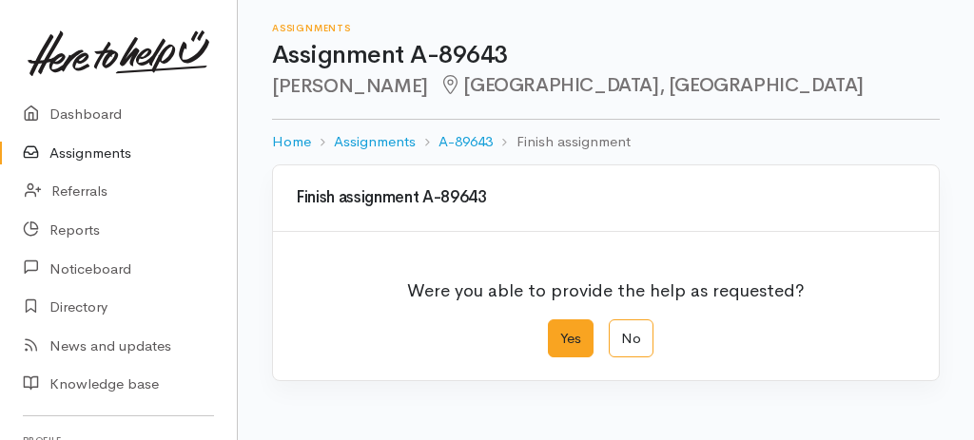
click at [578, 323] on label "Yes" at bounding box center [571, 338] width 46 height 39
click at [560, 323] on input "Yes" at bounding box center [554, 325] width 12 height 12
radio input "true"
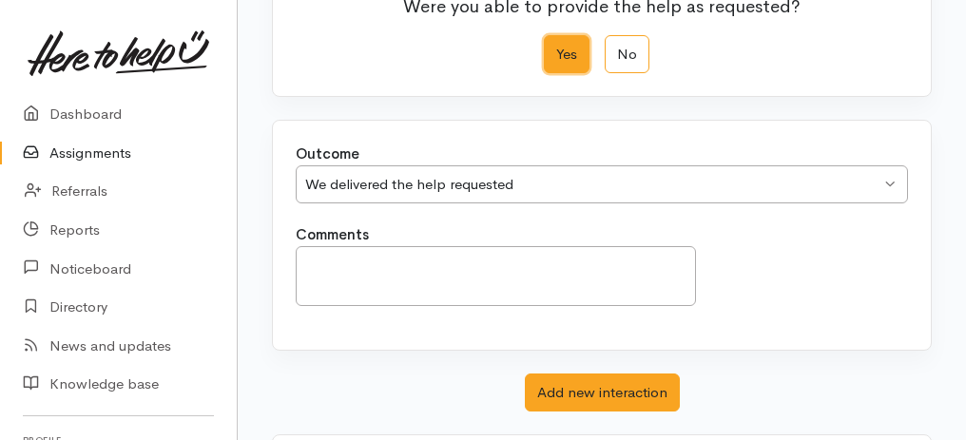
scroll to position [378, 0]
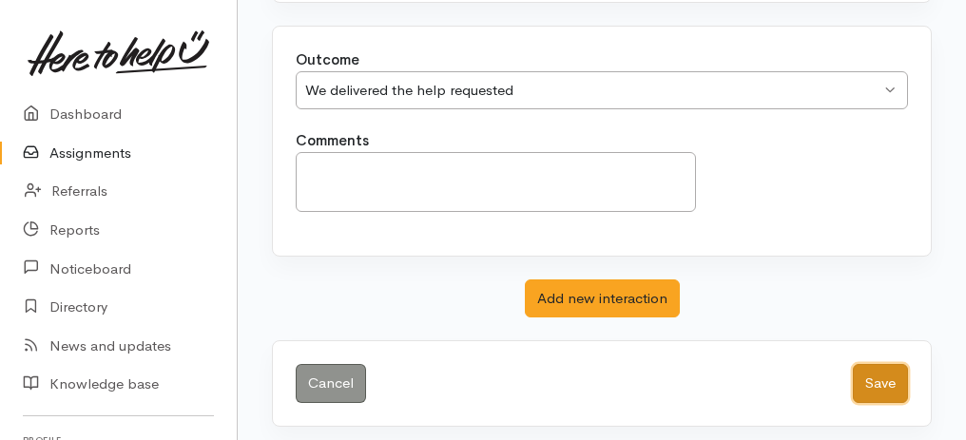
click at [879, 370] on button "Save" at bounding box center [880, 383] width 55 height 39
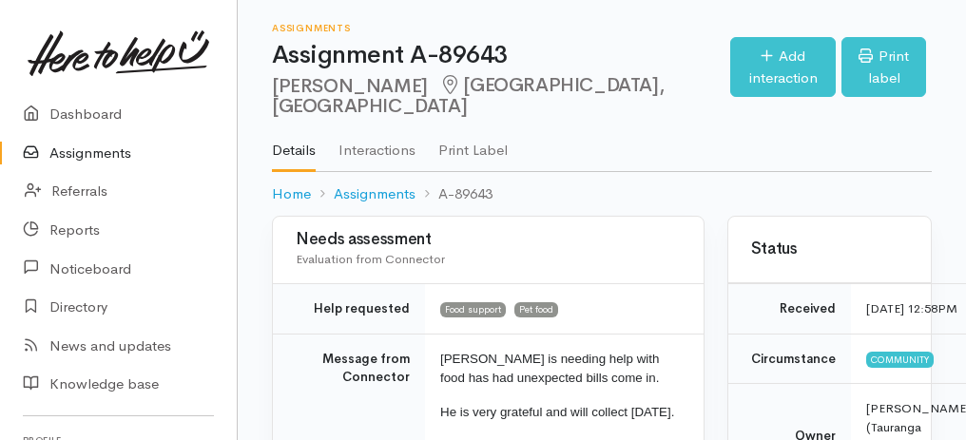
click at [76, 149] on link "Assignments" at bounding box center [118, 153] width 237 height 39
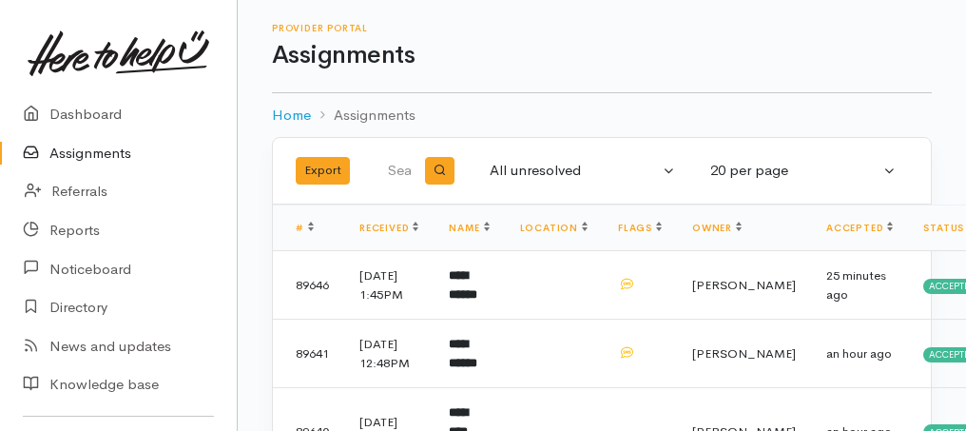
scroll to position [190, 0]
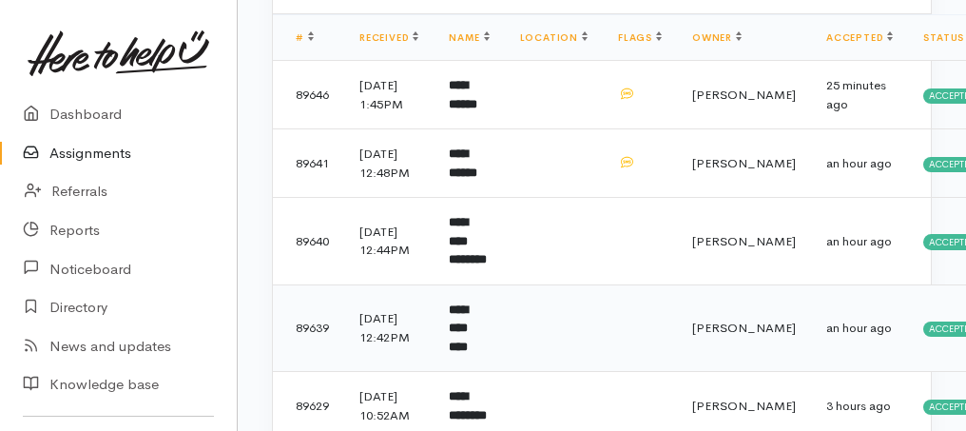
click at [468, 353] on b "**********" at bounding box center [458, 327] width 19 height 49
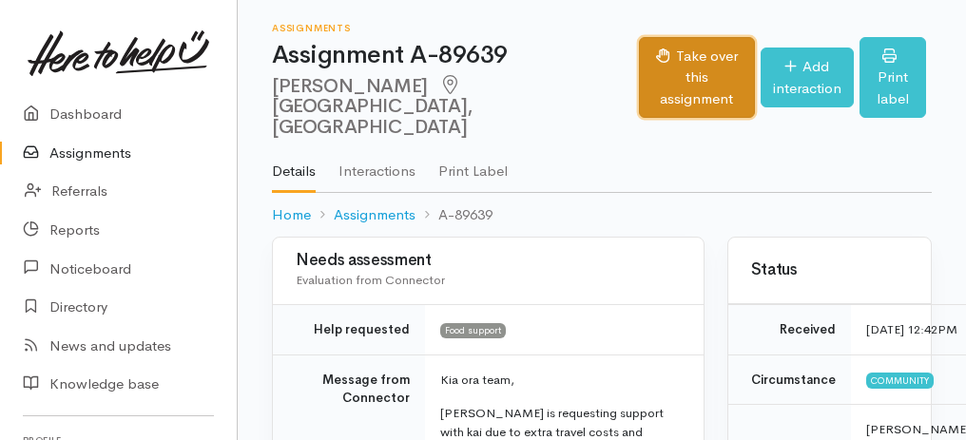
click at [639, 63] on button "Take over this assignment" at bounding box center [696, 78] width 115 height 82
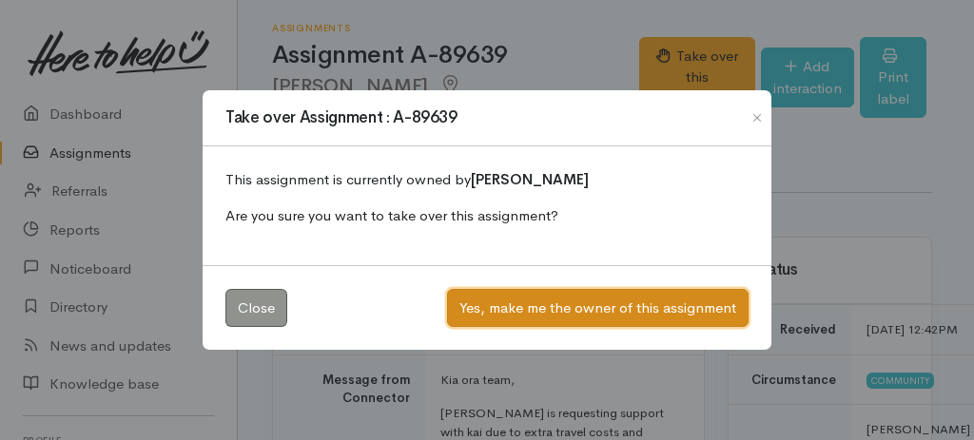
click at [587, 314] on button "Yes, make me the owner of this assignment" at bounding box center [597, 308] width 301 height 39
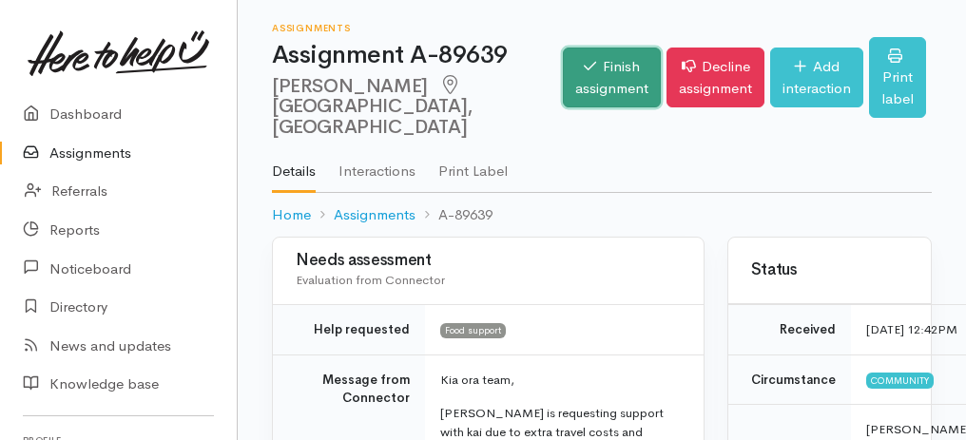
click at [568, 64] on link "Finish assignment" at bounding box center [612, 78] width 98 height 60
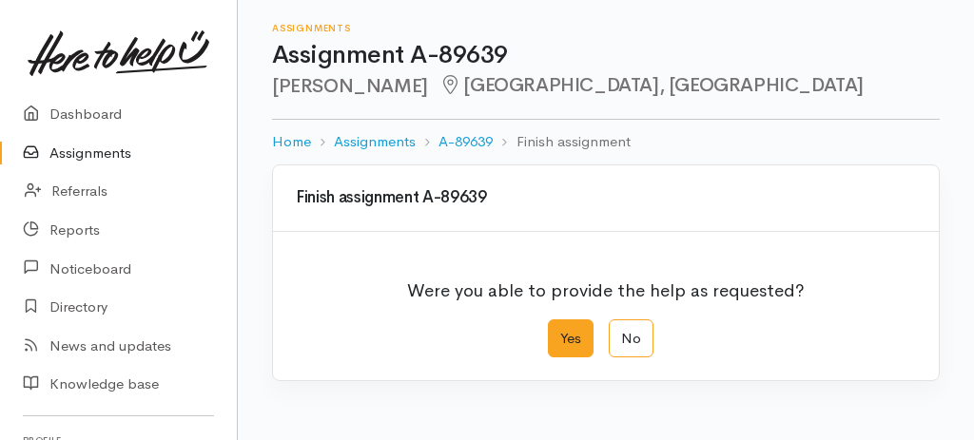
click at [550, 330] on label "Yes" at bounding box center [571, 338] width 46 height 39
click at [550, 330] on input "Yes" at bounding box center [554, 325] width 12 height 12
radio input "true"
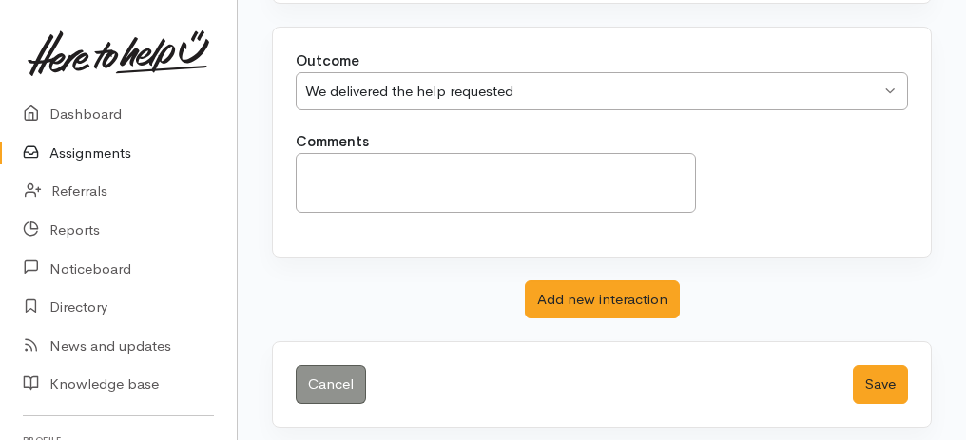
scroll to position [378, 0]
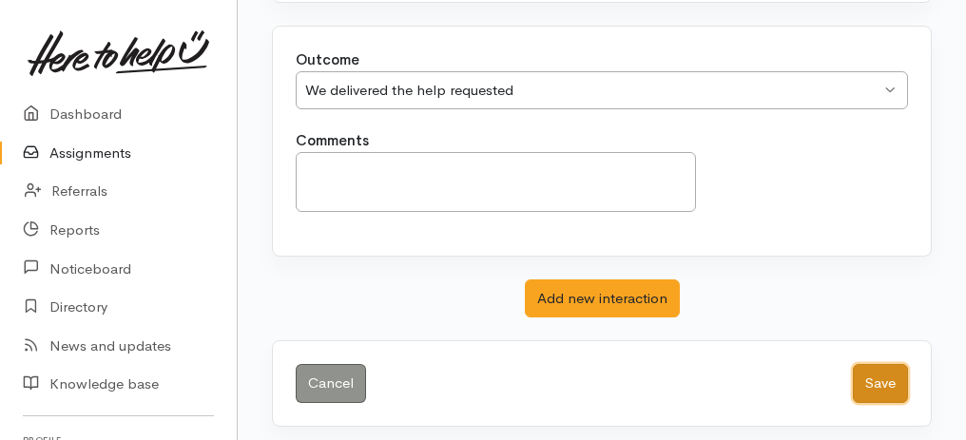
click at [897, 375] on button "Save" at bounding box center [880, 383] width 55 height 39
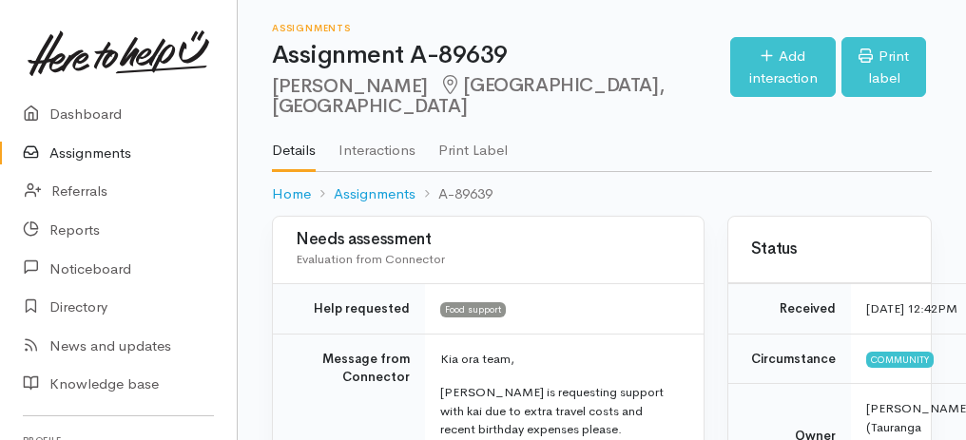
click at [100, 153] on link "Assignments" at bounding box center [118, 153] width 237 height 39
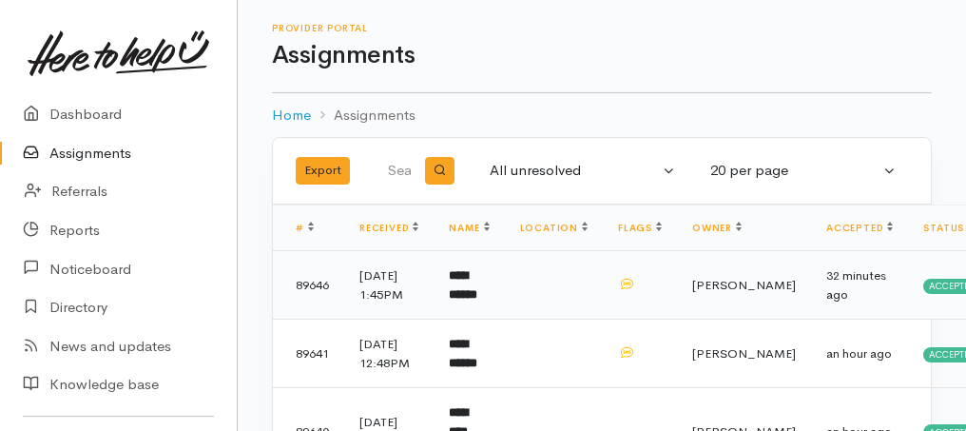
click at [456, 284] on b "**********" at bounding box center [463, 284] width 29 height 31
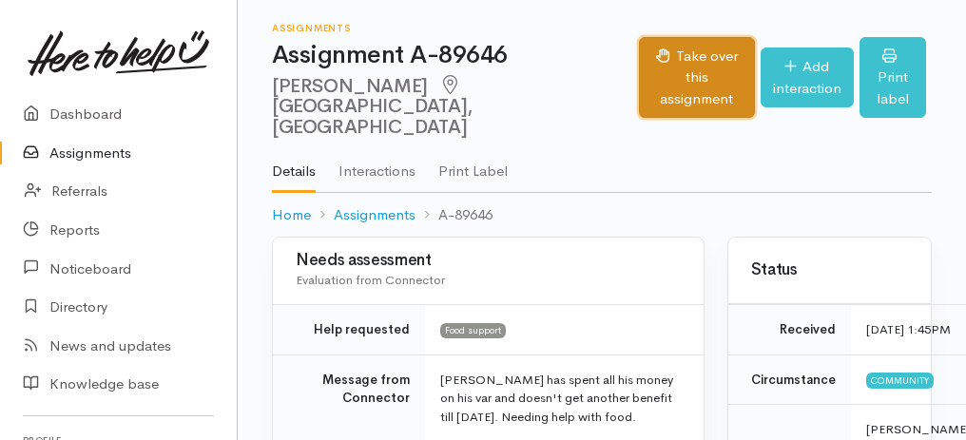
click at [639, 71] on button "Take over this assignment" at bounding box center [696, 78] width 115 height 82
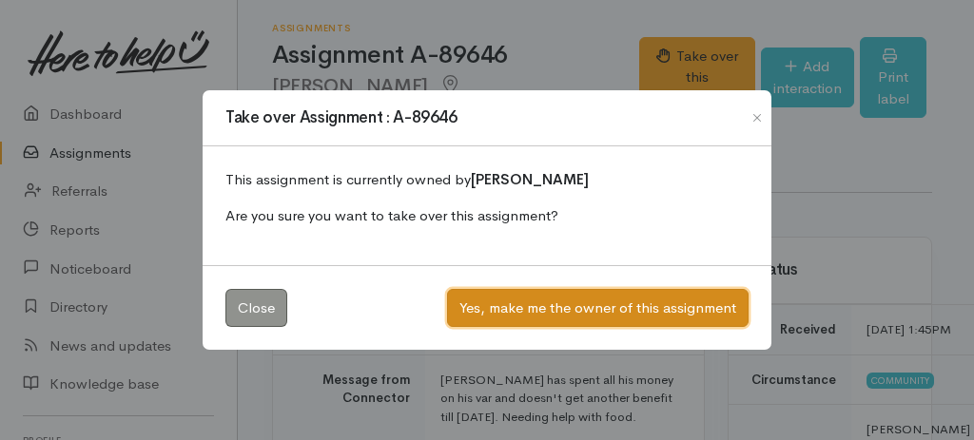
click at [594, 306] on button "Yes, make me the owner of this assignment" at bounding box center [597, 308] width 301 height 39
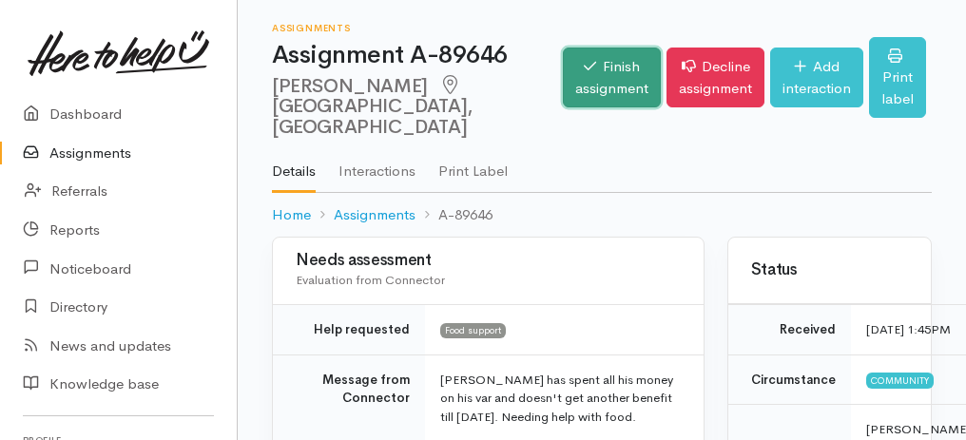
click at [563, 73] on link "Finish assignment" at bounding box center [612, 78] width 98 height 60
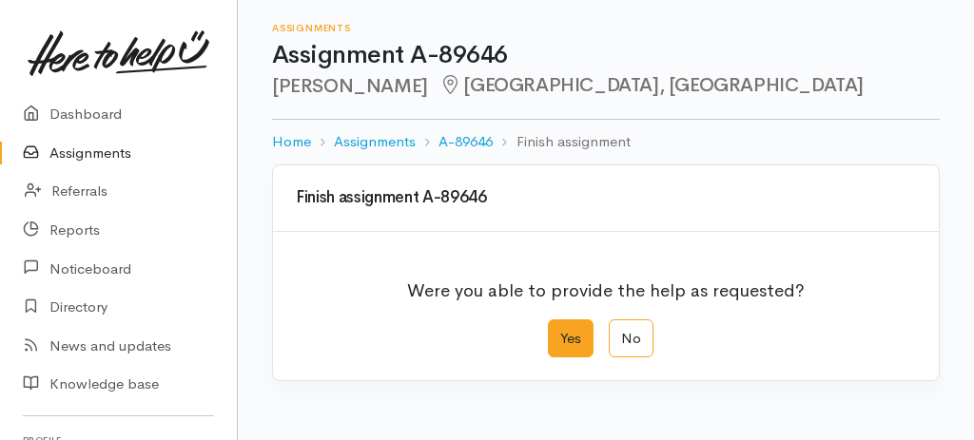
click at [573, 326] on label "Yes" at bounding box center [571, 338] width 46 height 39
click at [560, 326] on input "Yes" at bounding box center [554, 325] width 12 height 12
radio input "true"
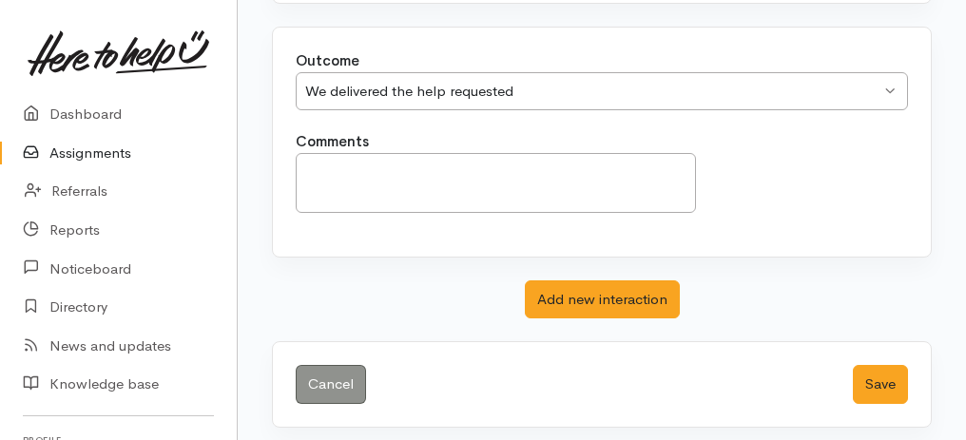
scroll to position [378, 0]
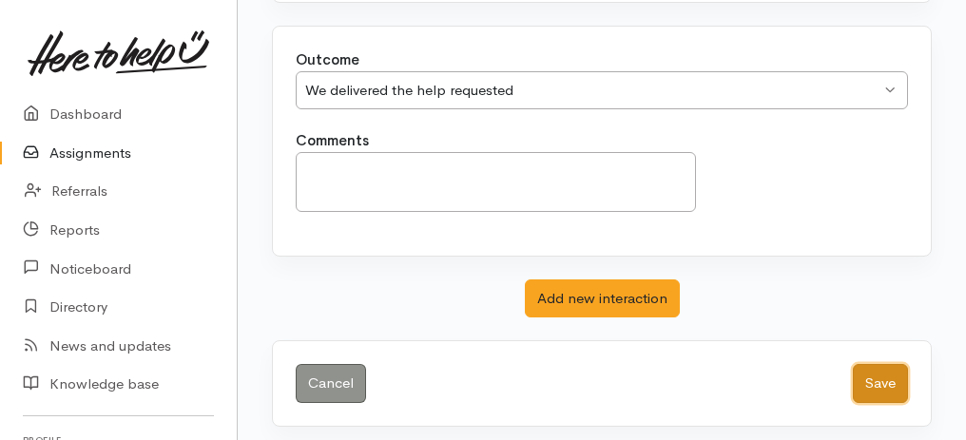
click at [897, 365] on button "Save" at bounding box center [880, 383] width 55 height 39
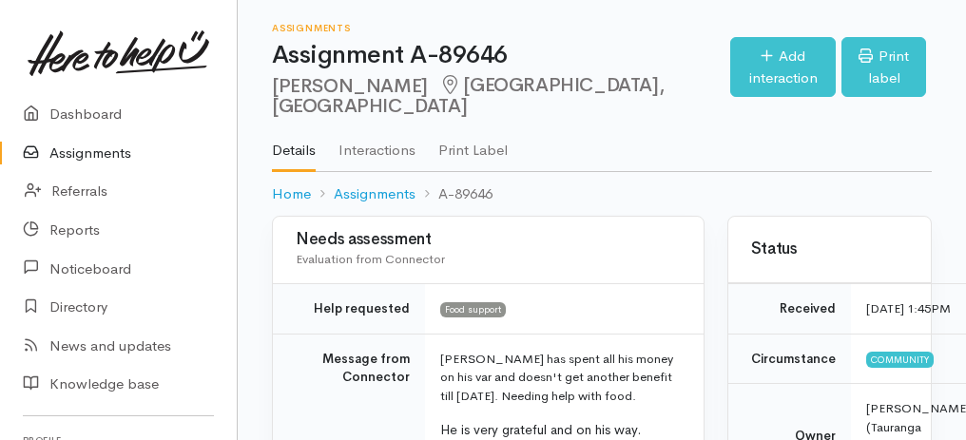
click at [68, 150] on link "Assignments" at bounding box center [118, 153] width 237 height 39
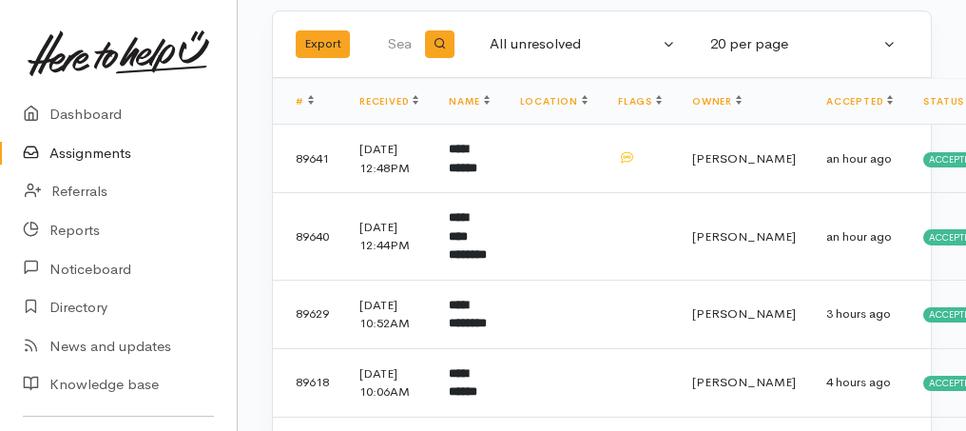
scroll to position [317, 0]
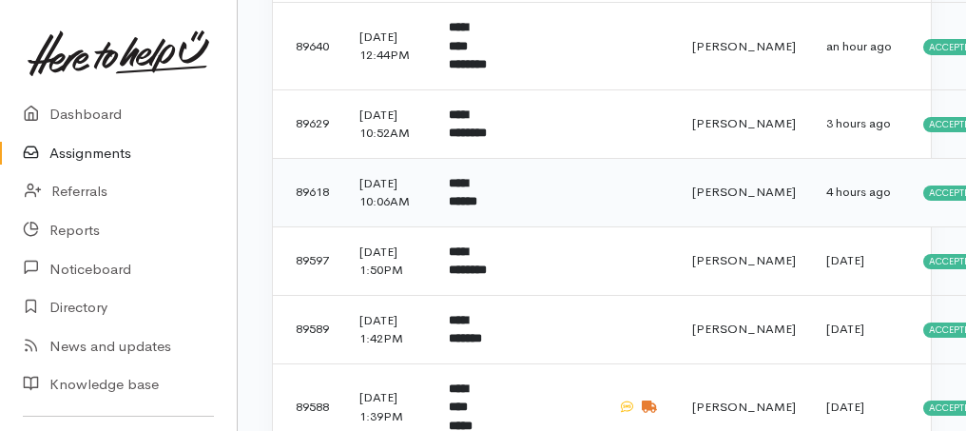
click at [476, 226] on td "**********" at bounding box center [469, 192] width 70 height 68
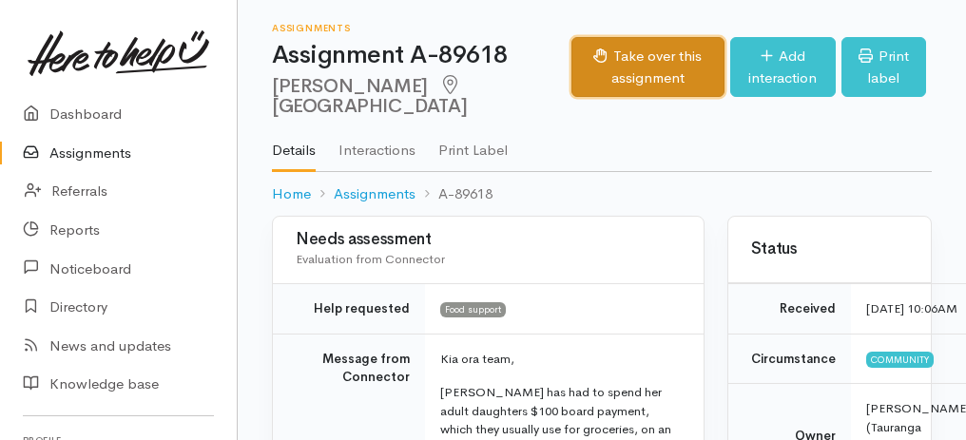
click at [600, 68] on button "Take over this assignment" at bounding box center [647, 67] width 153 height 60
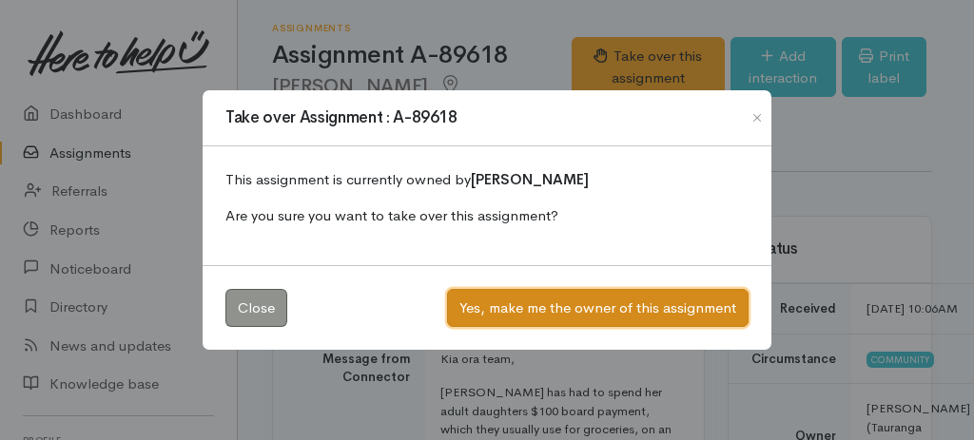
click at [561, 307] on button "Yes, make me the owner of this assignment" at bounding box center [597, 308] width 301 height 39
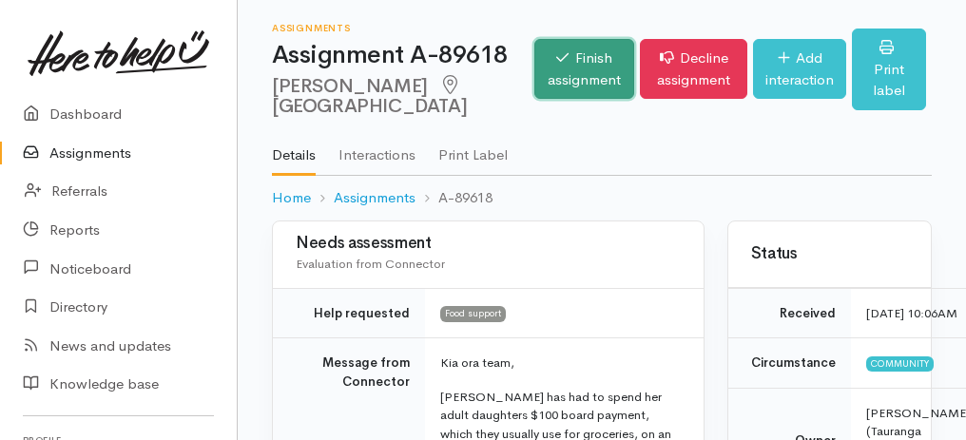
click at [534, 90] on link "Finish assignment" at bounding box center [584, 69] width 100 height 60
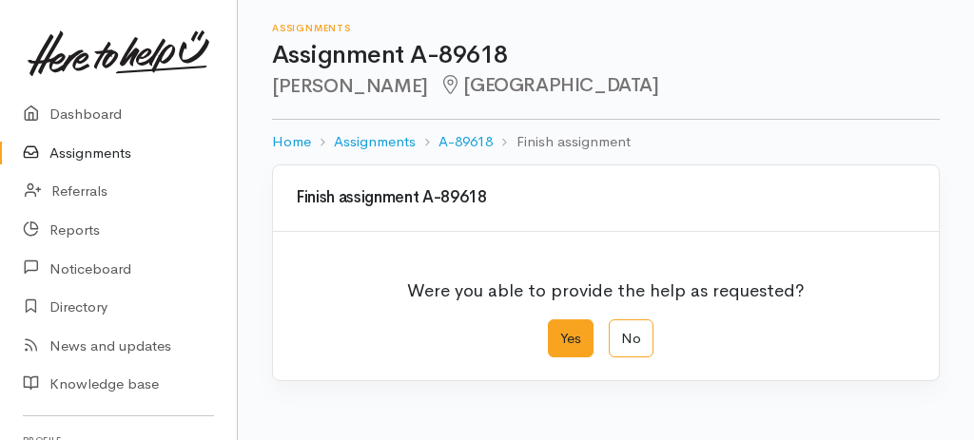
click at [569, 330] on label "Yes" at bounding box center [571, 338] width 46 height 39
click at [560, 330] on input "Yes" at bounding box center [554, 325] width 12 height 12
radio input "true"
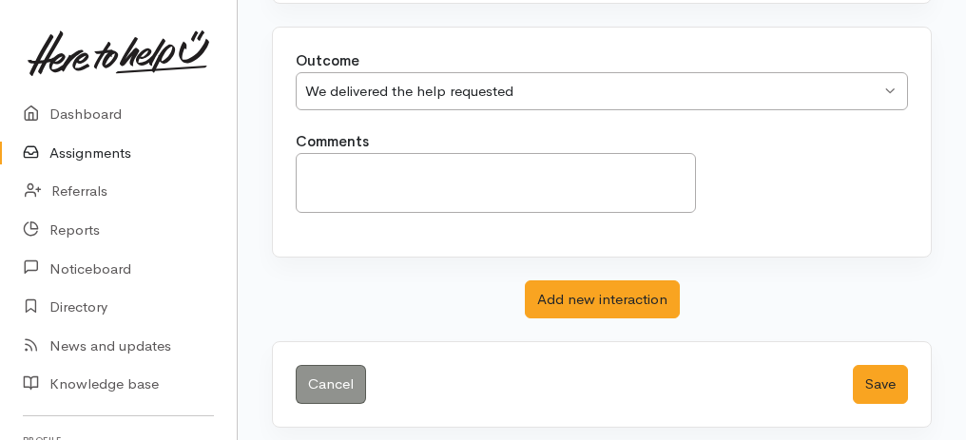
scroll to position [378, 0]
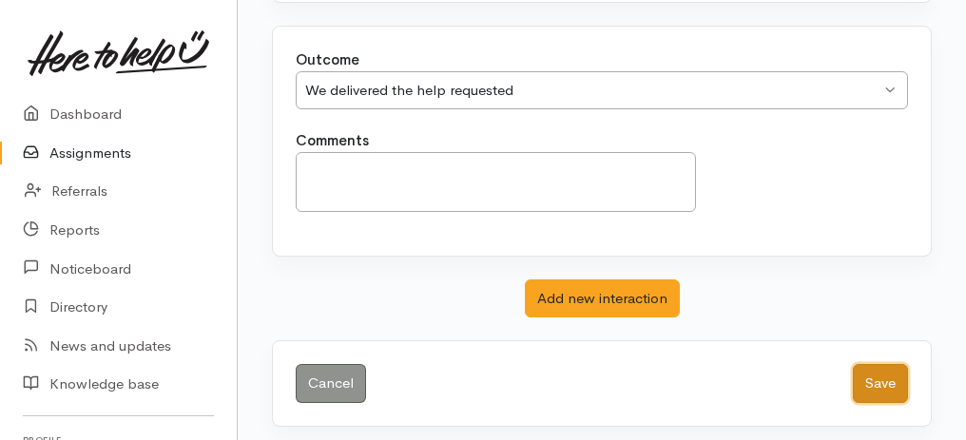
click at [888, 376] on button "Save" at bounding box center [880, 383] width 55 height 39
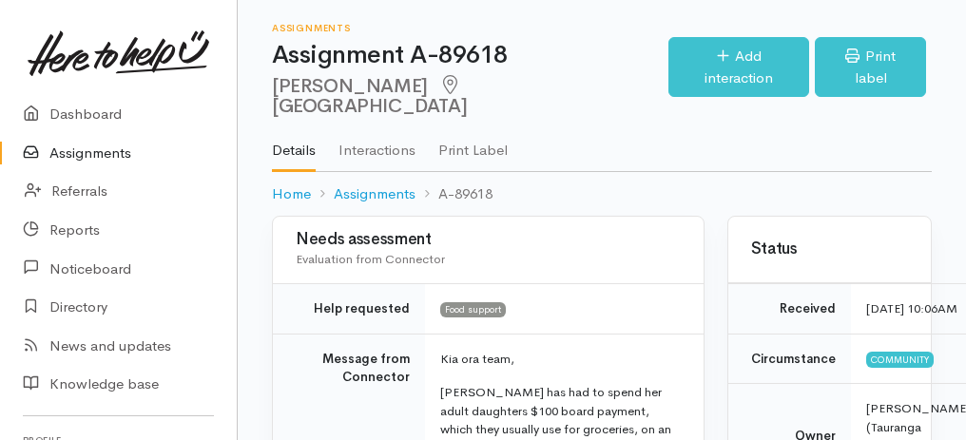
click at [77, 155] on link "Assignments" at bounding box center [118, 153] width 237 height 39
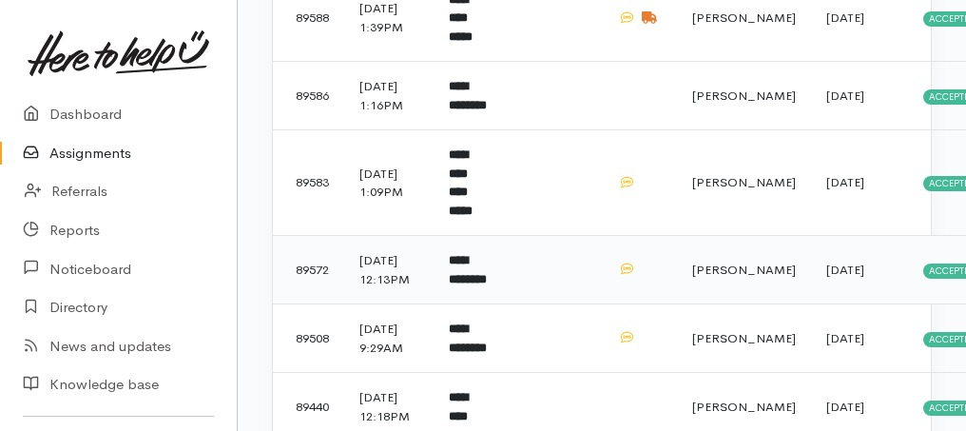
scroll to position [633, 0]
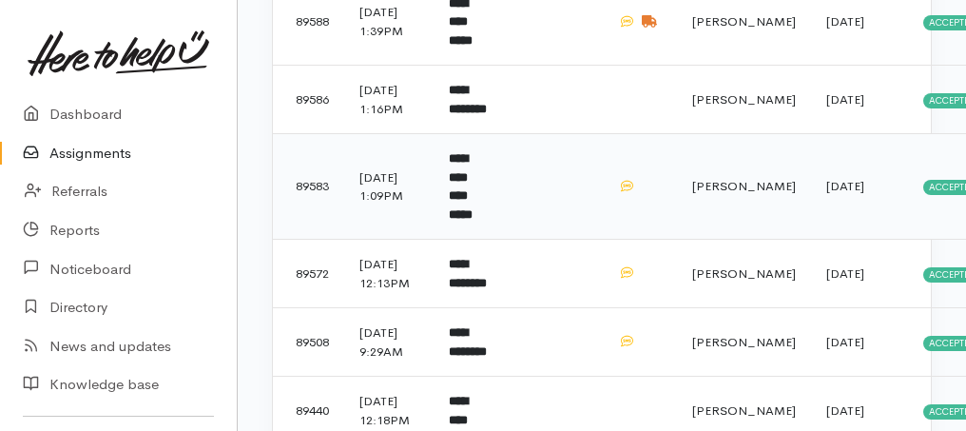
click at [473, 221] on b "**********" at bounding box center [461, 186] width 24 height 68
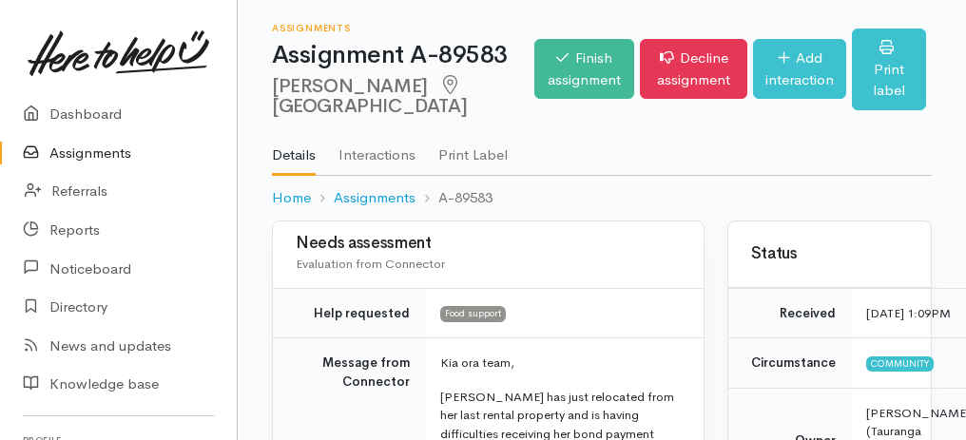
click at [85, 155] on link "Assignments" at bounding box center [118, 153] width 237 height 39
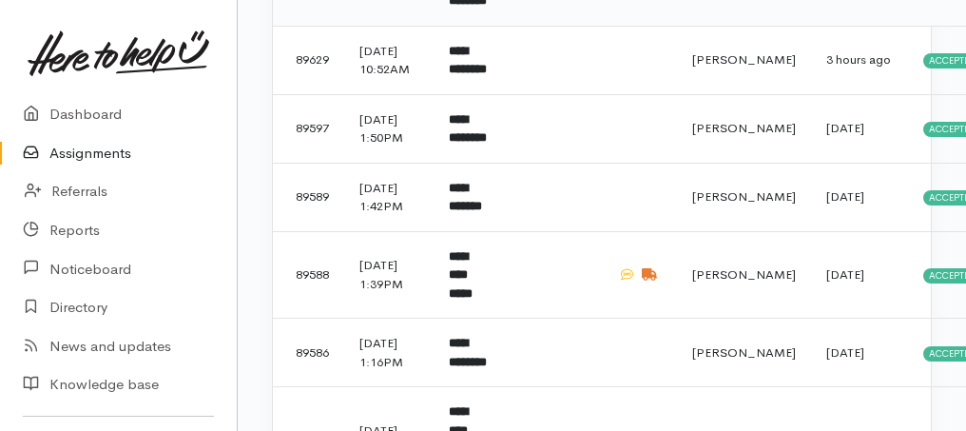
scroll to position [570, 0]
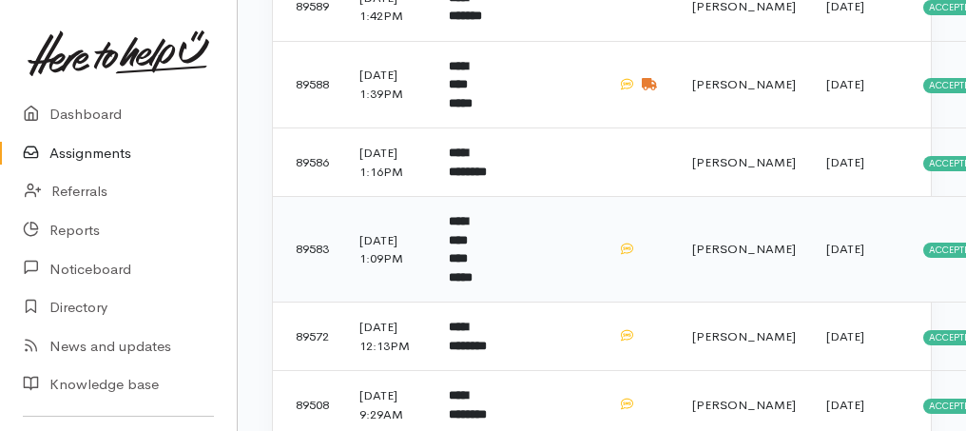
click at [459, 283] on b "**********" at bounding box center [461, 249] width 24 height 68
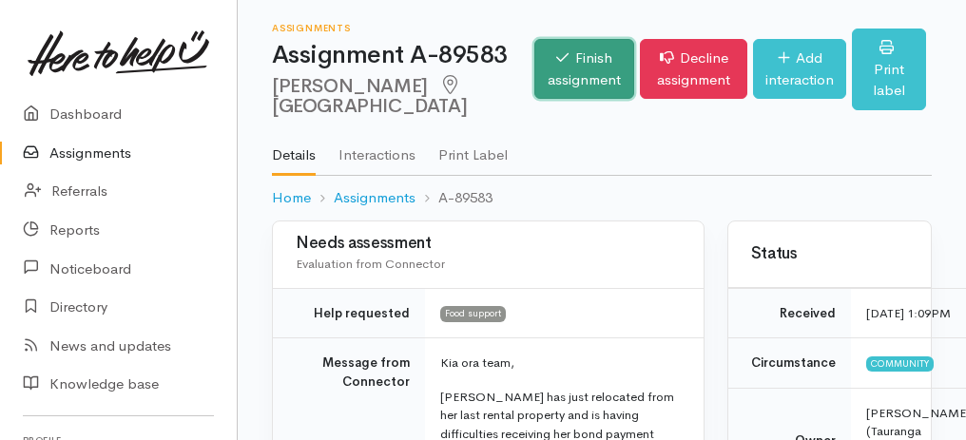
click at [568, 73] on link "Finish assignment" at bounding box center [584, 69] width 100 height 60
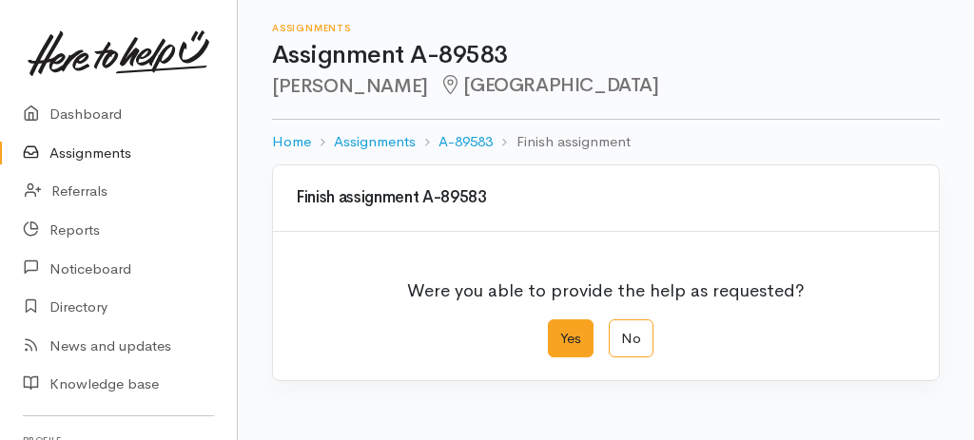
click at [556, 338] on label "Yes" at bounding box center [571, 338] width 46 height 39
click at [556, 332] on input "Yes" at bounding box center [554, 325] width 12 height 12
radio input "true"
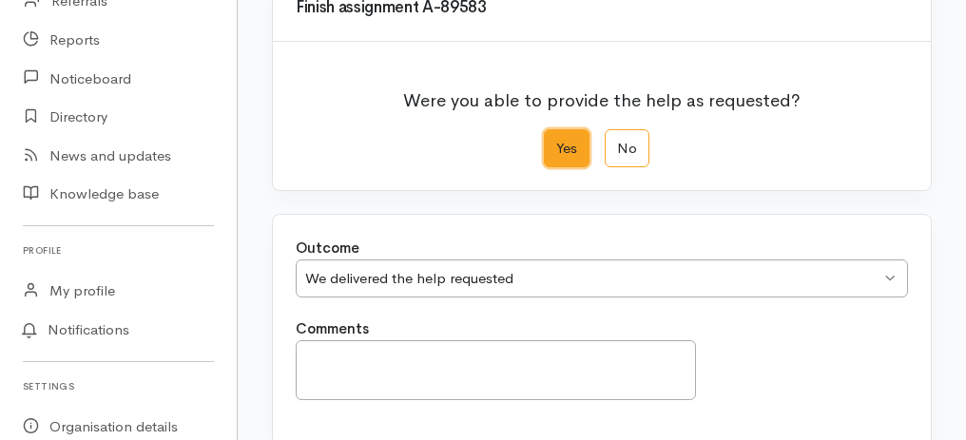
scroll to position [378, 0]
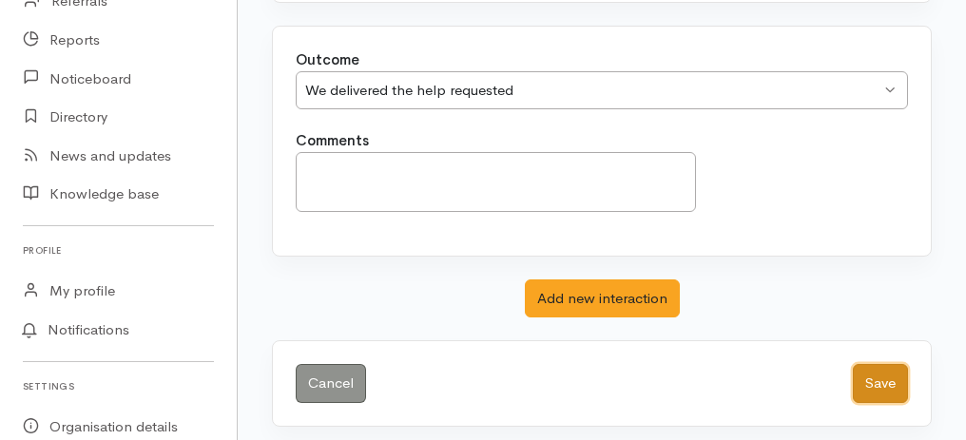
click at [875, 371] on button "Save" at bounding box center [880, 383] width 55 height 39
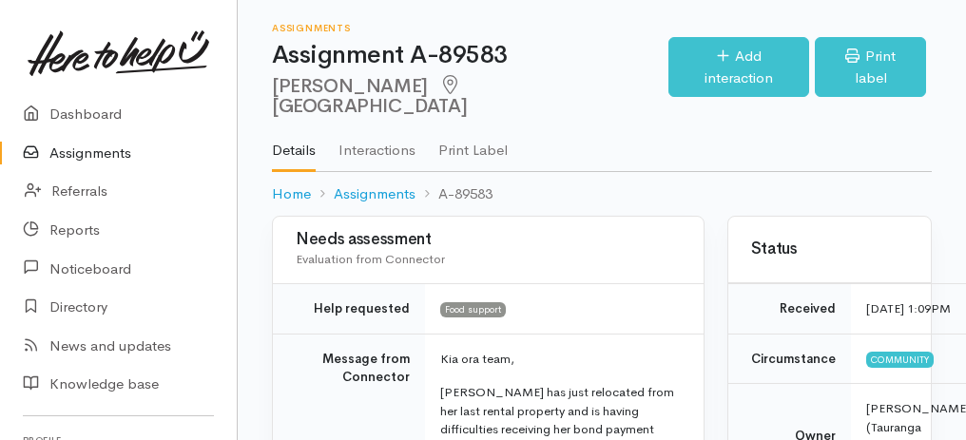
click at [106, 153] on link "Assignments" at bounding box center [118, 153] width 237 height 39
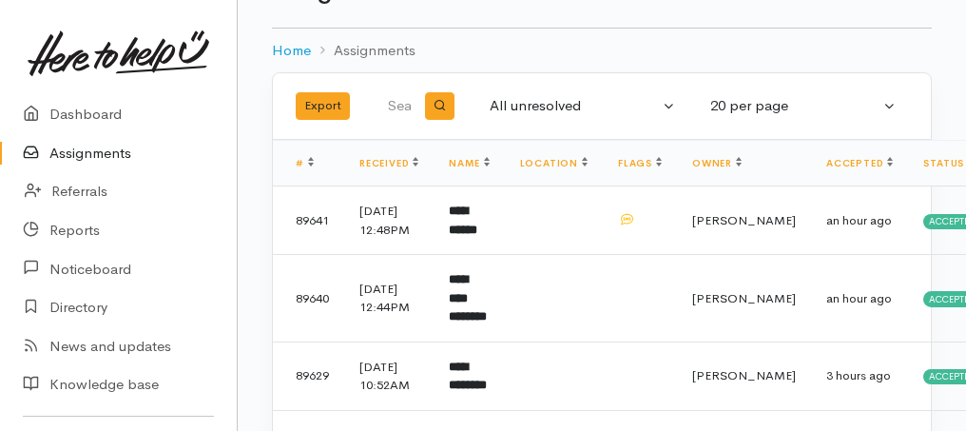
scroll to position [63, 0]
